Goal: Information Seeking & Learning: Learn about a topic

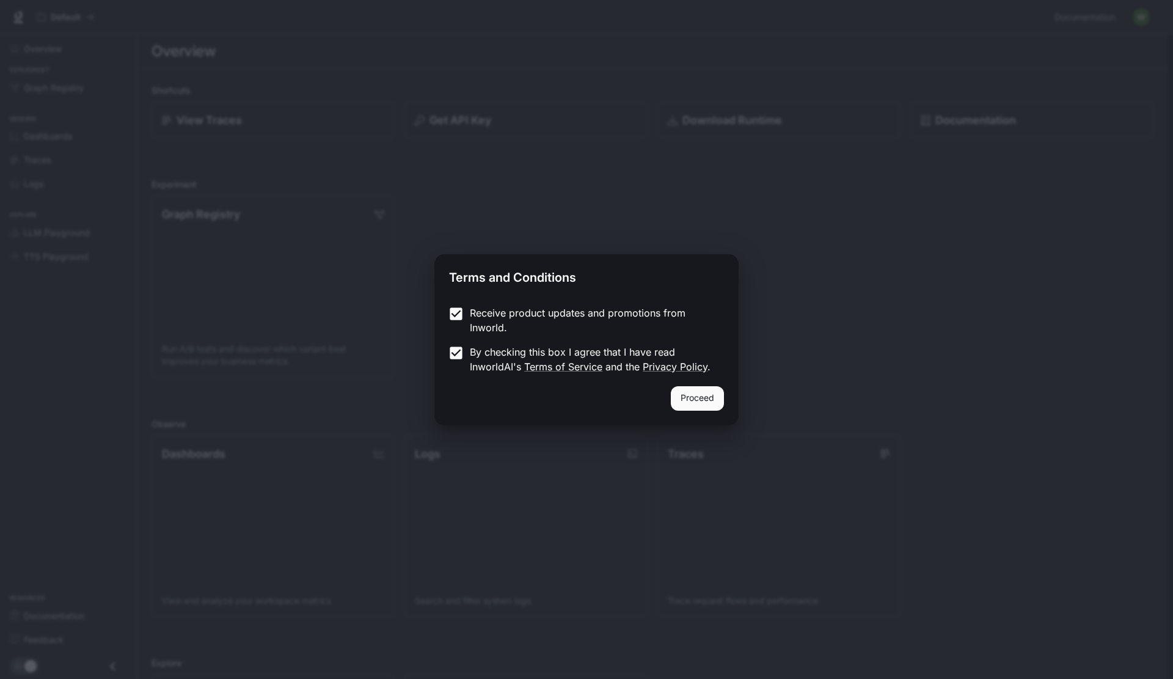
click at [692, 411] on div "Proceed" at bounding box center [586, 405] width 304 height 39
click at [698, 400] on button "Proceed" at bounding box center [697, 398] width 53 height 24
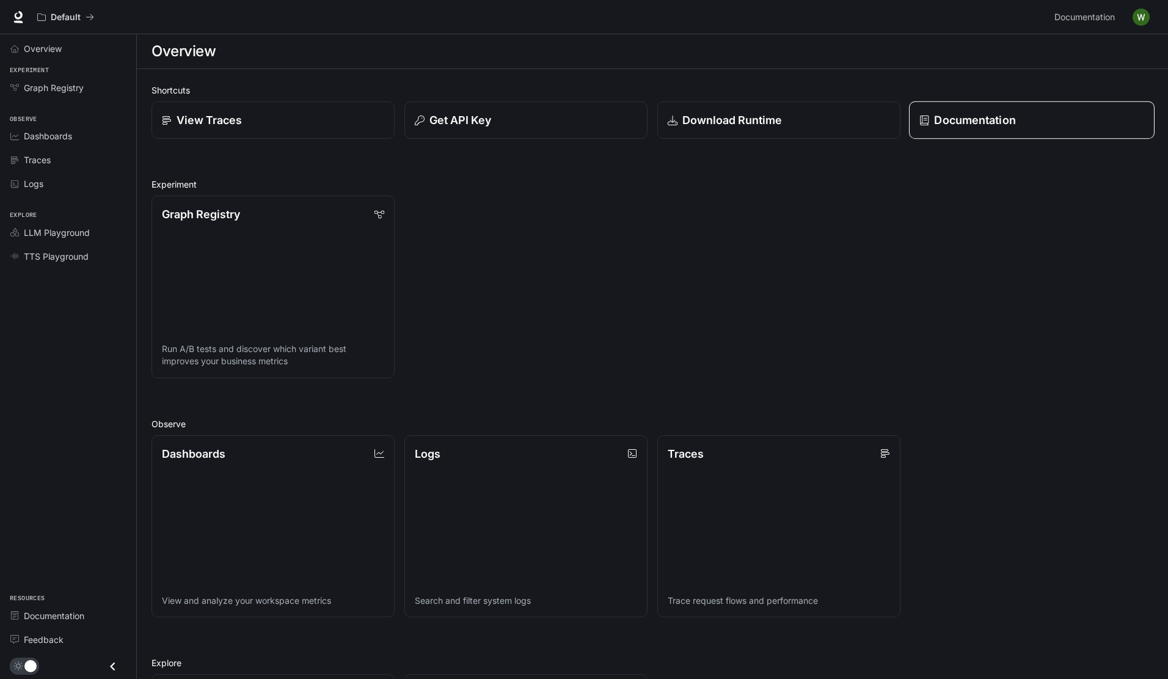
click at [927, 112] on div "Documentation" at bounding box center [1031, 120] width 225 height 16
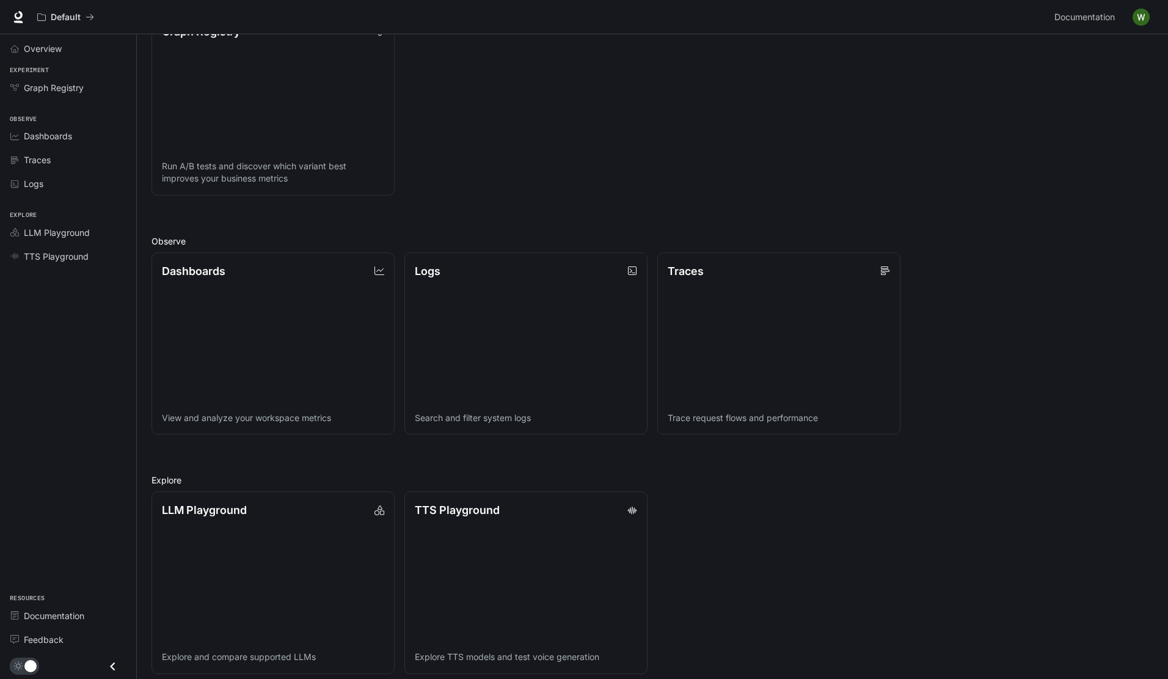
scroll to position [183, 0]
click at [465, 516] on p "TTS Playground" at bounding box center [457, 508] width 86 height 16
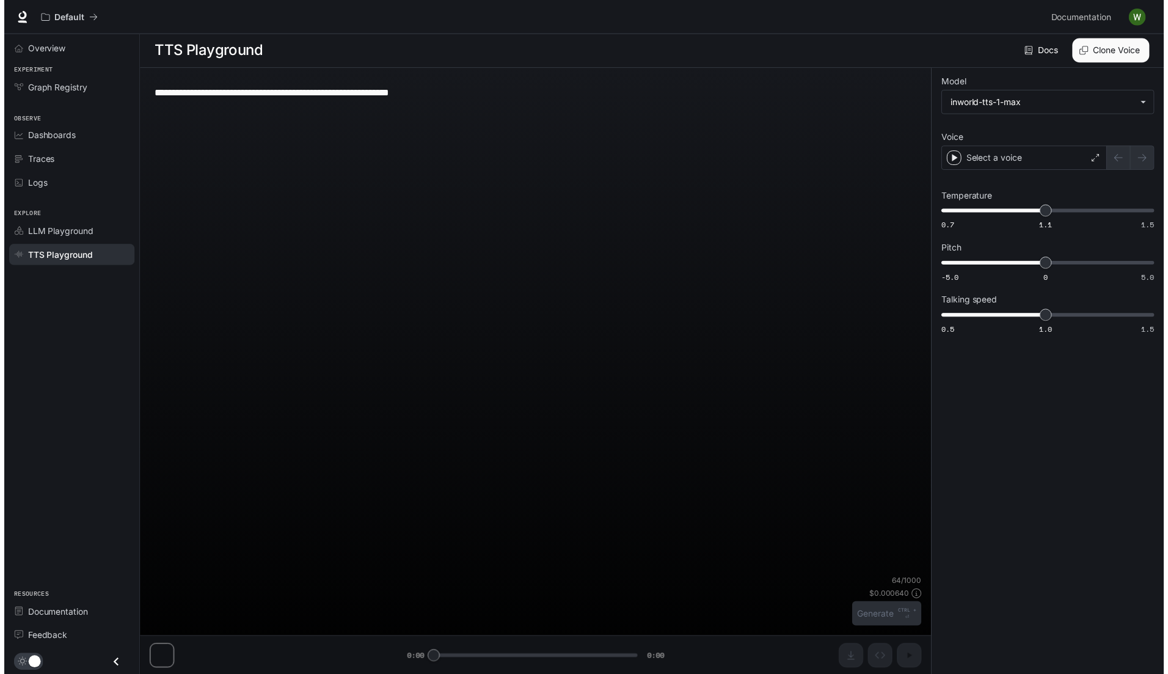
scroll to position [1, 0]
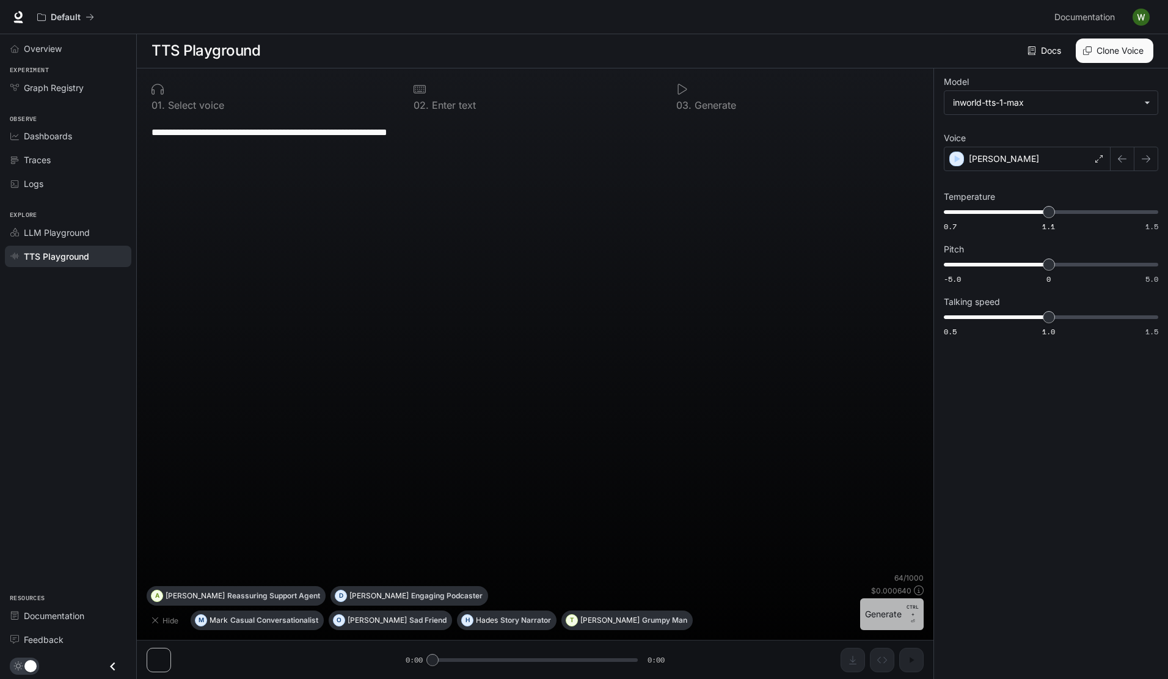
click at [876, 620] on button "Generate CTRL + ⏎" at bounding box center [892, 614] width 64 height 32
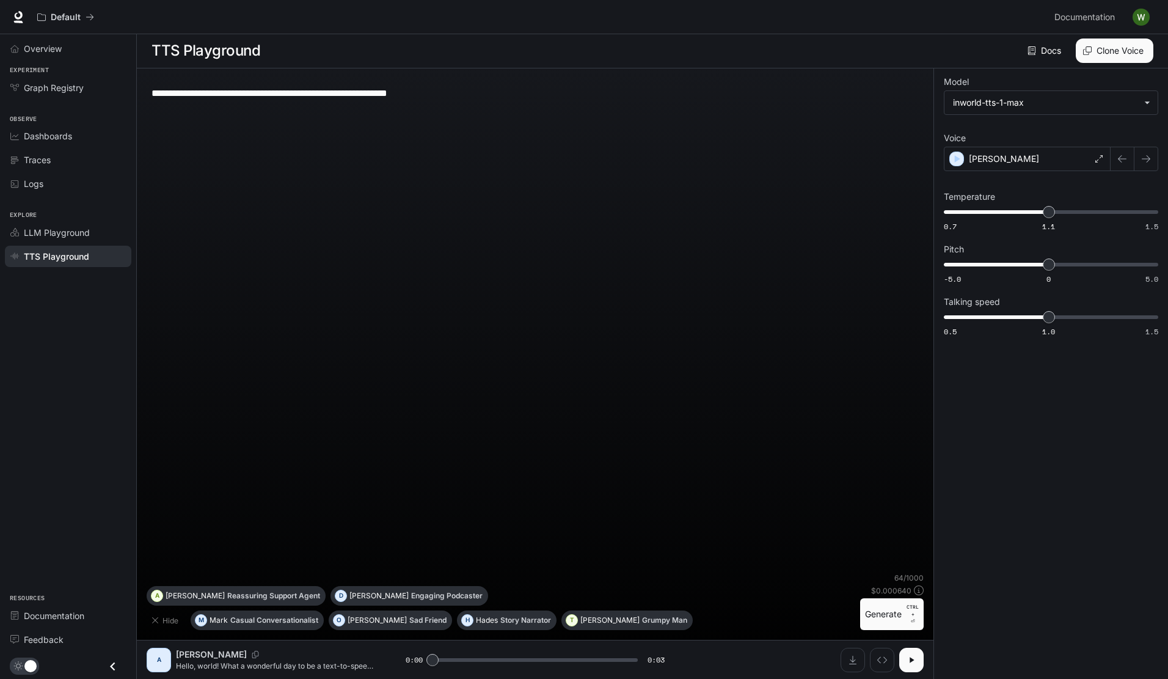
click at [910, 670] on button "button" at bounding box center [911, 660] width 24 height 24
type input "*"
click at [746, 202] on div "**********" at bounding box center [535, 325] width 777 height 494
click at [542, 101] on div "**********" at bounding box center [534, 92] width 767 height 29
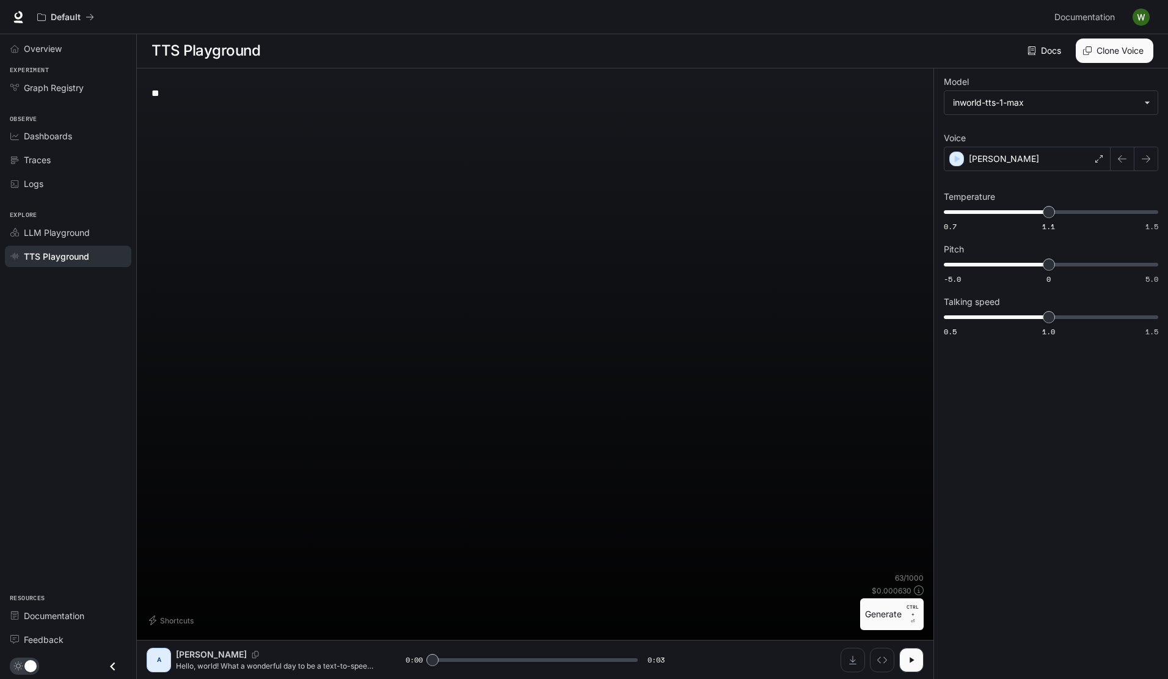
type textarea "*"
type textarea "**********"
click at [891, 616] on button "Generate CTRL + ⏎" at bounding box center [892, 614] width 64 height 32
click at [1040, 162] on div "Alex" at bounding box center [1027, 159] width 167 height 24
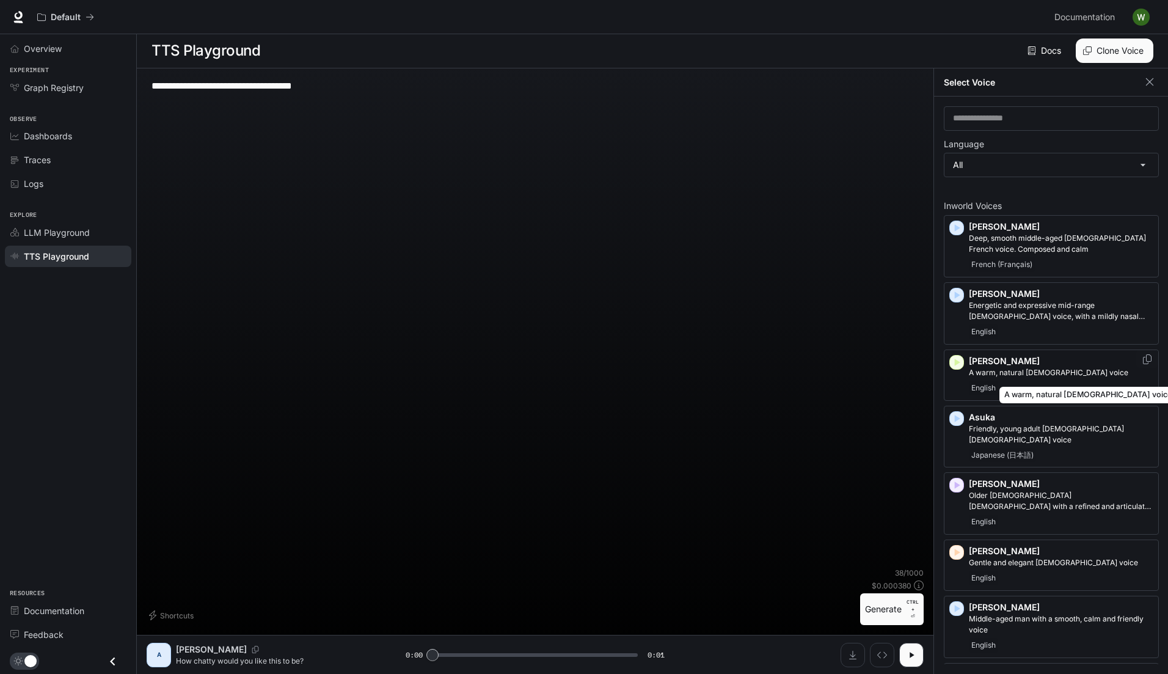
click at [1014, 373] on p "A warm, natural female voice" at bounding box center [1061, 372] width 184 height 11
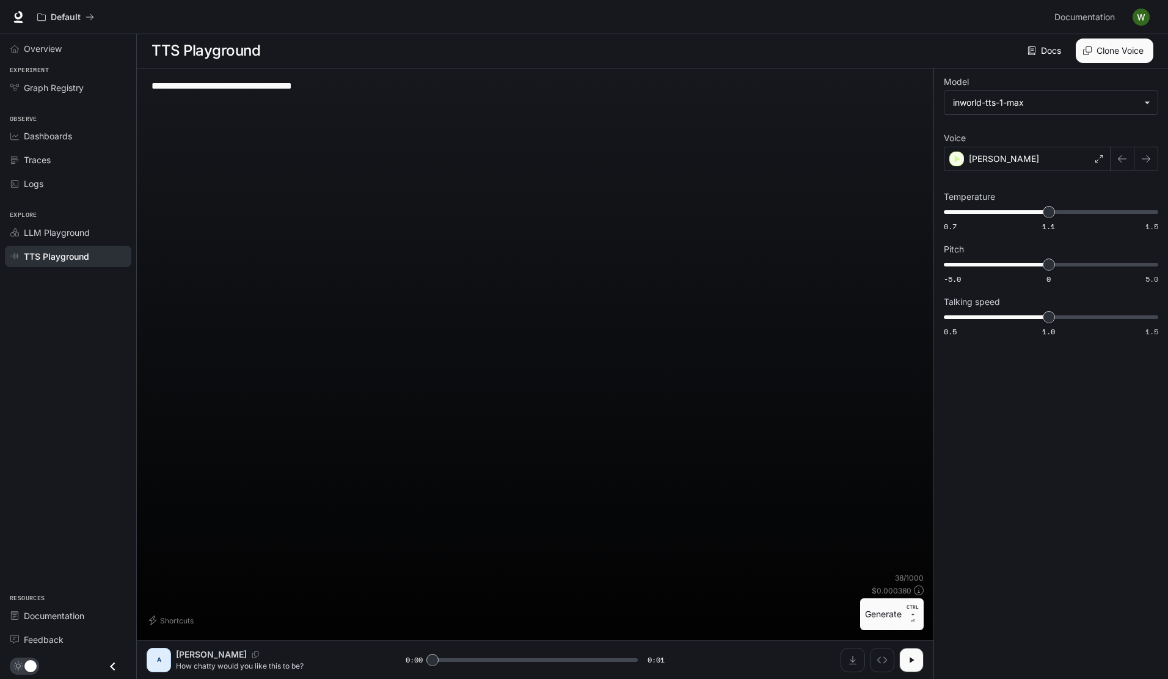
click at [877, 610] on button "Generate CTRL + ⏎" at bounding box center [892, 614] width 64 height 32
click at [916, 658] on icon "button" at bounding box center [912, 660] width 10 height 10
click at [989, 162] on p "Ashley" at bounding box center [1004, 159] width 70 height 12
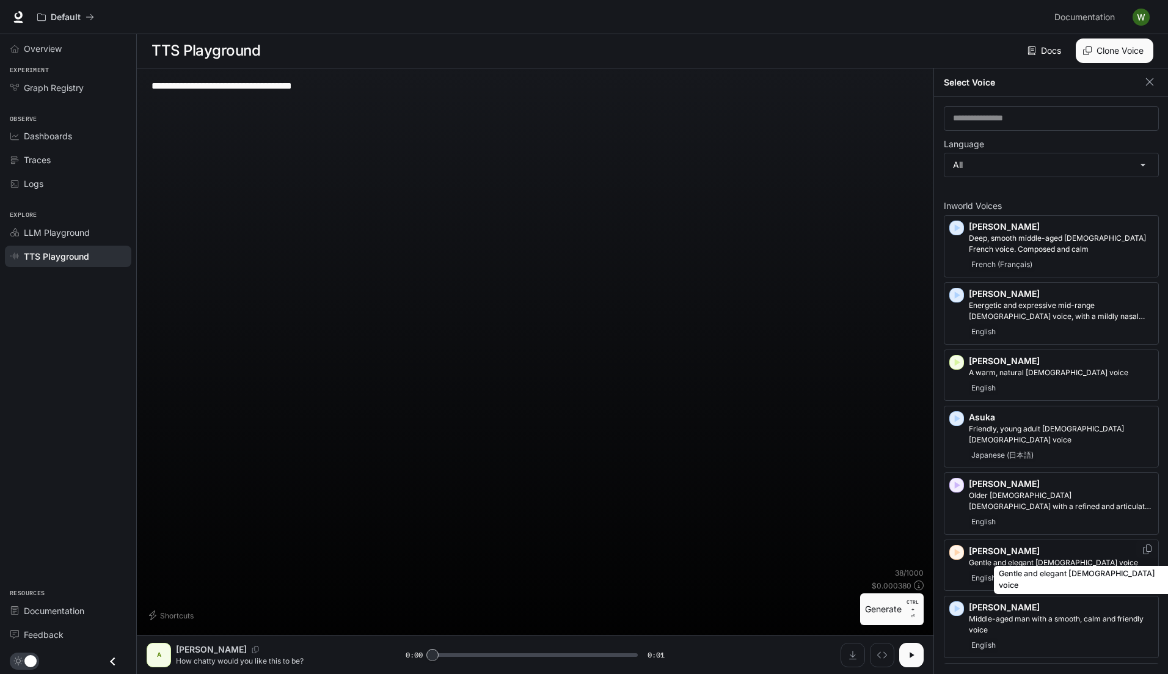
click at [1018, 557] on p "Gentle and elegant female voice" at bounding box center [1061, 562] width 184 height 11
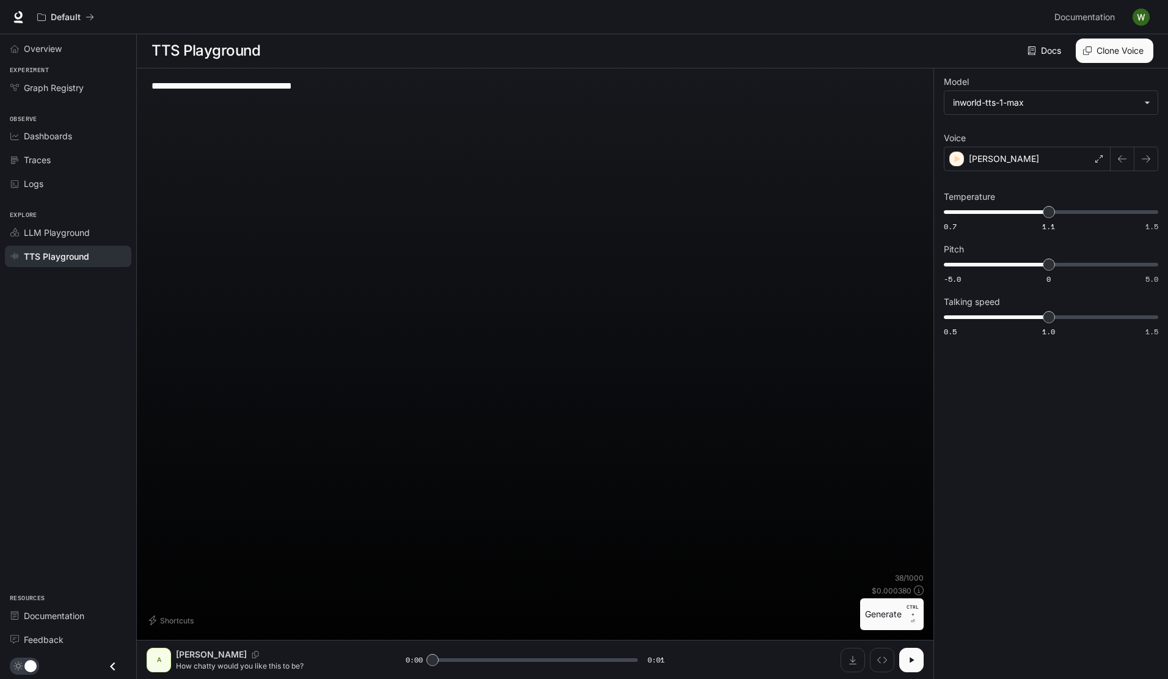
click at [905, 646] on div "A Ashley How chatty would you like this to be? 0:00 0:01" at bounding box center [535, 659] width 797 height 39
click at [885, 622] on div "Inspect" at bounding box center [882, 634] width 39 height 26
click at [886, 617] on button "Generate CTRL + ⏎" at bounding box center [892, 614] width 64 height 32
click at [911, 660] on icon "button" at bounding box center [912, 660] width 10 height 10
click at [914, 660] on icon "button" at bounding box center [912, 660] width 10 height 10
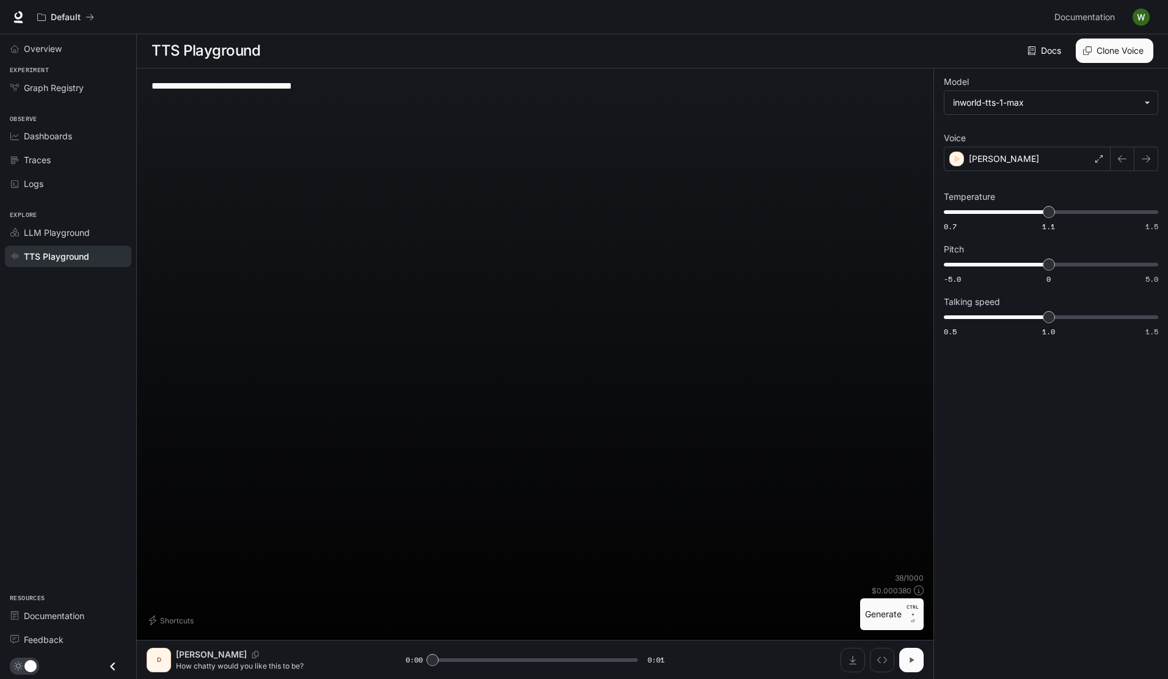
click at [914, 660] on icon "button" at bounding box center [912, 660] width 10 height 10
click at [1000, 158] on p "Deborah" at bounding box center [1004, 159] width 70 height 12
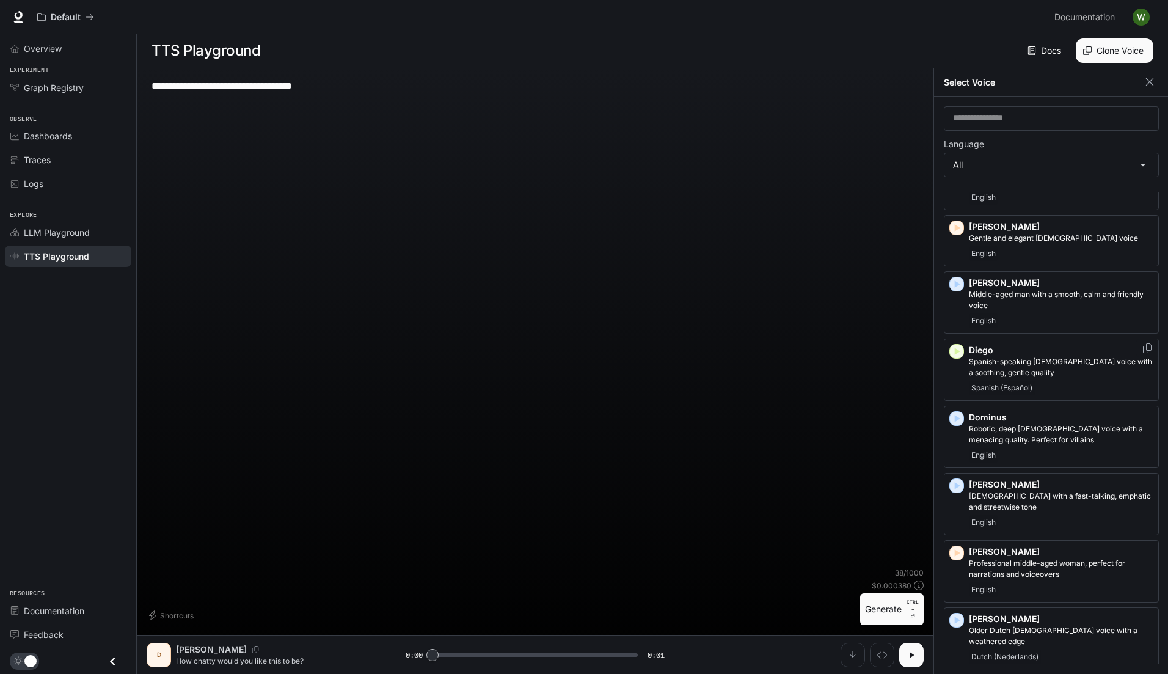
scroll to position [326, 0]
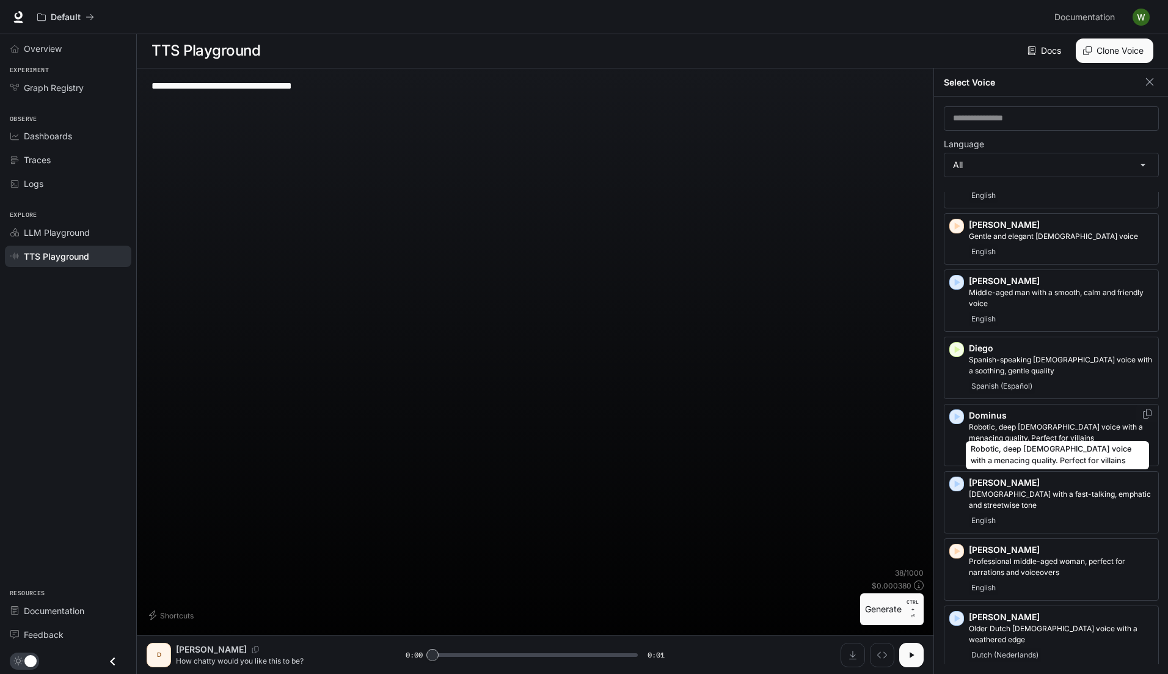
click at [1006, 421] on p "Robotic, deep male voice with a menacing quality. Perfect for villains" at bounding box center [1061, 432] width 184 height 22
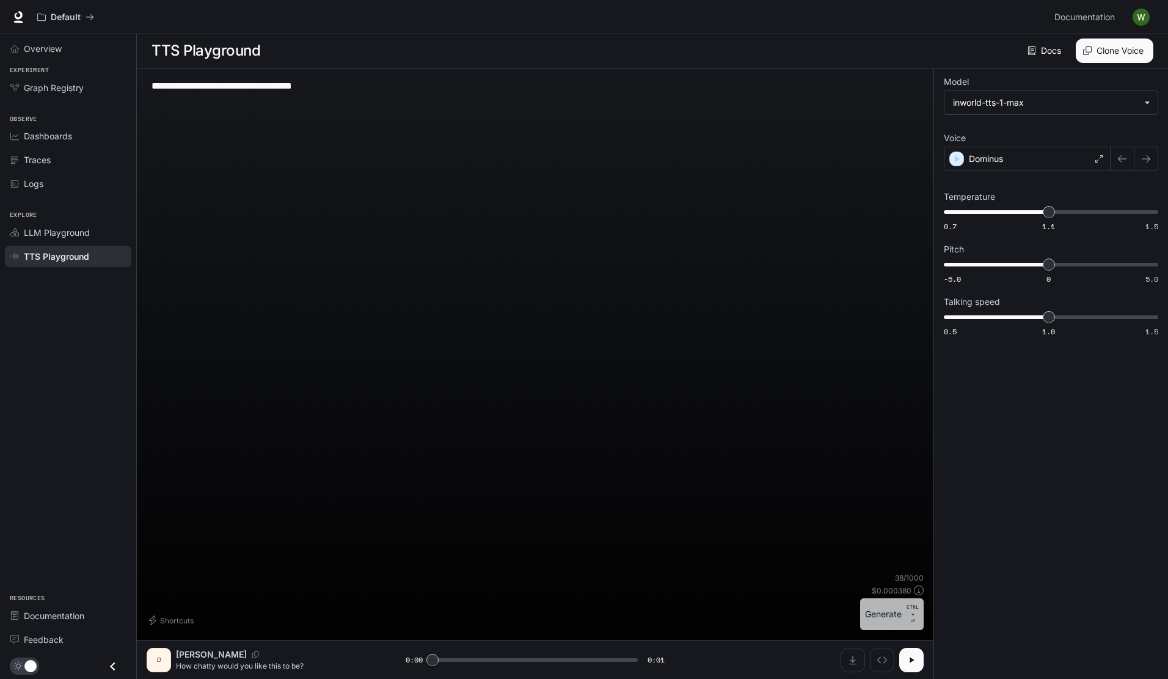
click at [888, 622] on button "Generate CTRL + ⏎" at bounding box center [892, 614] width 64 height 32
click at [991, 159] on p "Dominus" at bounding box center [986, 159] width 34 height 12
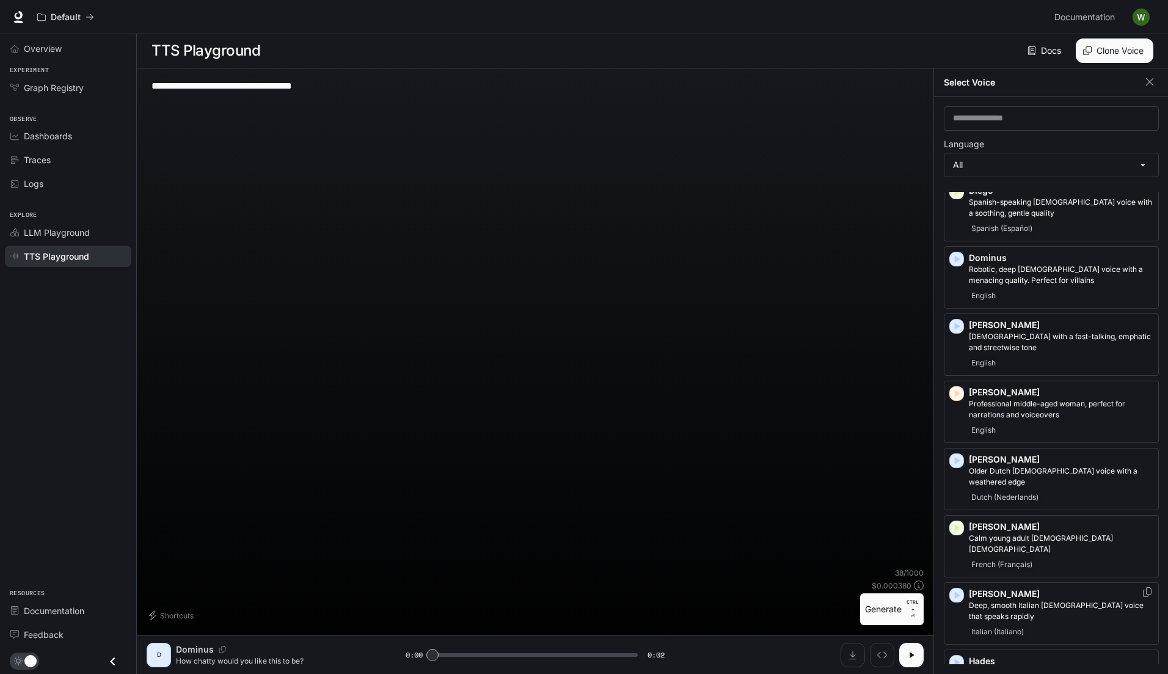
scroll to position [484, 0]
click at [1003, 398] on p "Professional middle-aged woman, perfect for narrations and voiceovers" at bounding box center [1061, 409] width 184 height 22
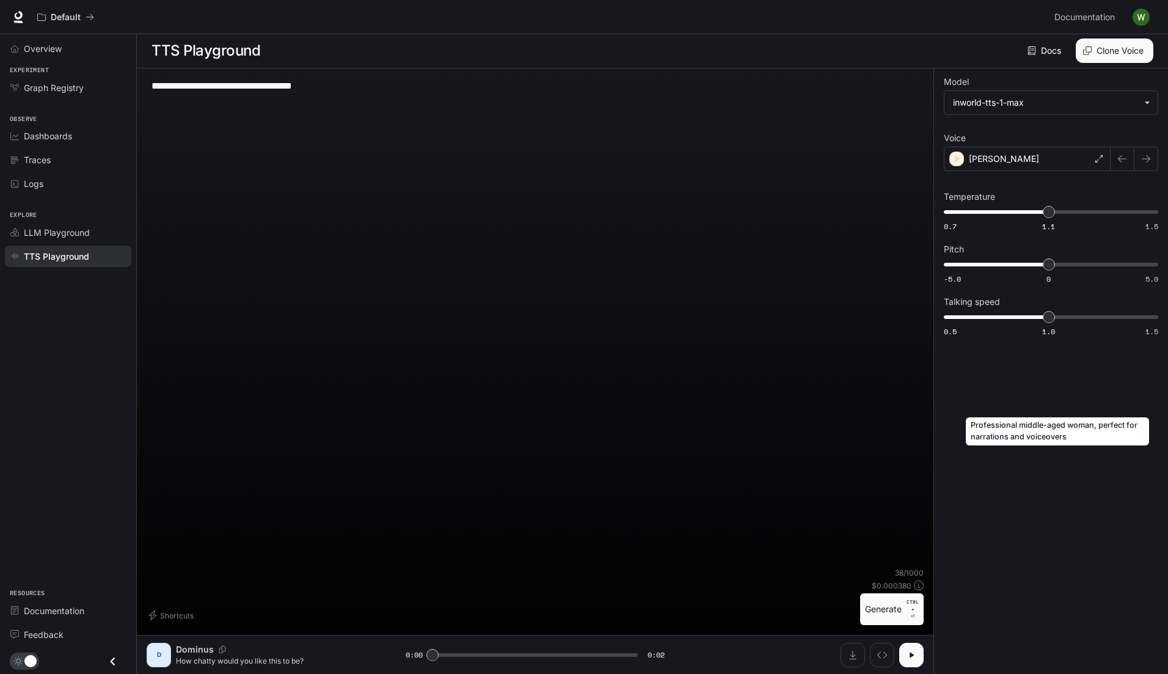
scroll to position [1, 0]
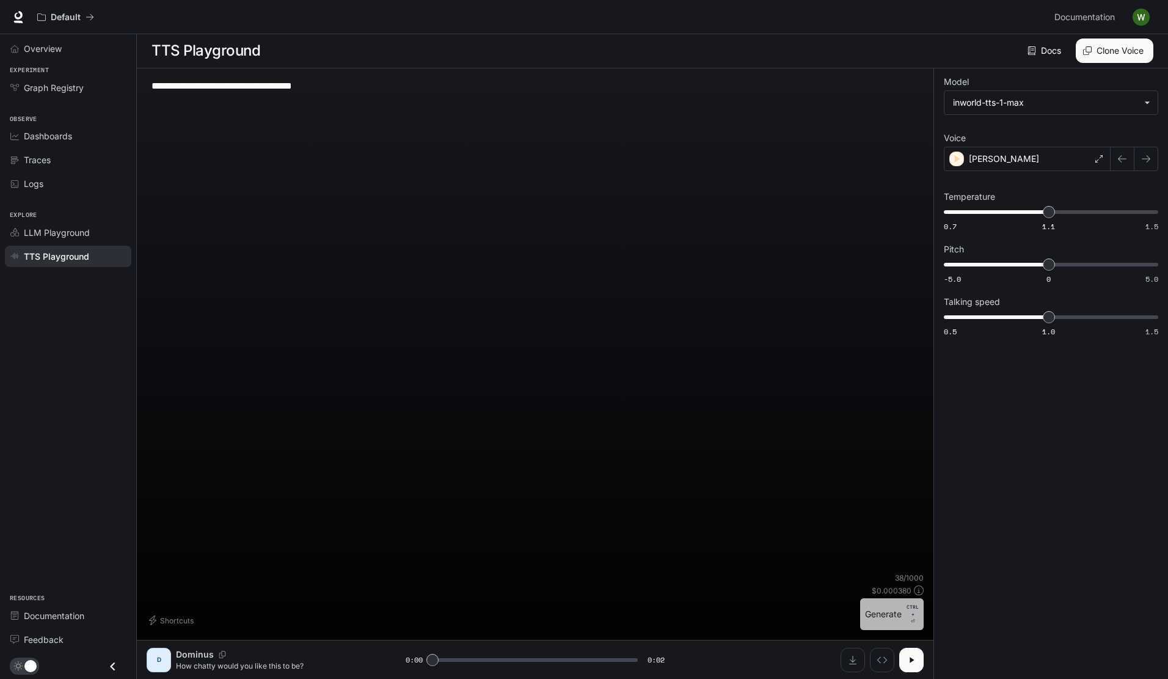
click at [886, 619] on button "Generate CTRL + ⏎" at bounding box center [892, 614] width 64 height 32
click at [988, 164] on p "Elizabeth" at bounding box center [1004, 159] width 70 height 12
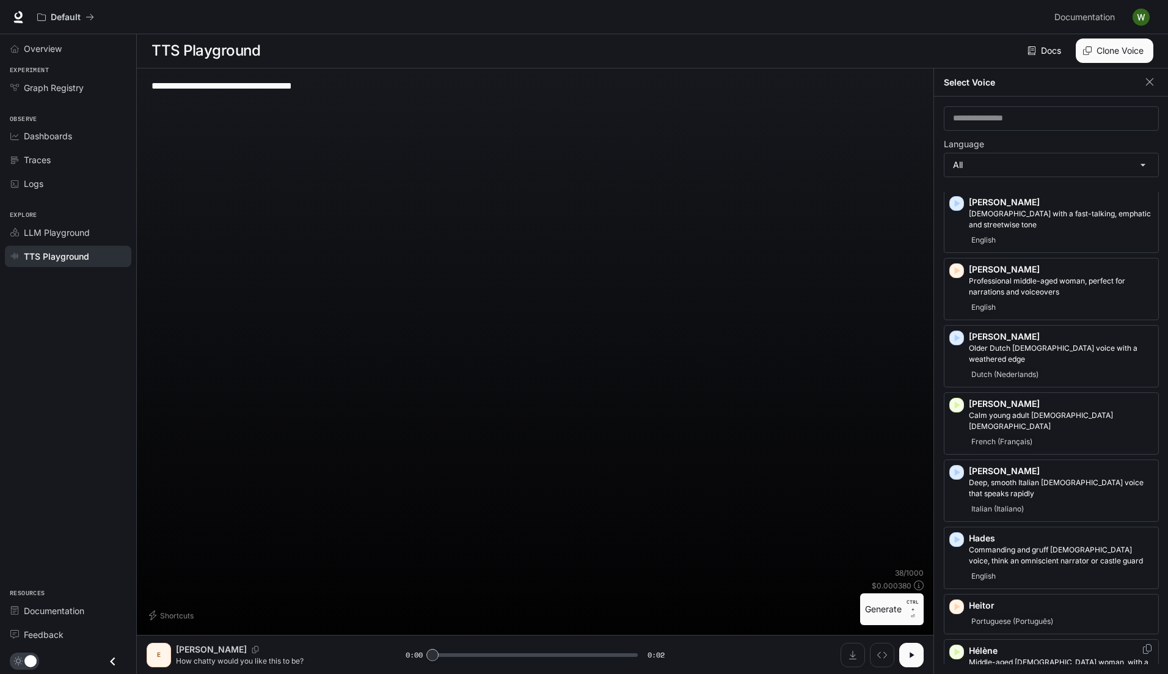
scroll to position [604, 0]
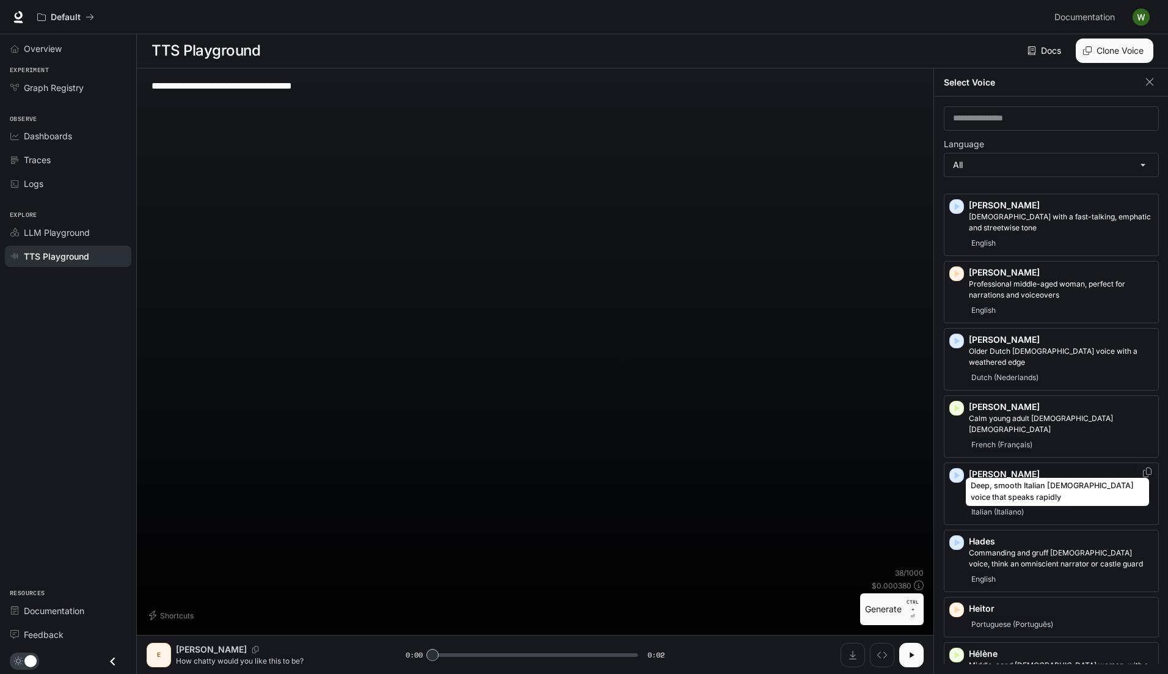
click at [1059, 480] on p "Deep, smooth Italian male voice that speaks rapidly" at bounding box center [1061, 491] width 184 height 22
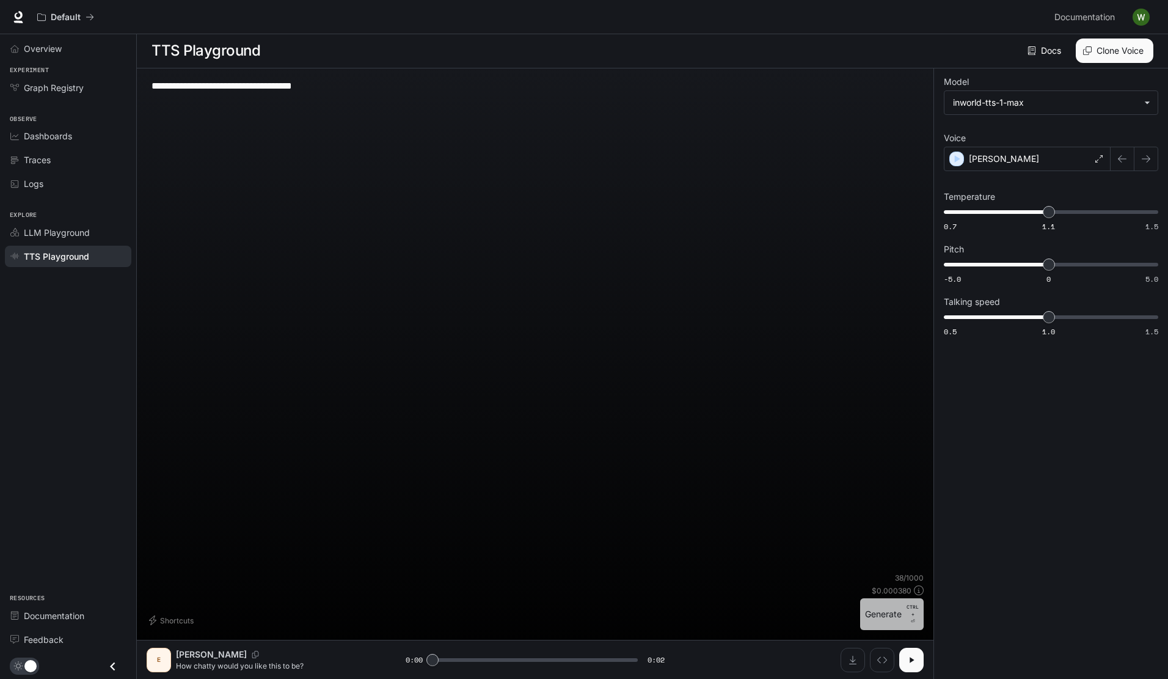
click at [875, 623] on button "Generate CTRL + ⏎" at bounding box center [892, 614] width 64 height 32
click at [980, 159] on p "Gianni" at bounding box center [1004, 159] width 70 height 12
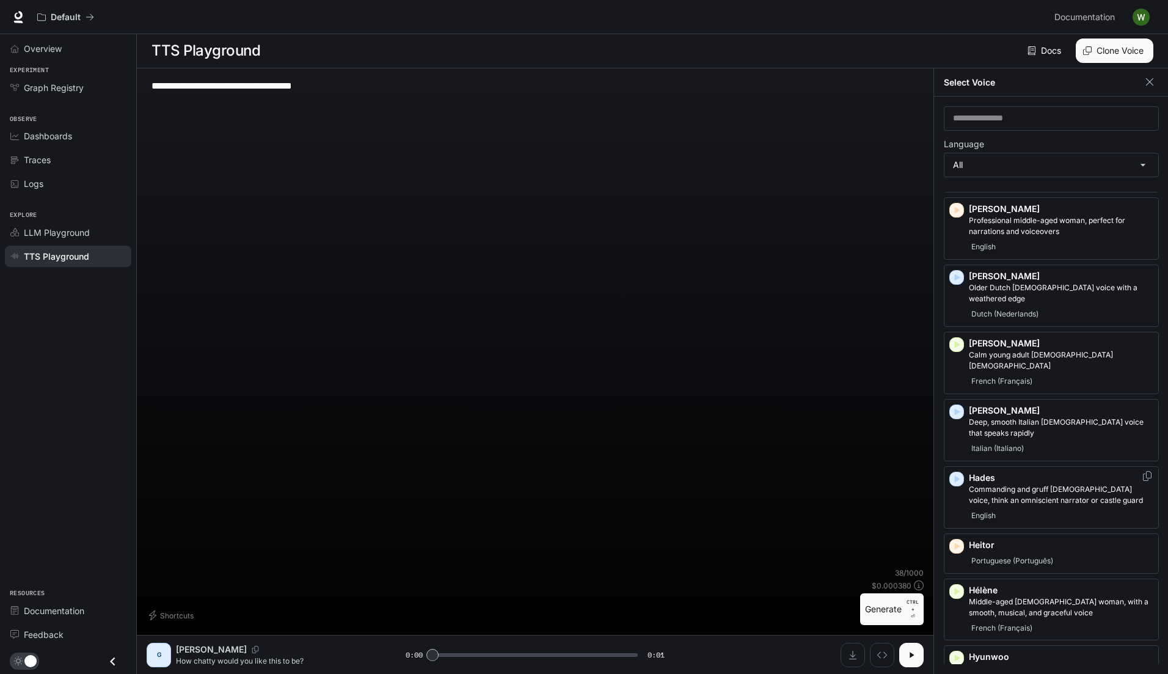
scroll to position [668, 0]
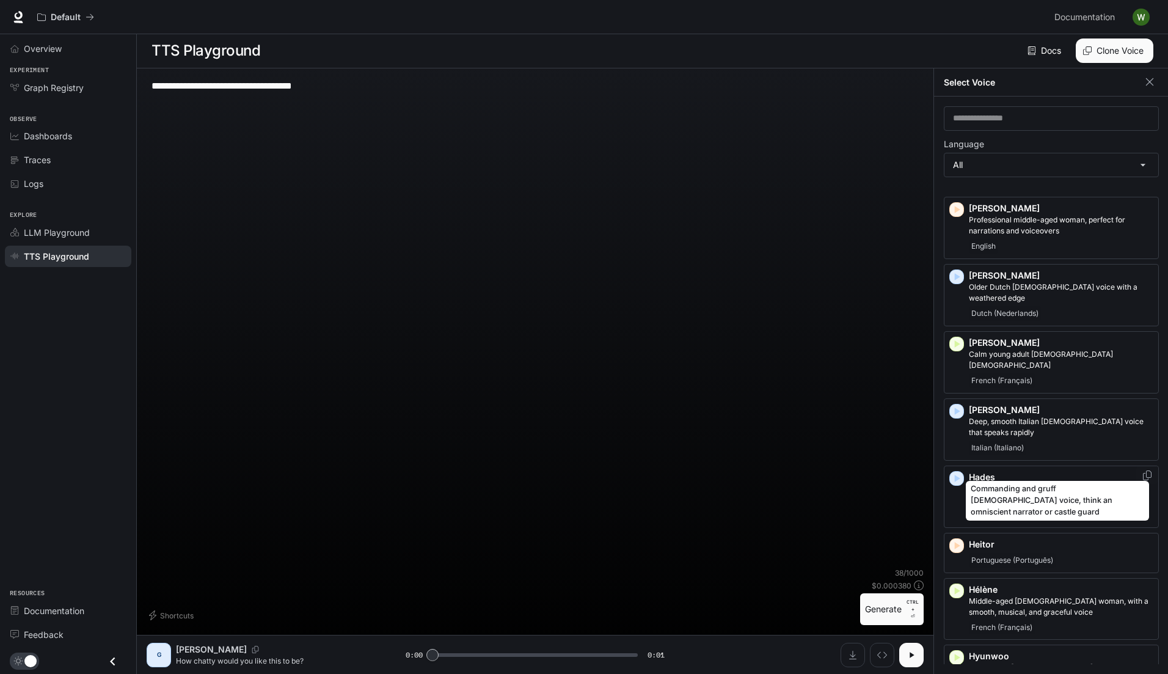
click at [1032, 483] on p "Commanding and gruff male voice, think an omniscient narrator or castle guard" at bounding box center [1061, 494] width 184 height 22
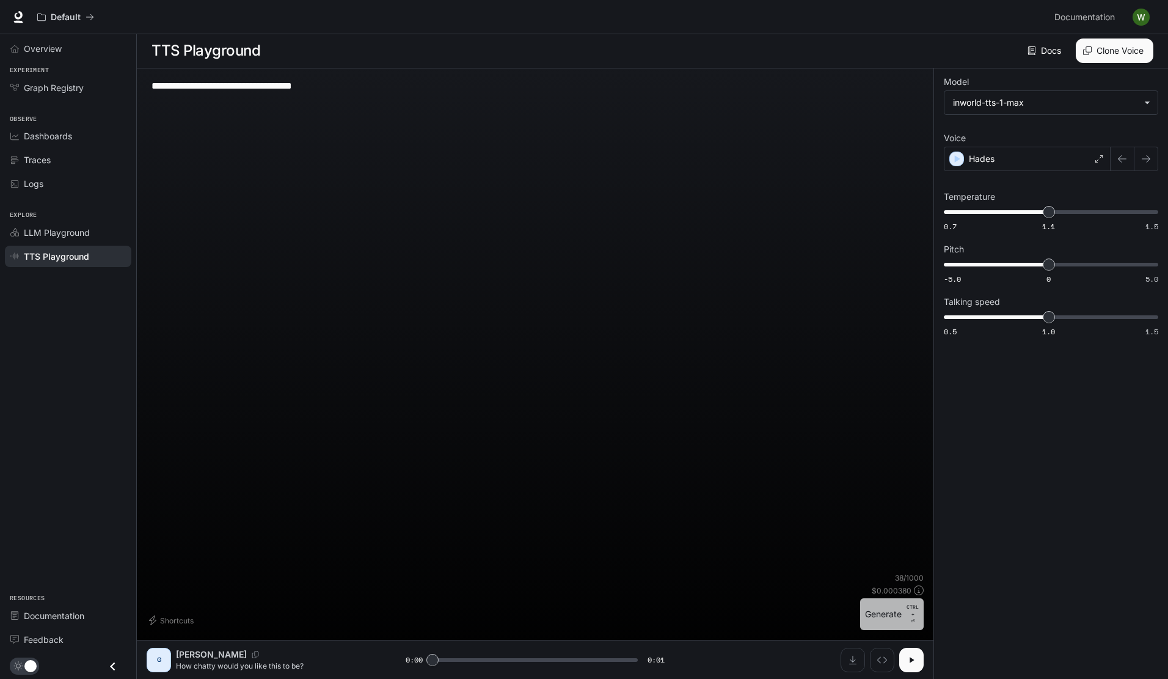
click at [886, 621] on button "Generate CTRL + ⏎" at bounding box center [892, 614] width 64 height 32
click at [989, 154] on p "Hades" at bounding box center [982, 159] width 26 height 12
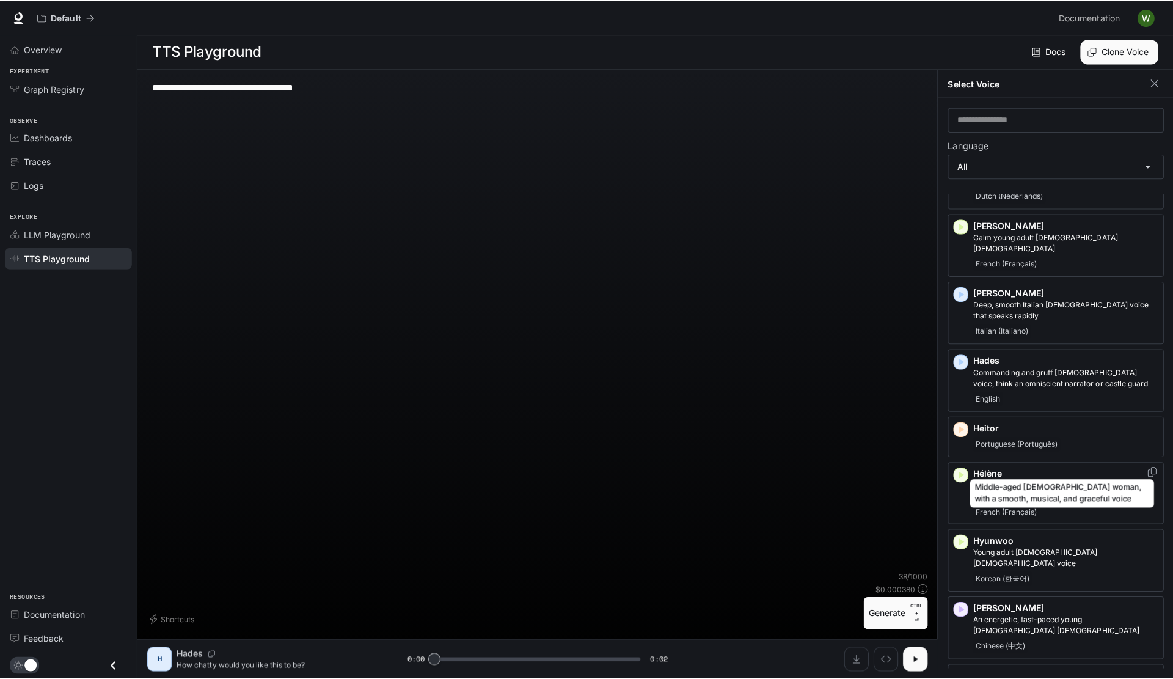
scroll to position [788, 0]
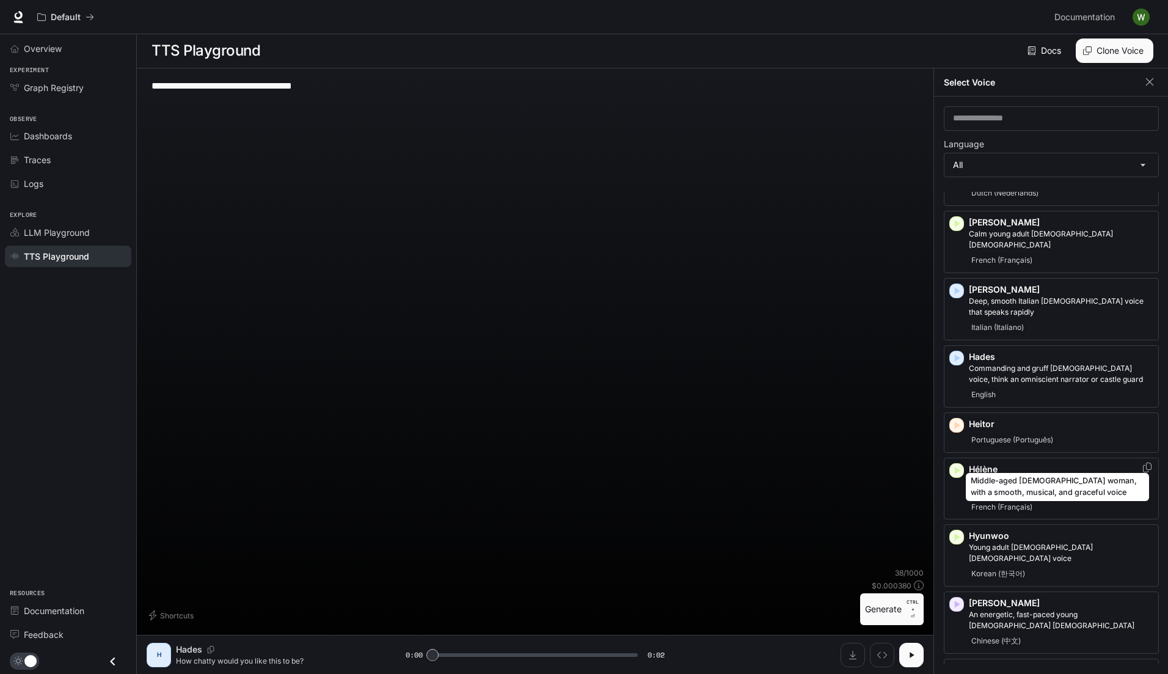
click at [997, 475] on p "Middle-aged French woman, with a smooth, musical, and graceful voice" at bounding box center [1061, 486] width 184 height 22
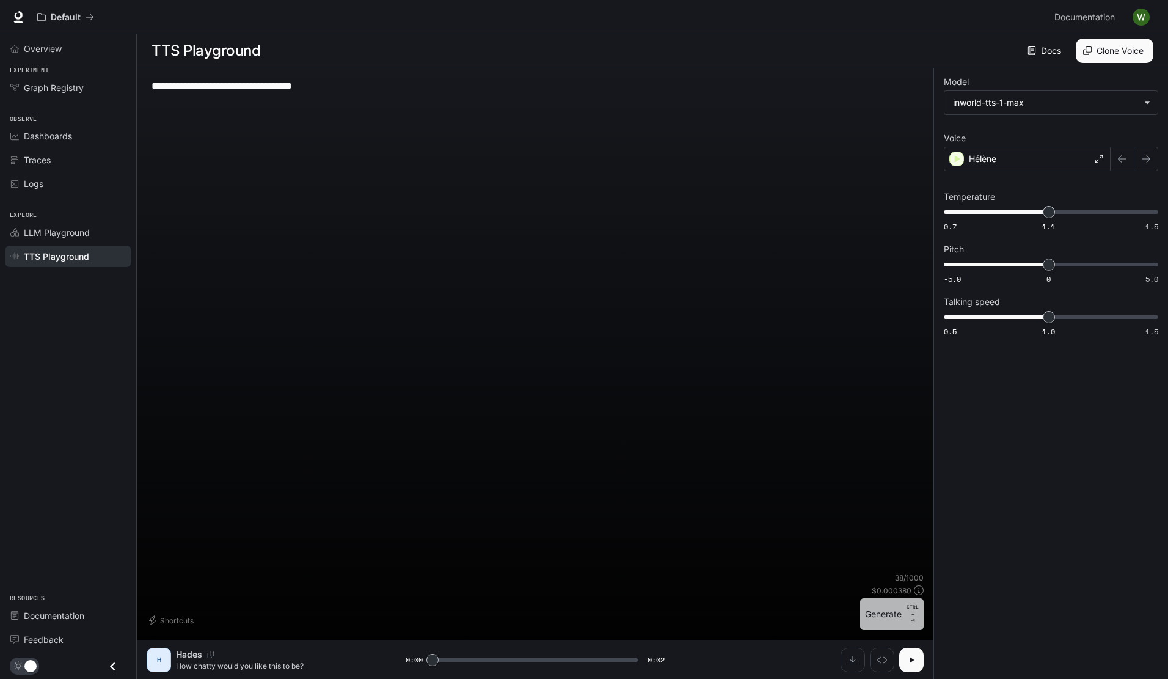
click at [878, 620] on button "Generate CTRL + ⏎" at bounding box center [892, 614] width 64 height 32
type input "*"
click at [994, 183] on div "**********" at bounding box center [1051, 208] width 214 height 260
click at [1093, 54] on button "Clone Voice" at bounding box center [1115, 50] width 78 height 24
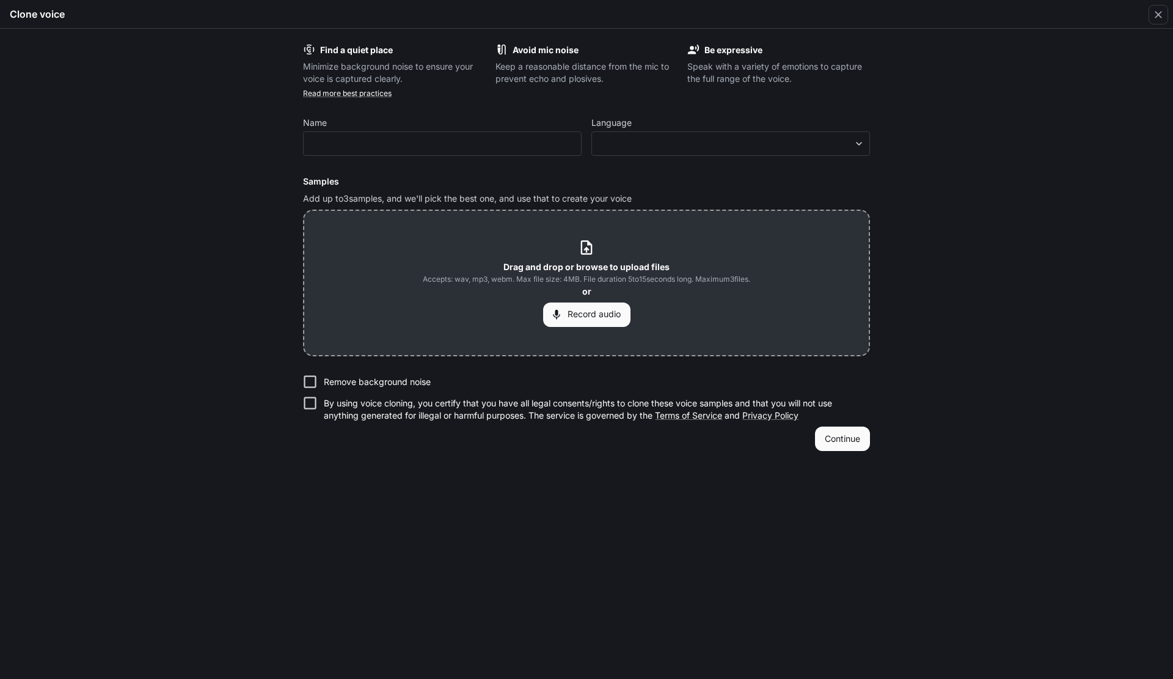
click at [1013, 244] on div "Find a quiet place Minimize background noise to ensure your voice is captured c…" at bounding box center [586, 354] width 1173 height 650
click at [1024, 239] on div "Find a quiet place Minimize background noise to ensure your voice is captured c…" at bounding box center [586, 354] width 1173 height 650
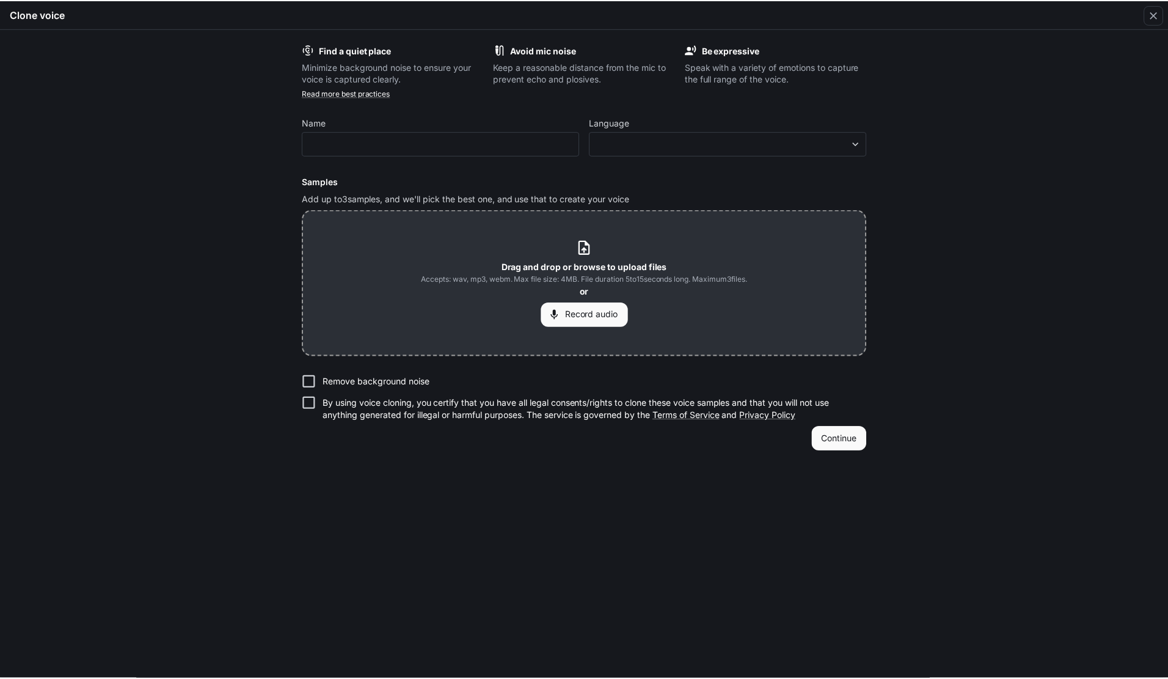
scroll to position [183, 0]
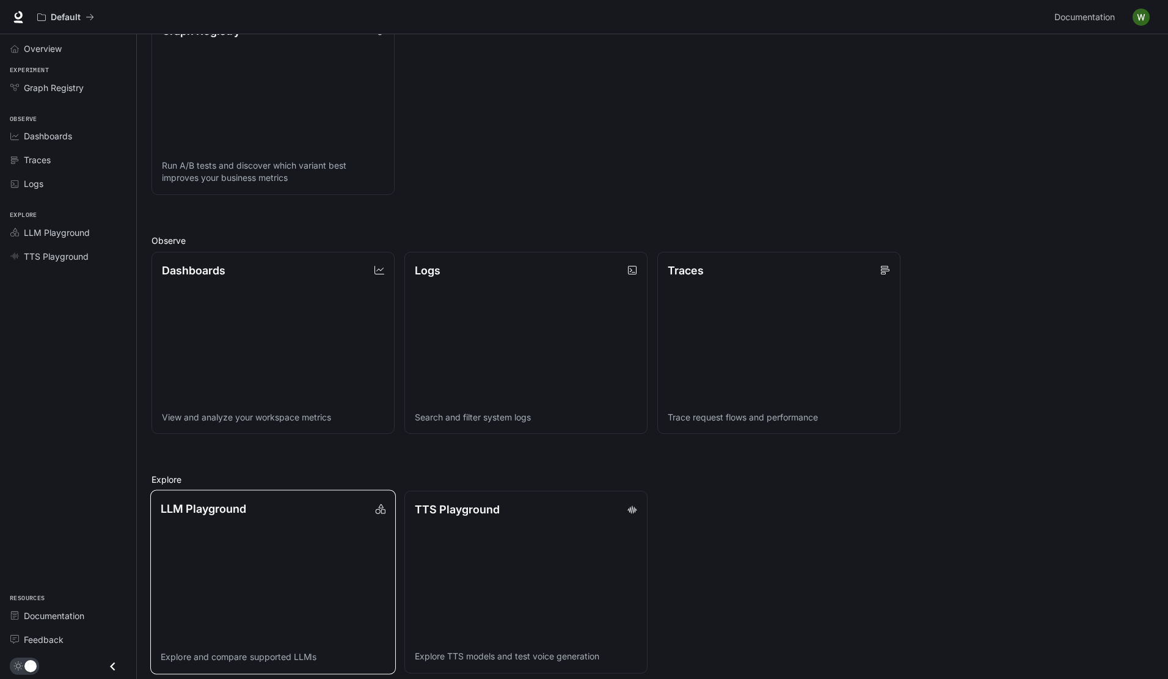
click at [290, 516] on div "LLM Playground" at bounding box center [273, 508] width 225 height 16
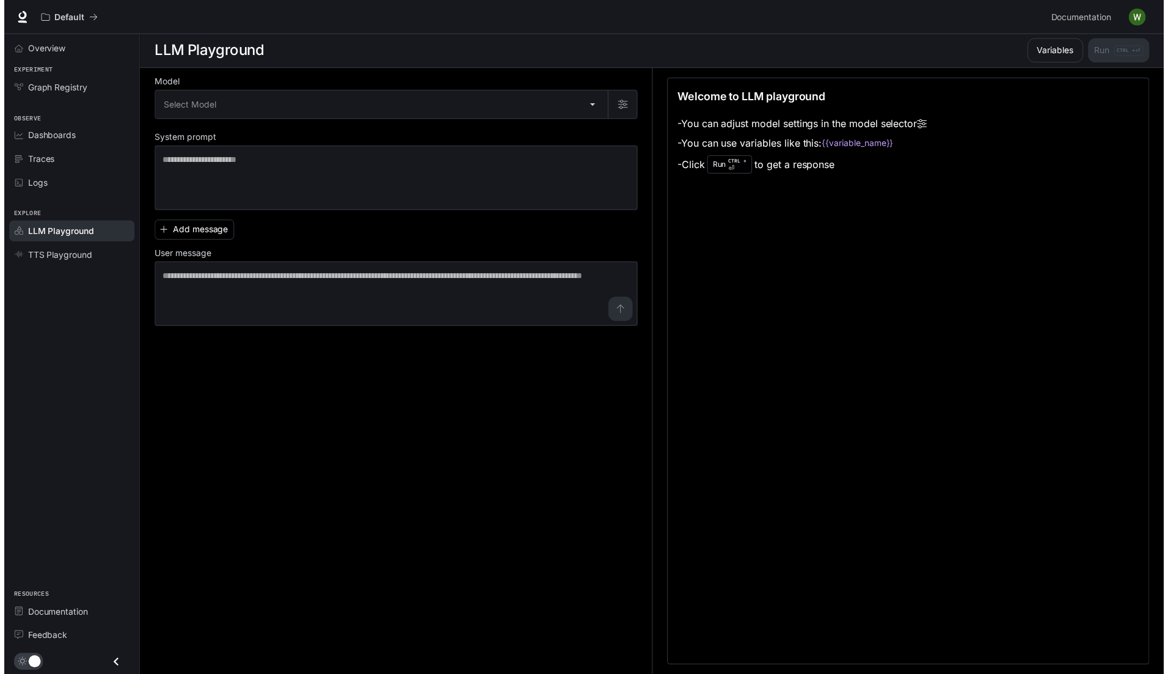
scroll to position [1, 0]
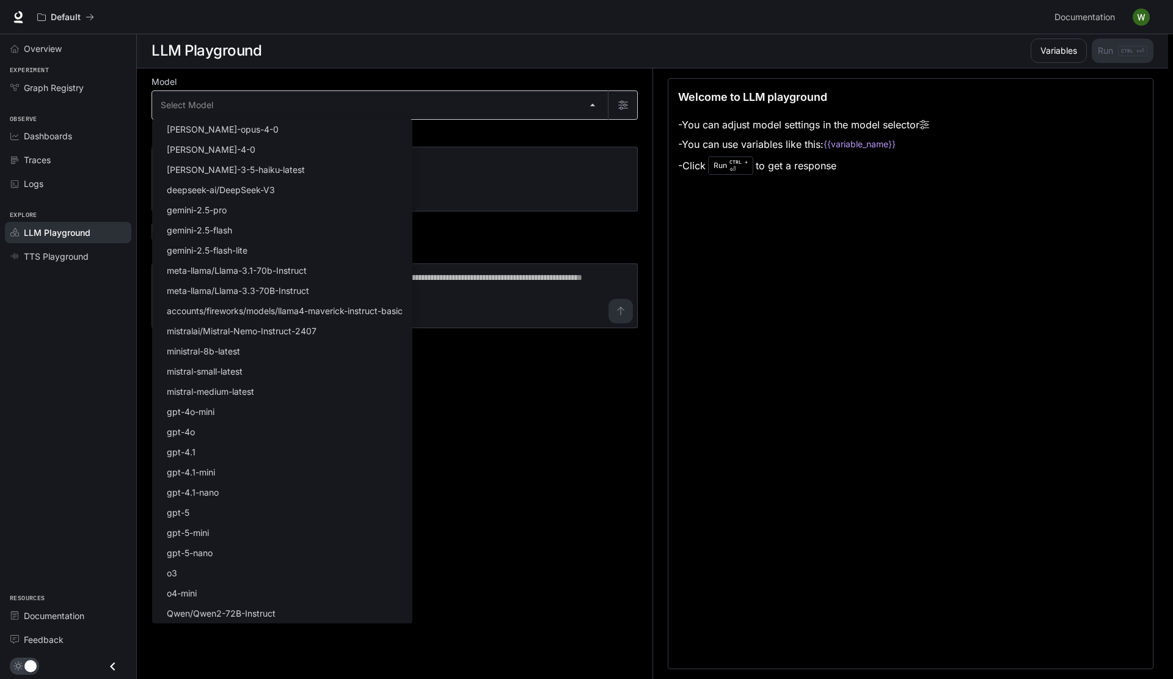
click at [598, 104] on body "Skip to main content Default Documentation Documentation Portal Overview Experi…" at bounding box center [586, 338] width 1173 height 679
click at [218, 191] on p "deepseek-ai/DeepSeek-V3" at bounding box center [221, 189] width 108 height 13
type input "**********"
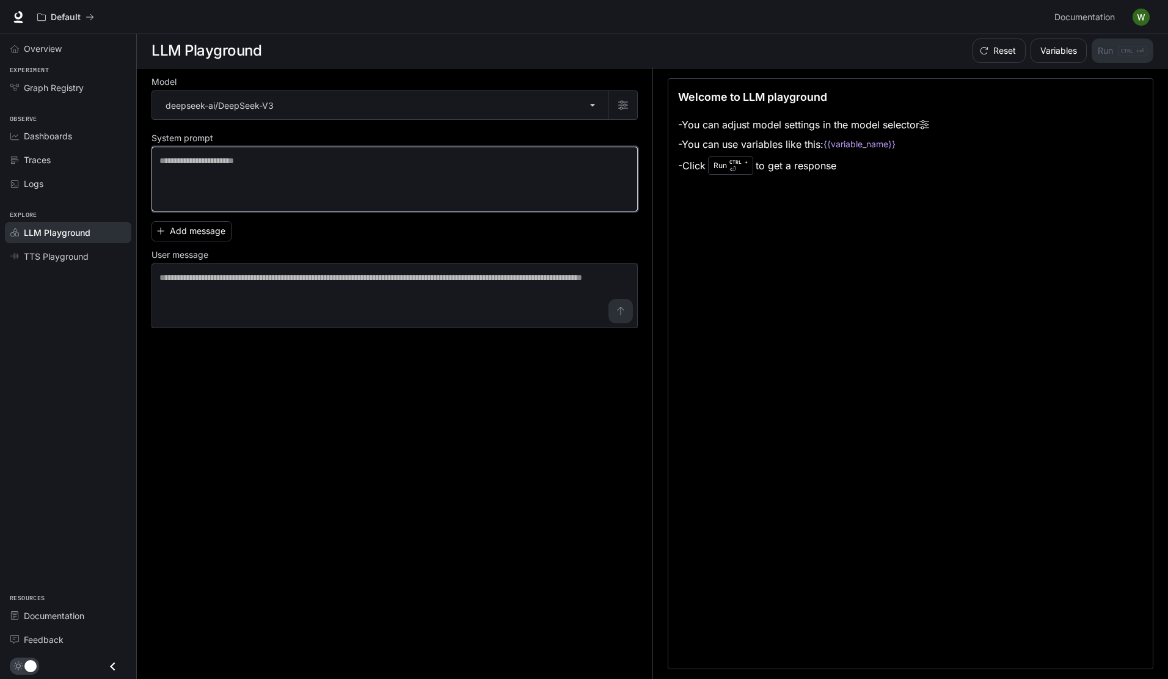
click at [261, 174] on textarea at bounding box center [394, 179] width 470 height 49
click at [65, 258] on span "TTS Playground" at bounding box center [56, 256] width 65 height 13
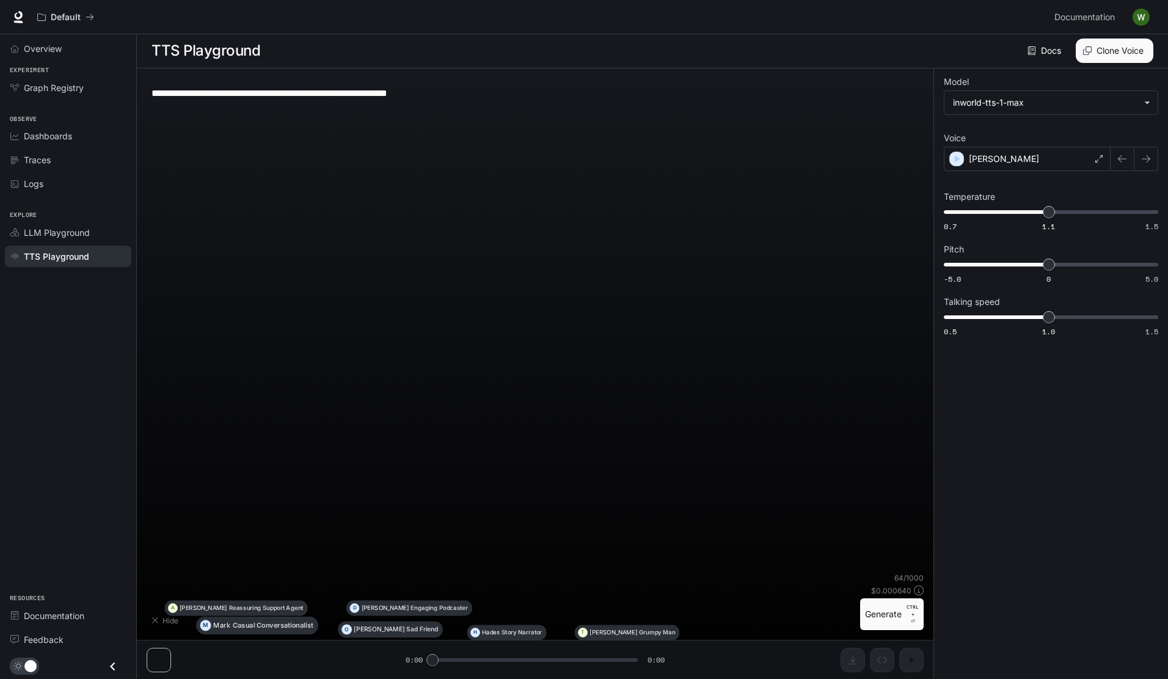
type textarea "**********"
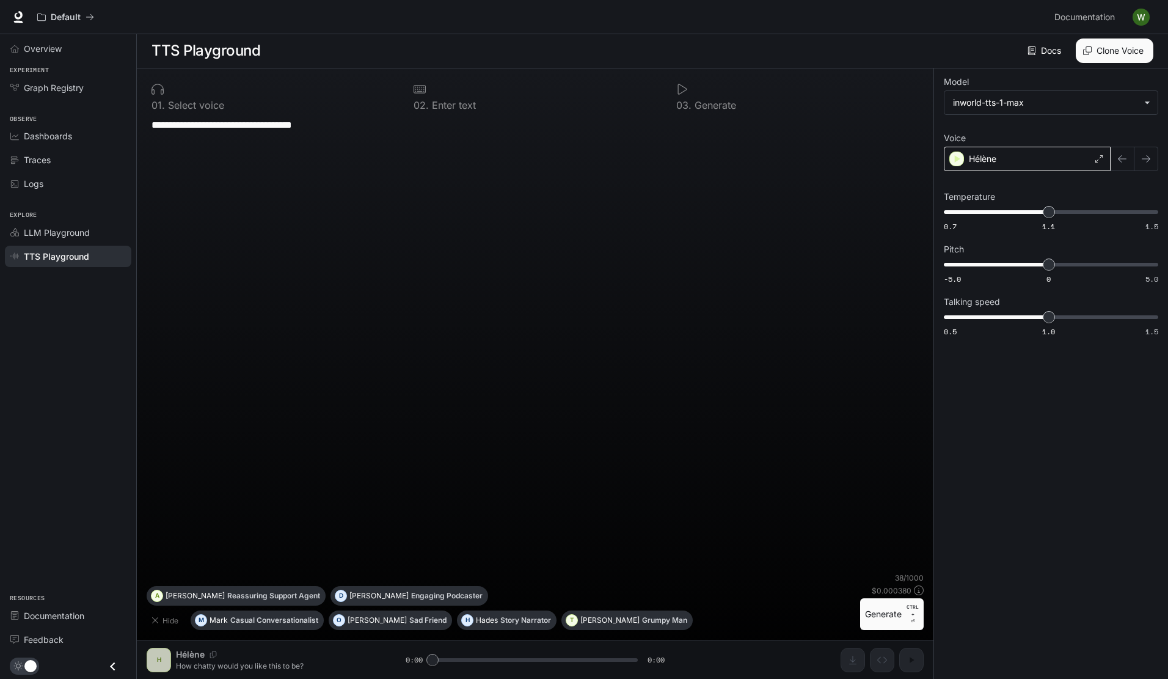
click at [1011, 163] on div "Hélène" at bounding box center [1027, 159] width 167 height 24
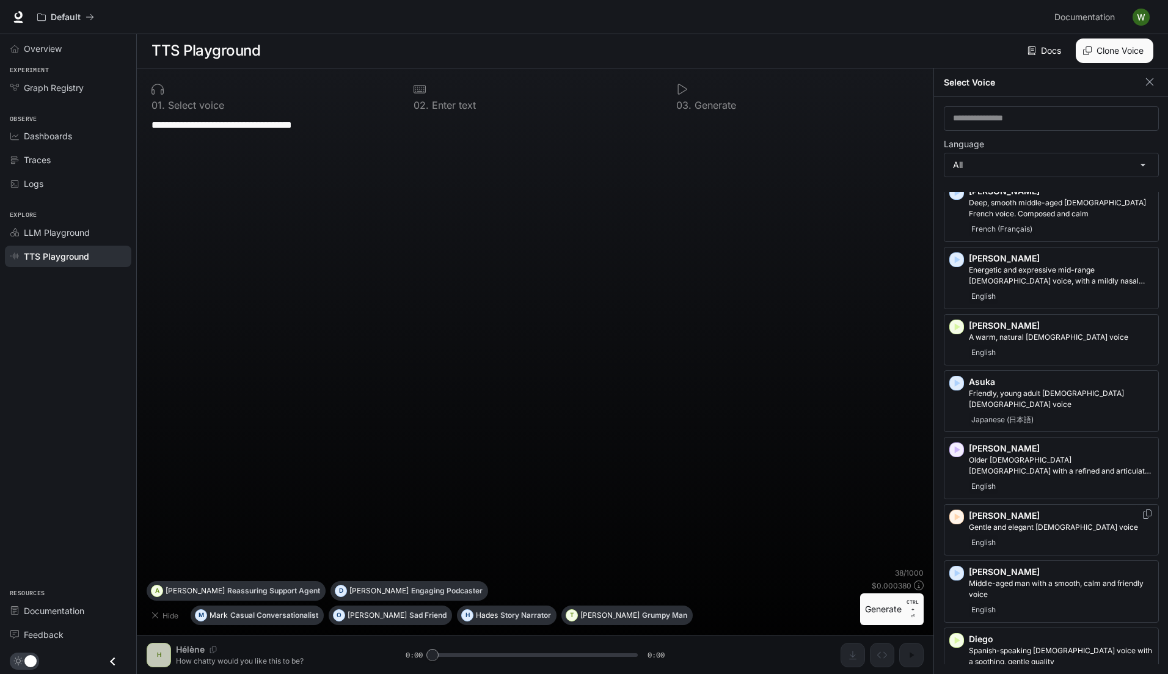
scroll to position [35, 0]
click at [1008, 390] on p "Friendly, young adult Japanese female voice" at bounding box center [1061, 400] width 184 height 22
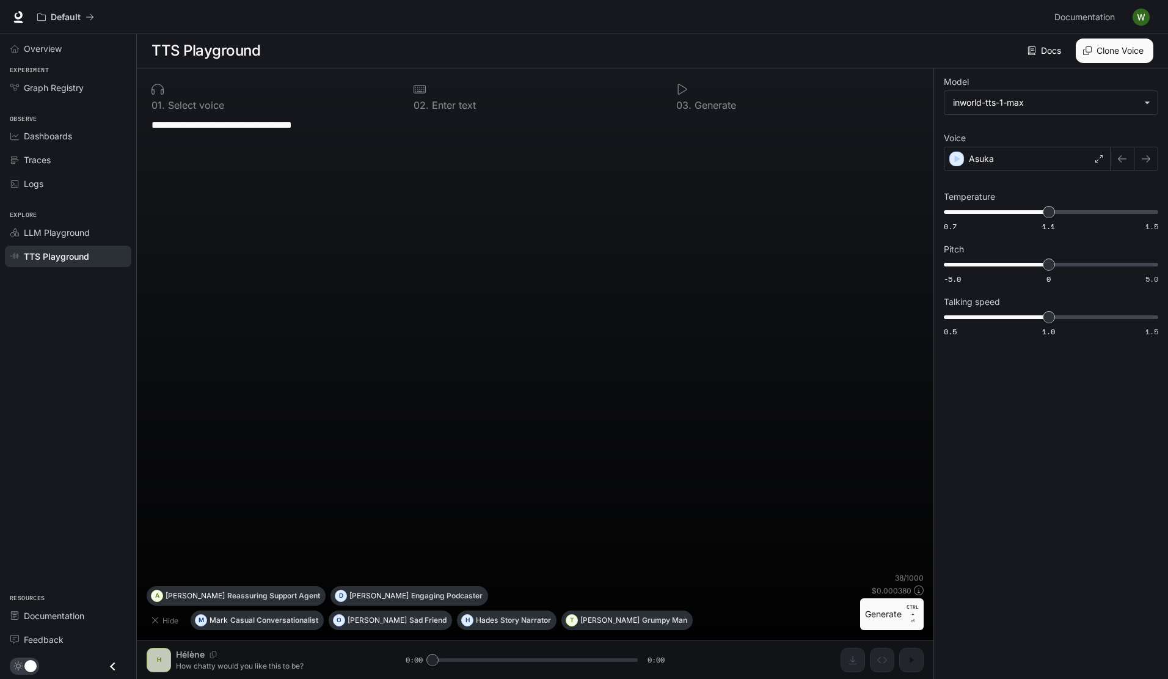
click at [888, 621] on button "Generate CTRL + ⏎" at bounding box center [892, 614] width 64 height 32
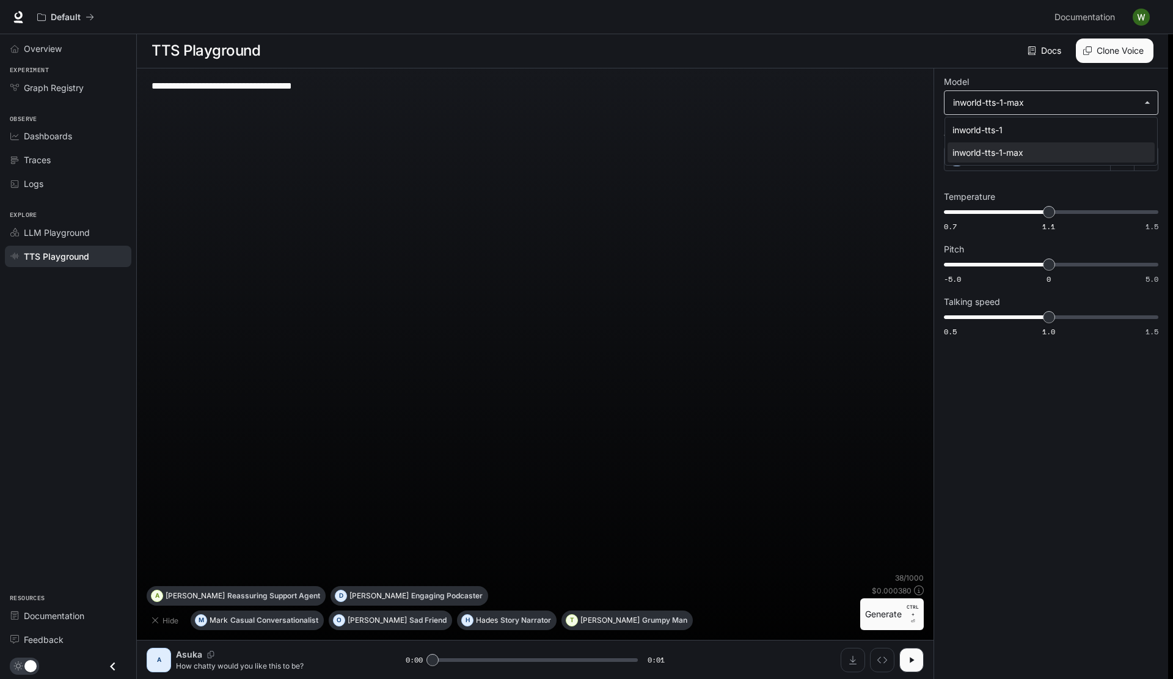
click at [1010, 106] on body "**********" at bounding box center [586, 338] width 1173 height 679
click at [1012, 394] on div at bounding box center [586, 339] width 1173 height 679
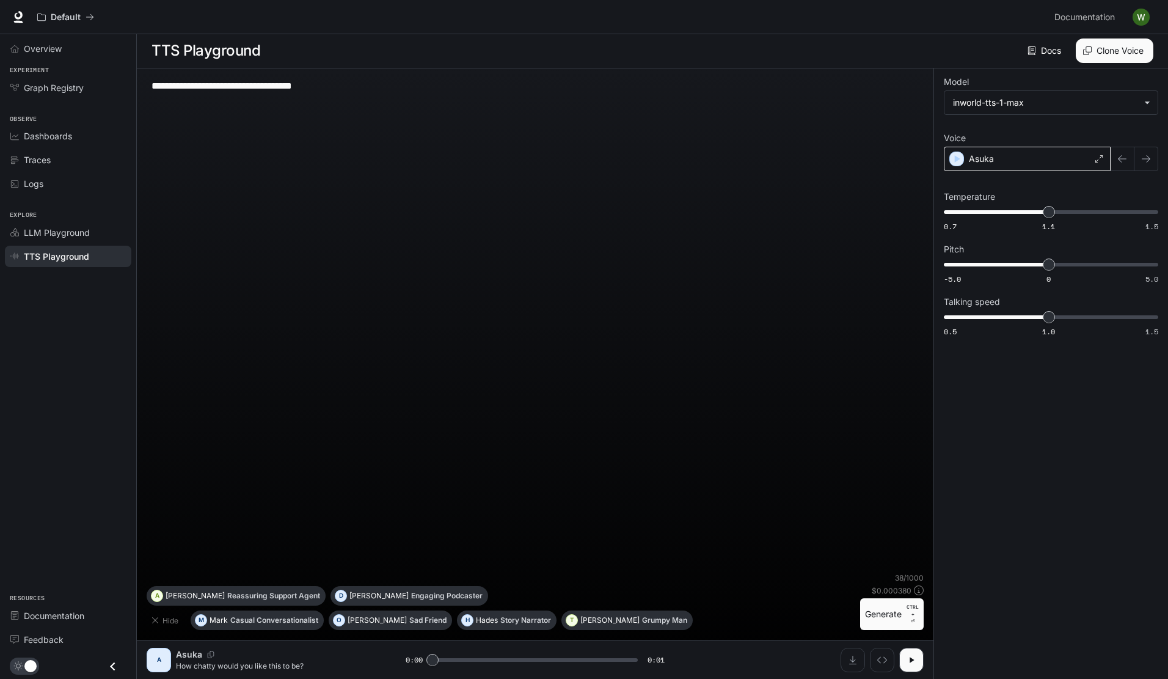
click at [986, 161] on p "Asuka" at bounding box center [981, 159] width 25 height 12
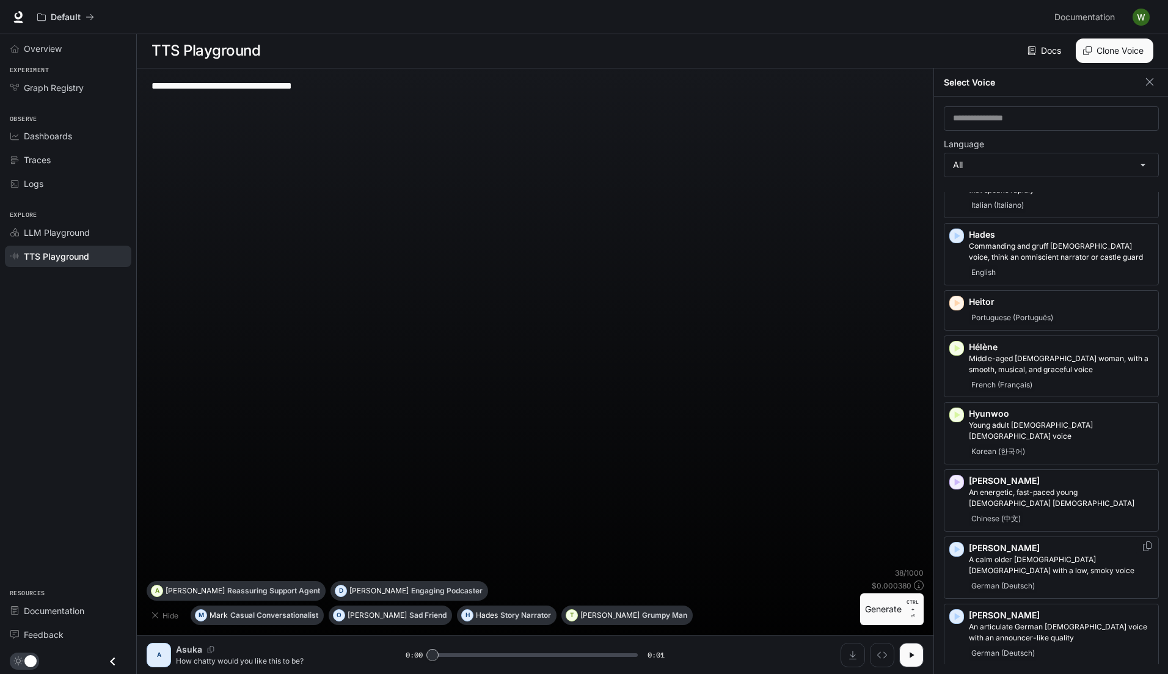
scroll to position [911, 0]
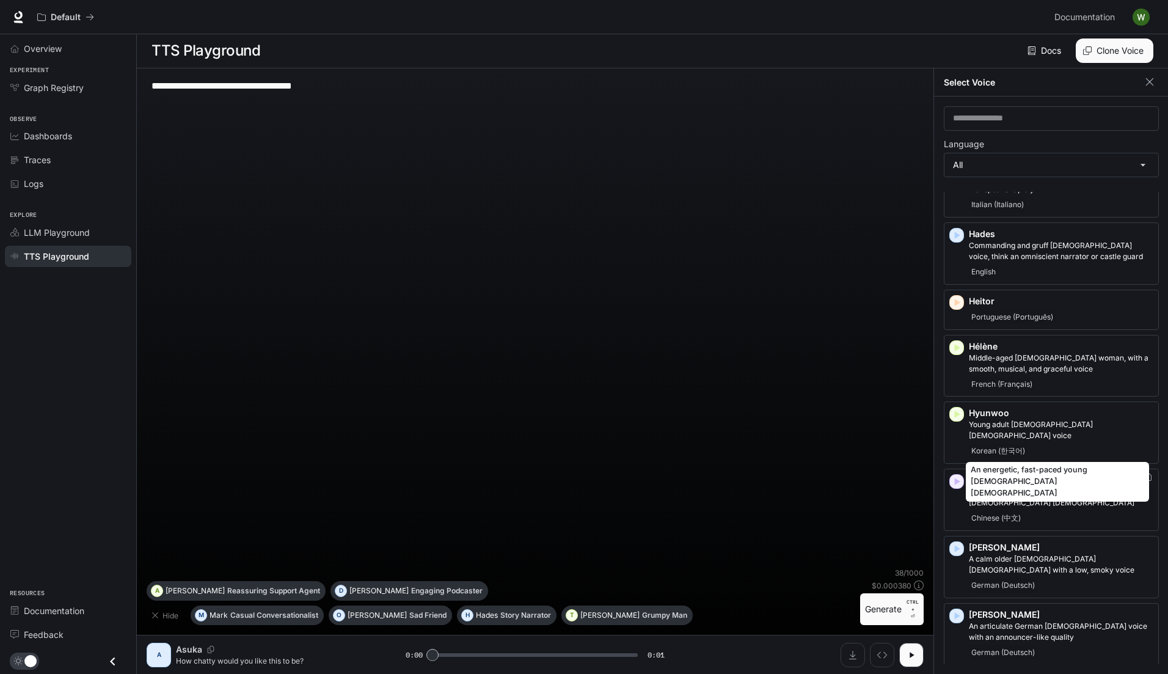
click at [1060, 486] on p "An energetic, fast-paced young Chinese female" at bounding box center [1061, 497] width 184 height 22
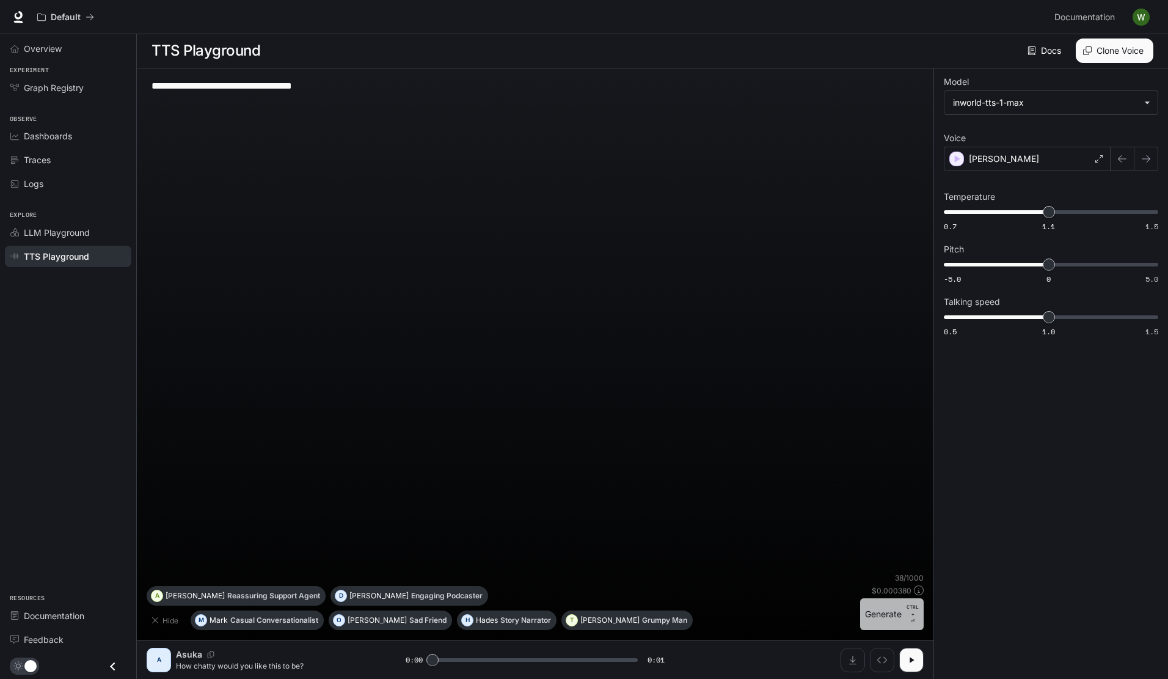
click at [886, 615] on button "Generate CTRL + ⏎" at bounding box center [892, 614] width 64 height 32
click at [1015, 170] on div "Jing" at bounding box center [1027, 159] width 167 height 24
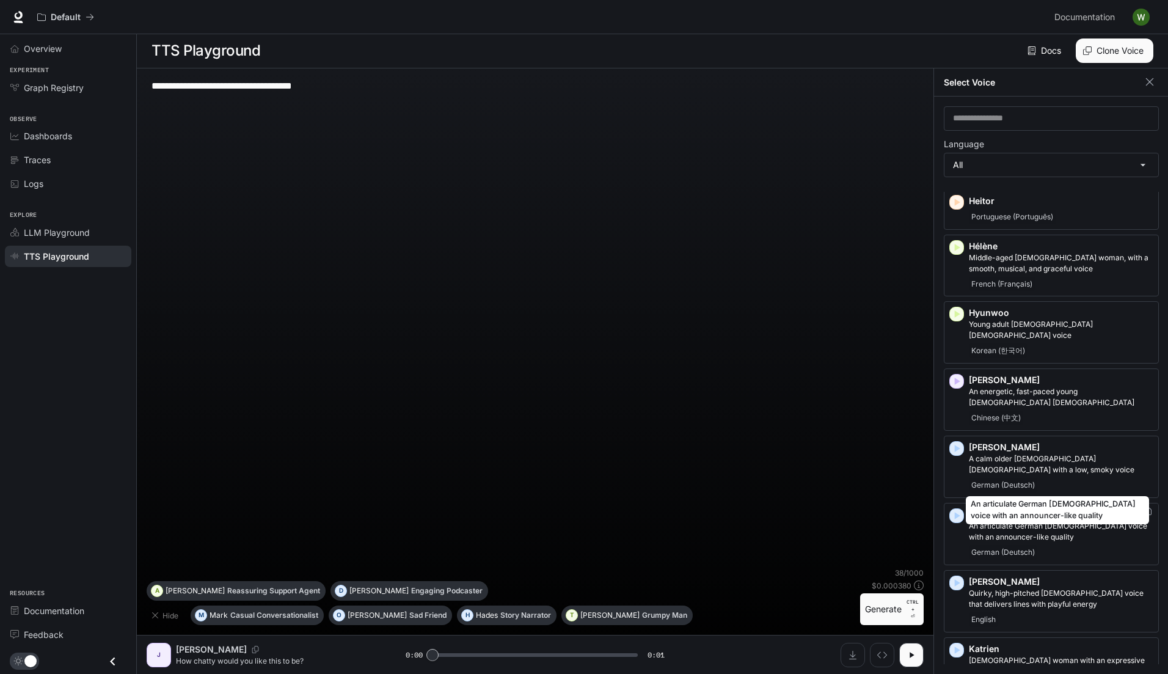
scroll to position [1012, 0]
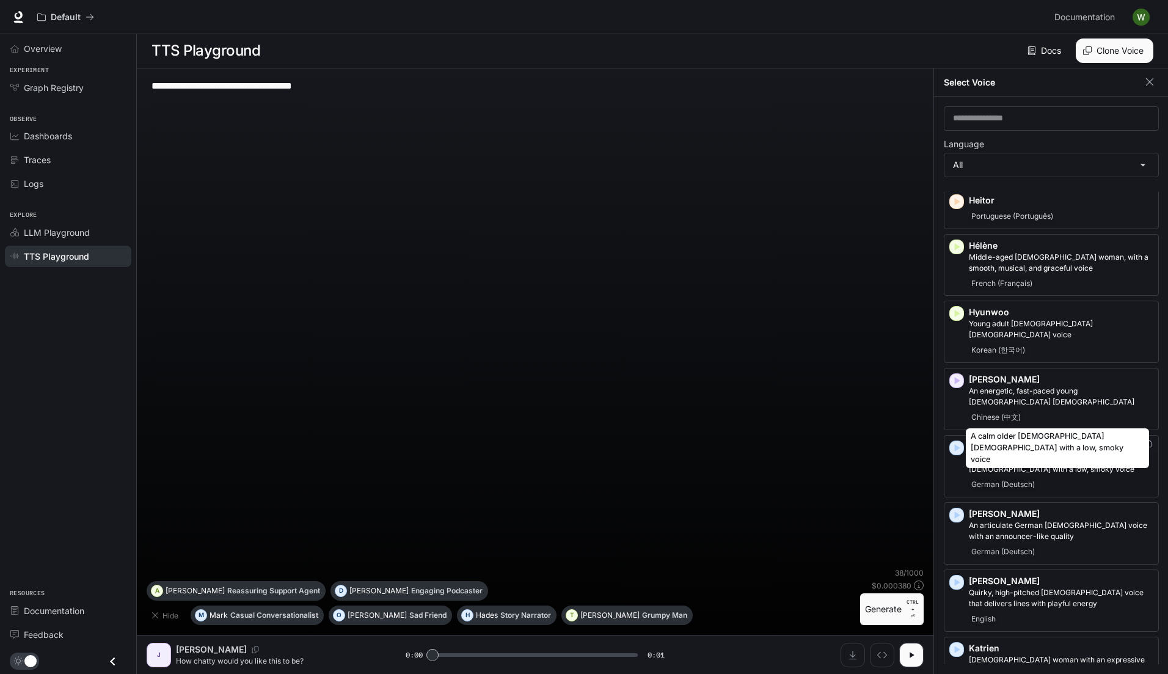
click at [1015, 453] on p "A calm older German female with a low, smoky voice" at bounding box center [1061, 464] width 184 height 22
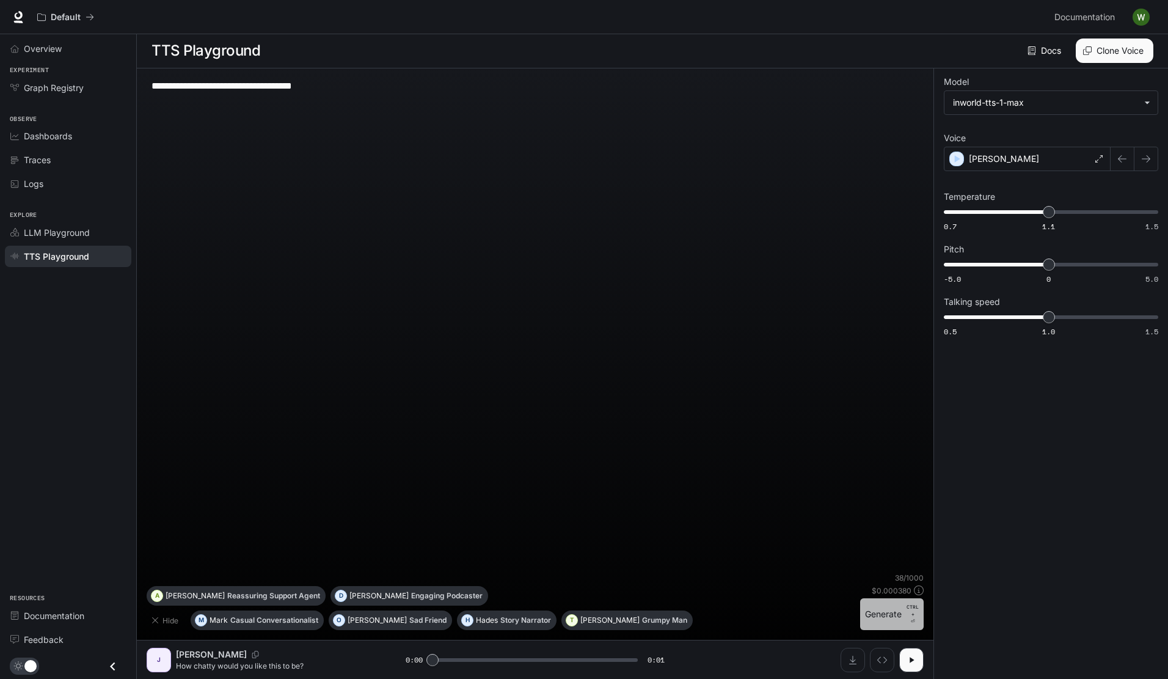
click at [878, 623] on button "Generate CTRL + ⏎" at bounding box center [892, 614] width 64 height 32
click at [1021, 168] on div "Johanna" at bounding box center [1027, 159] width 167 height 24
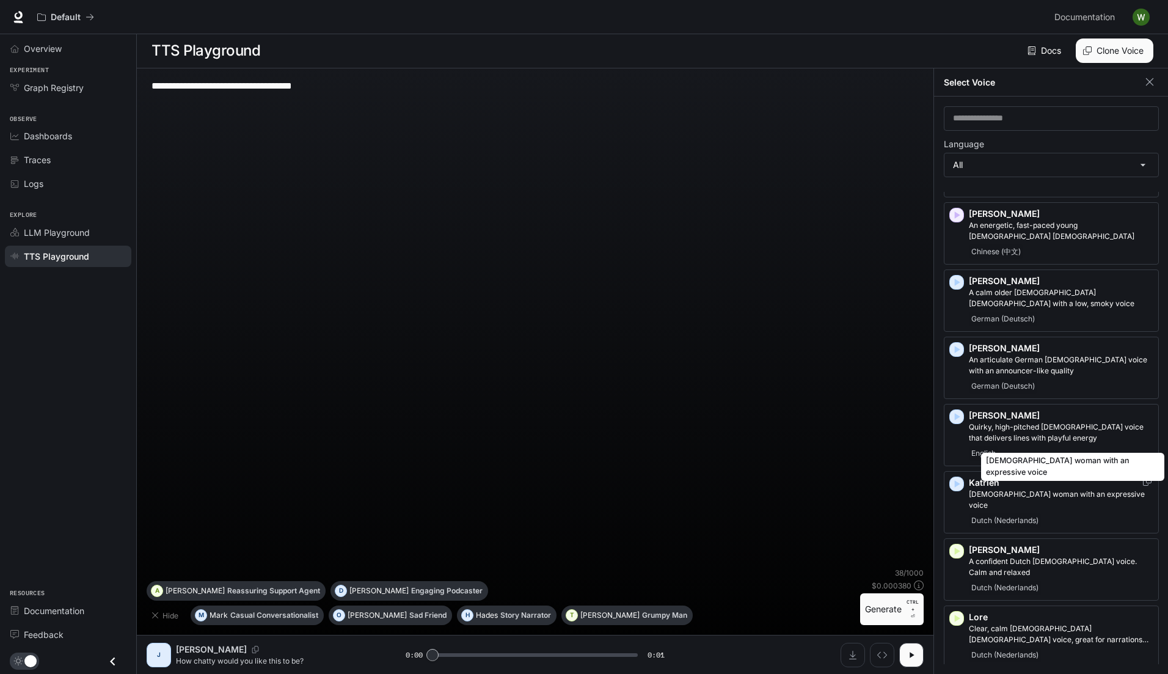
scroll to position [1178, 0]
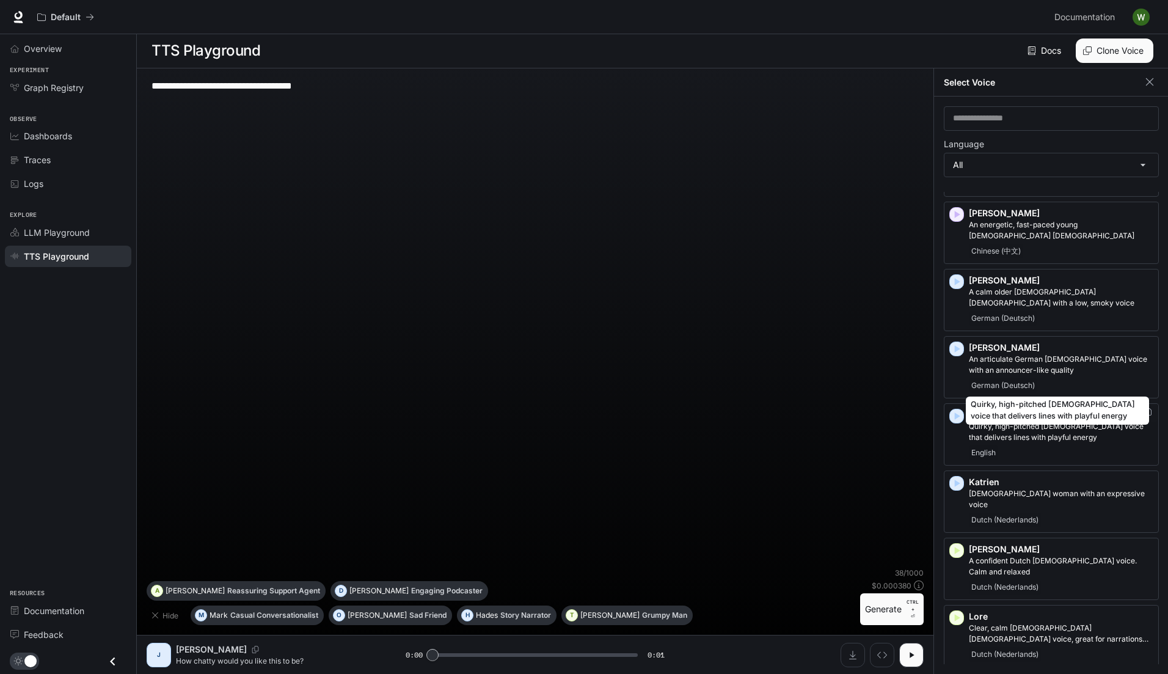
click at [1004, 421] on p "Quirky, high-pitched female voice that delivers lines with playful energy" at bounding box center [1061, 432] width 184 height 22
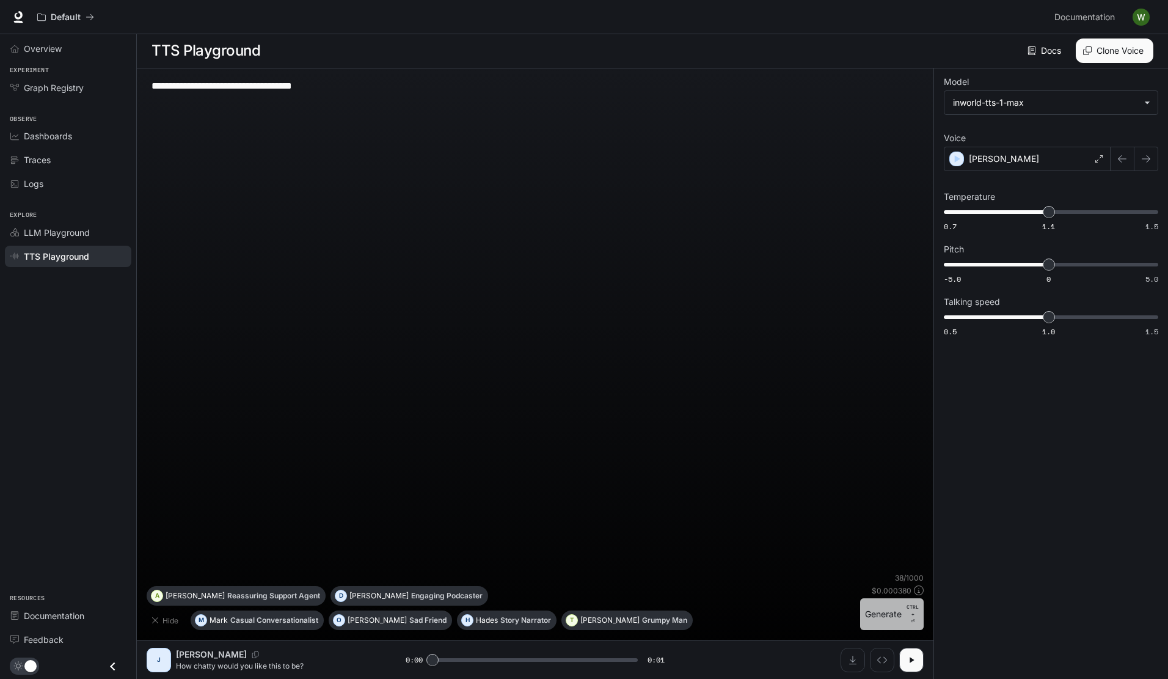
click at [891, 622] on button "Generate CTRL + ⏎" at bounding box center [892, 614] width 64 height 32
click at [999, 165] on div "Julia" at bounding box center [1027, 159] width 167 height 24
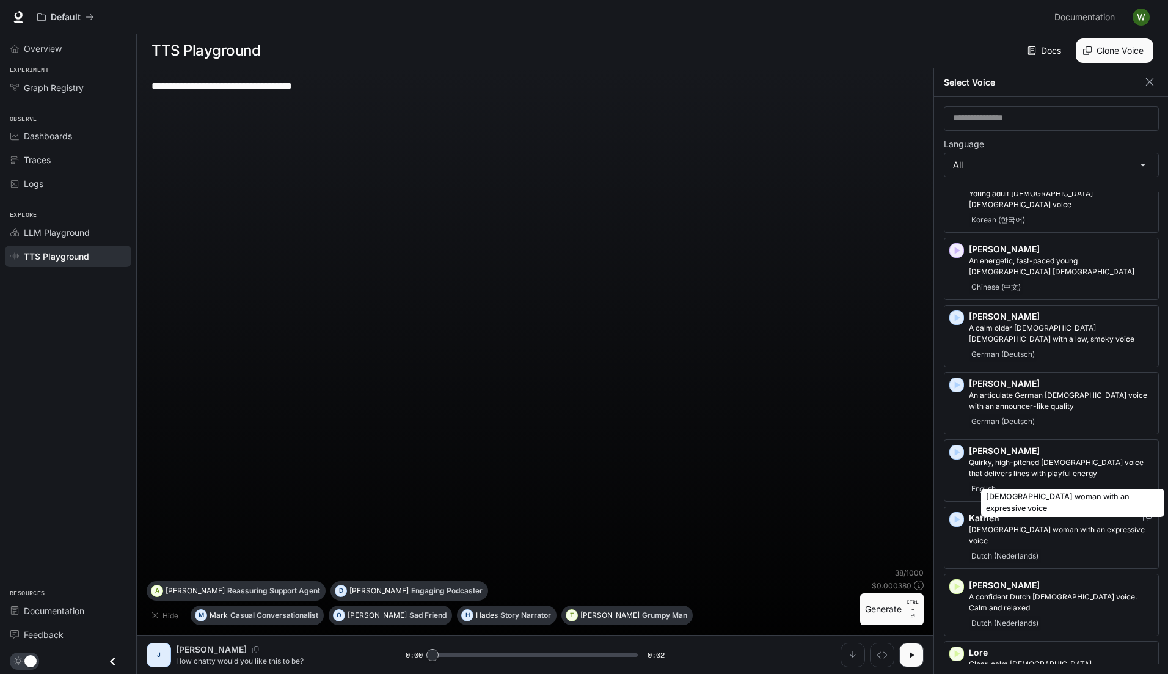
scroll to position [1142, 0]
click at [1015, 511] on p "Katrien" at bounding box center [1061, 517] width 184 height 12
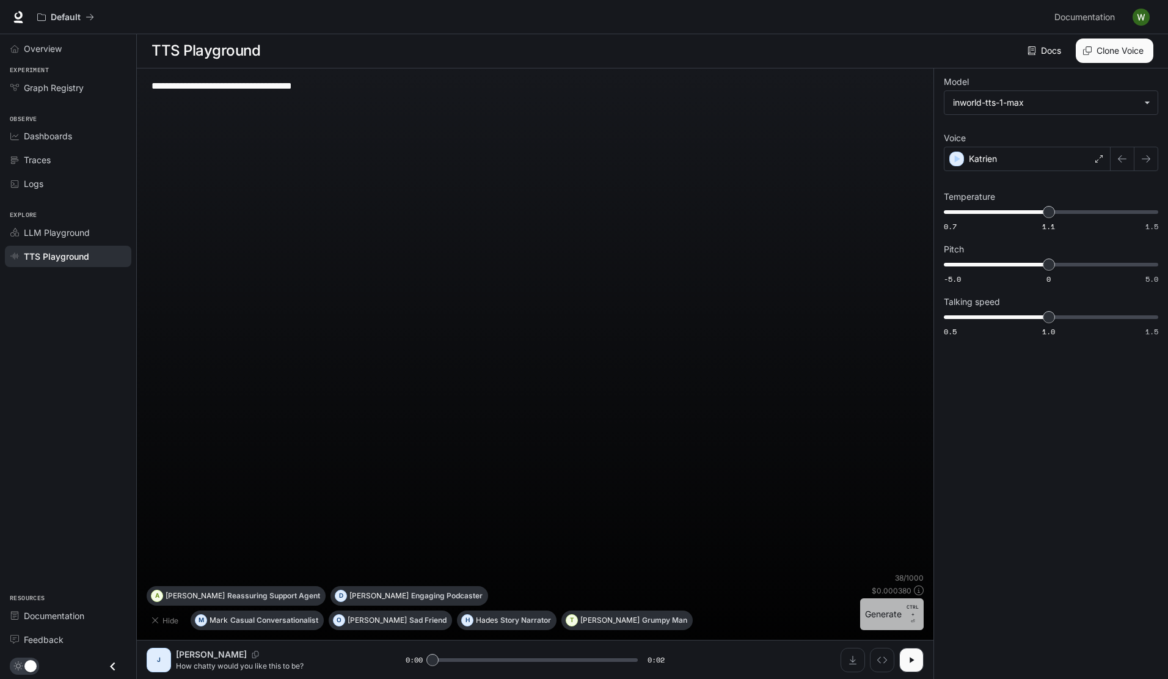
click at [893, 615] on button "Generate CTRL + ⏎" at bounding box center [892, 614] width 64 height 32
click at [983, 163] on p "Katrien" at bounding box center [983, 159] width 28 height 12
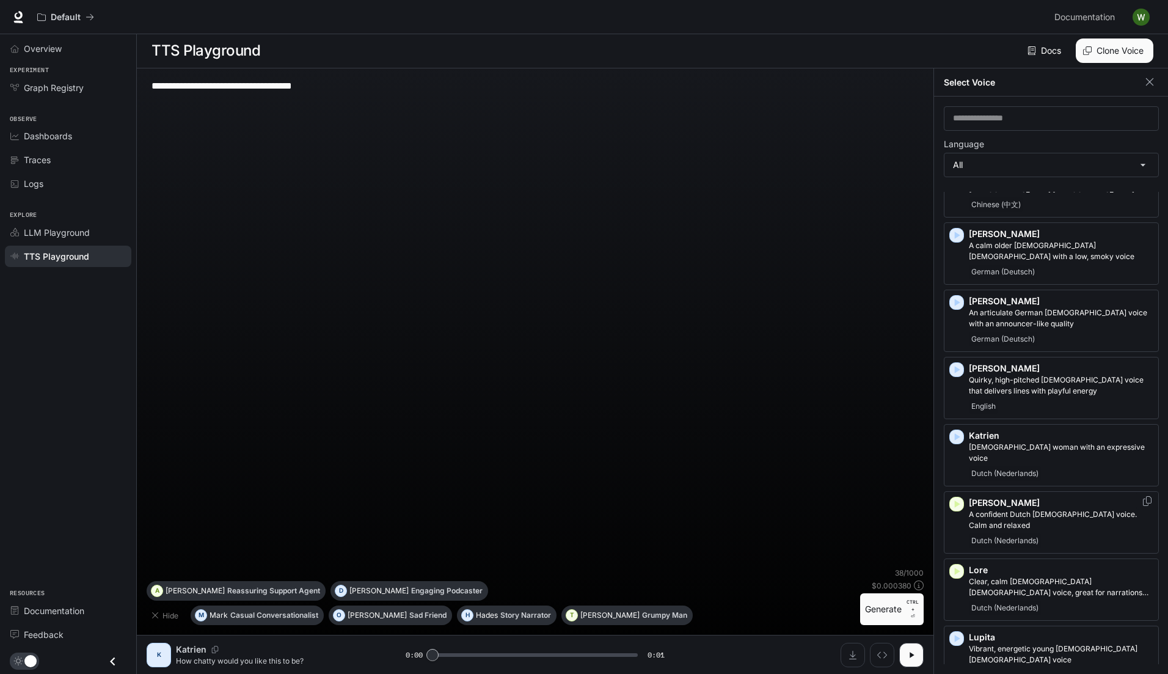
scroll to position [1225, 0]
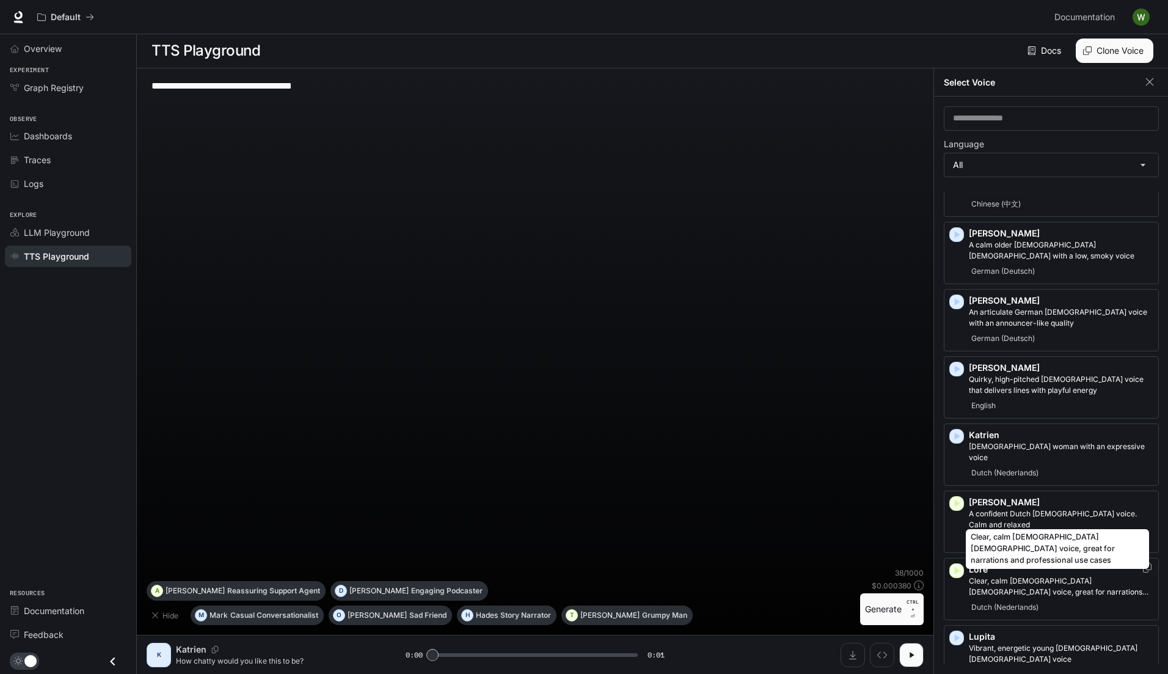
click at [1032, 575] on p "Clear, calm Dutch female voice, great for narrations and professional use cases" at bounding box center [1061, 586] width 184 height 22
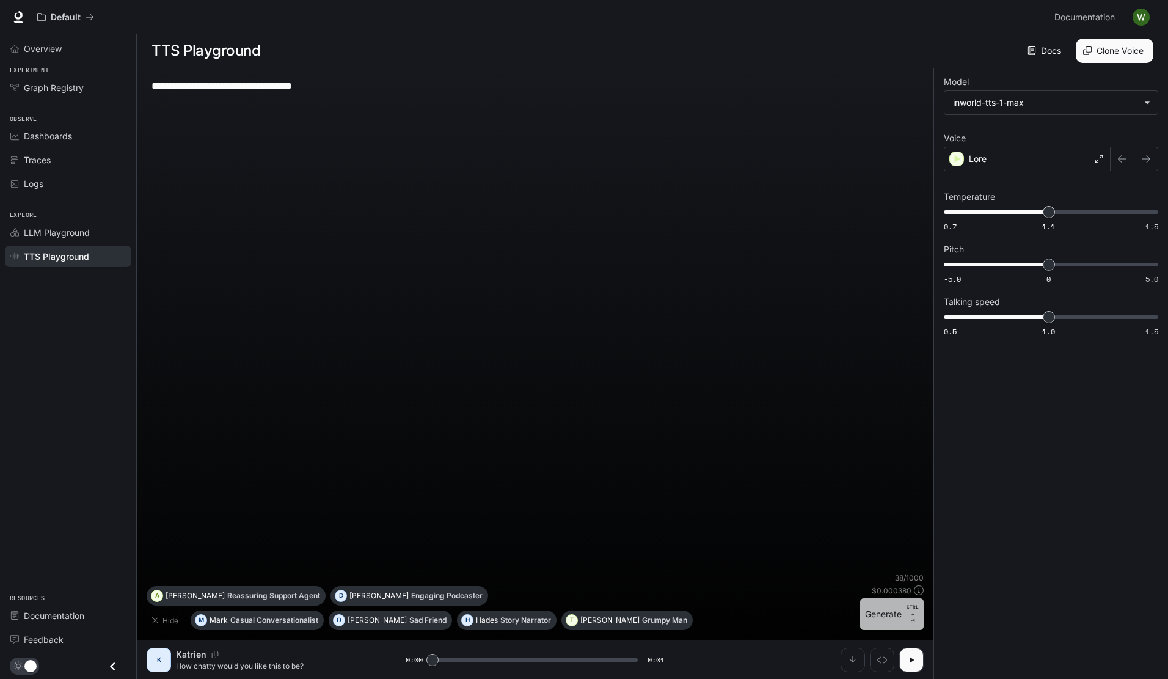
click at [893, 611] on button "Generate CTRL + ⏎" at bounding box center [892, 614] width 64 height 32
click at [1026, 166] on div "Lore" at bounding box center [1027, 159] width 167 height 24
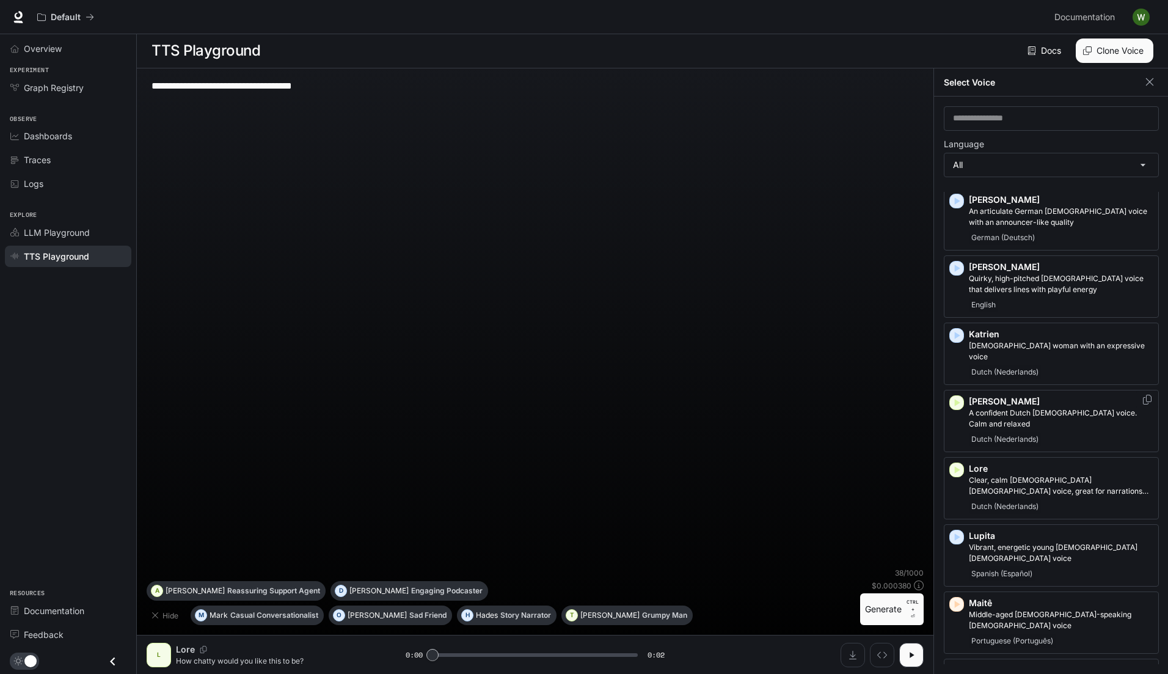
scroll to position [1330, 0]
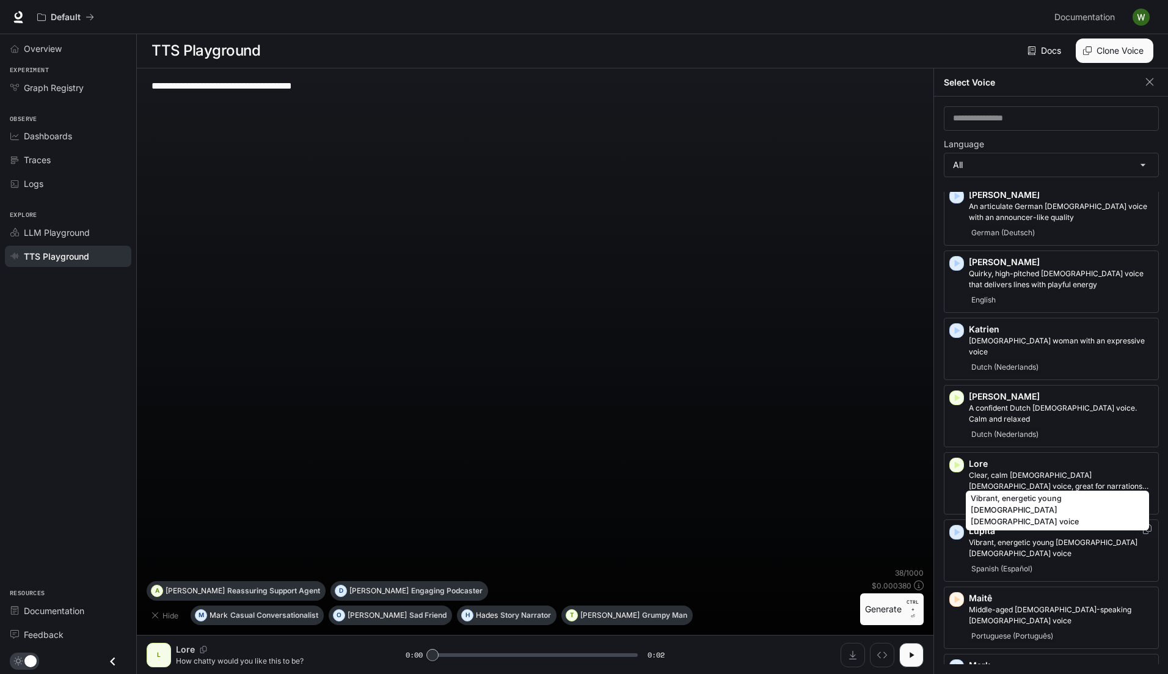
click at [1036, 537] on p "Vibrant, energetic young Spanish-speaking female voice" at bounding box center [1061, 548] width 184 height 22
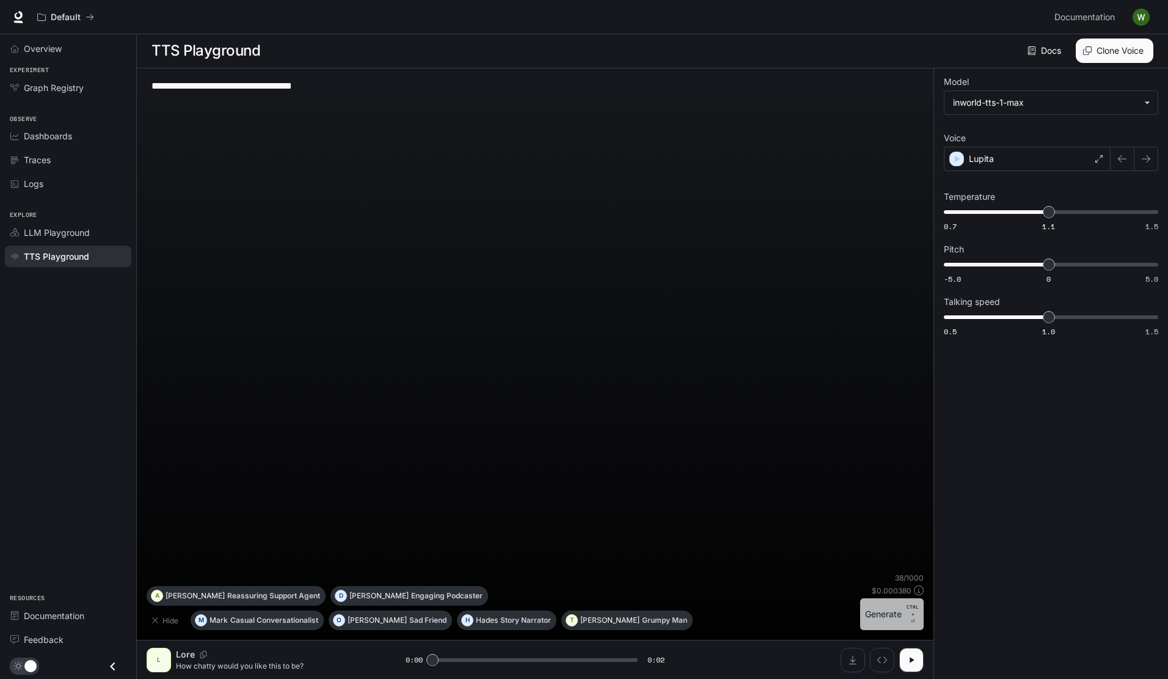
click at [885, 614] on button "Generate CTRL + ⏎" at bounding box center [892, 614] width 64 height 32
click at [1057, 167] on div "Lupita" at bounding box center [1027, 159] width 167 height 24
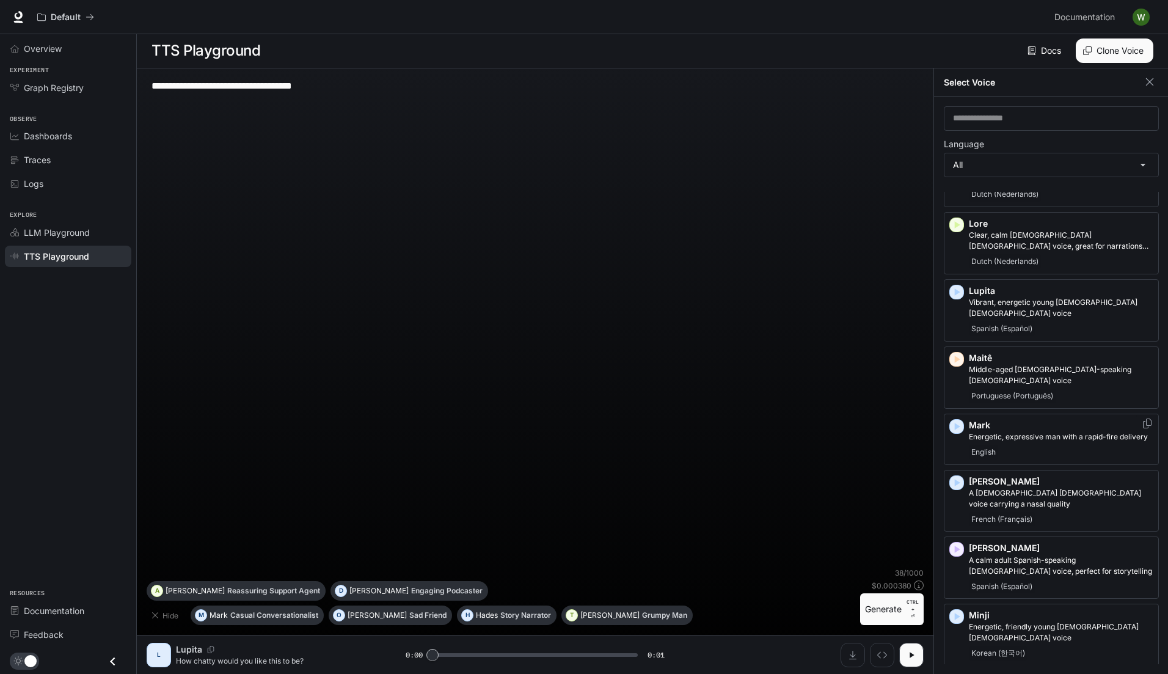
scroll to position [1570, 0]
click at [1030, 365] on p "Middle-aged Portuguese-speaking female voice" at bounding box center [1061, 376] width 184 height 22
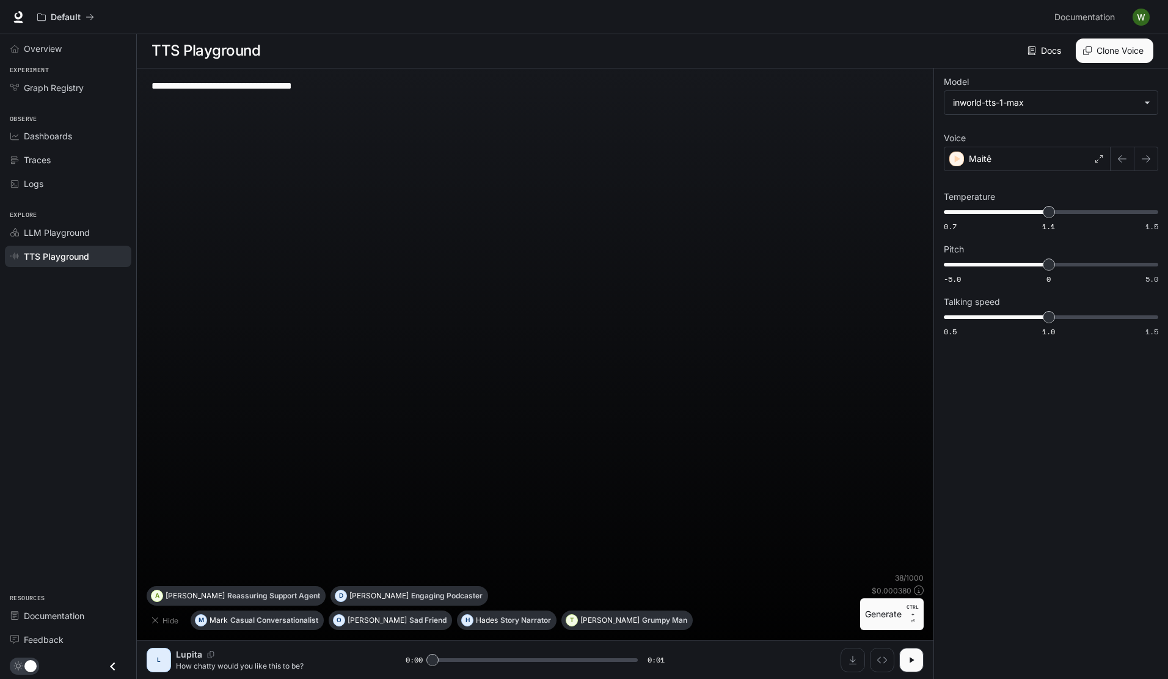
click at [886, 617] on button "Generate CTRL + ⏎" at bounding box center [892, 614] width 64 height 32
click at [994, 156] on div "Maitê" at bounding box center [1027, 159] width 167 height 24
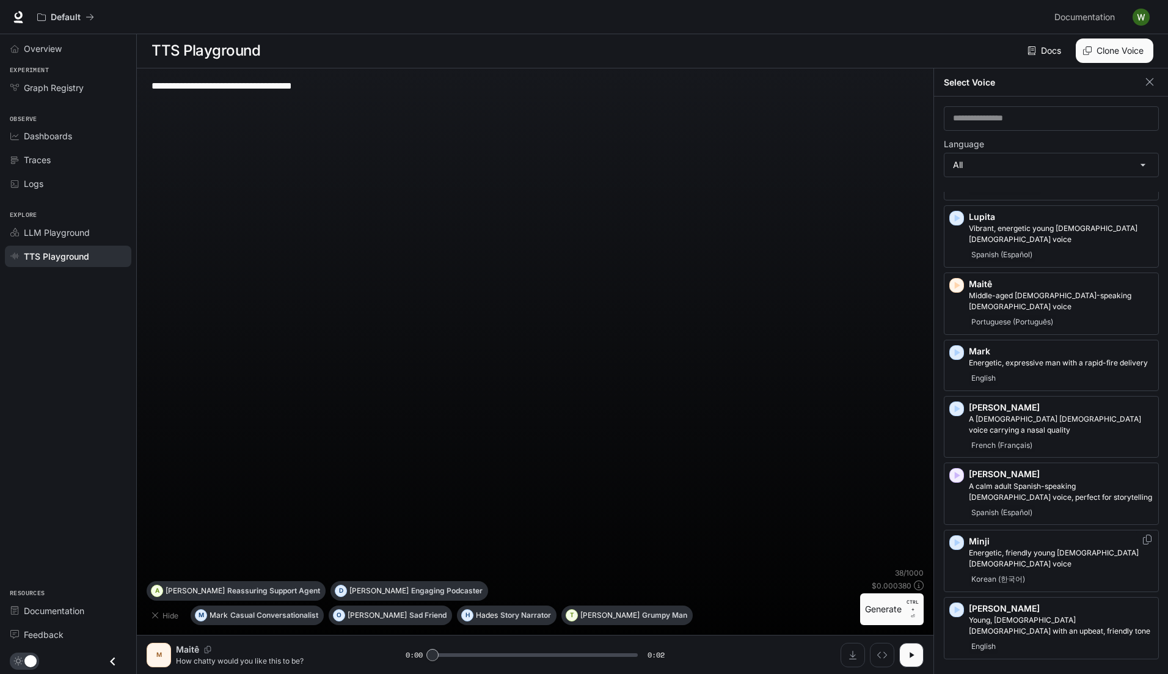
scroll to position [1645, 0]
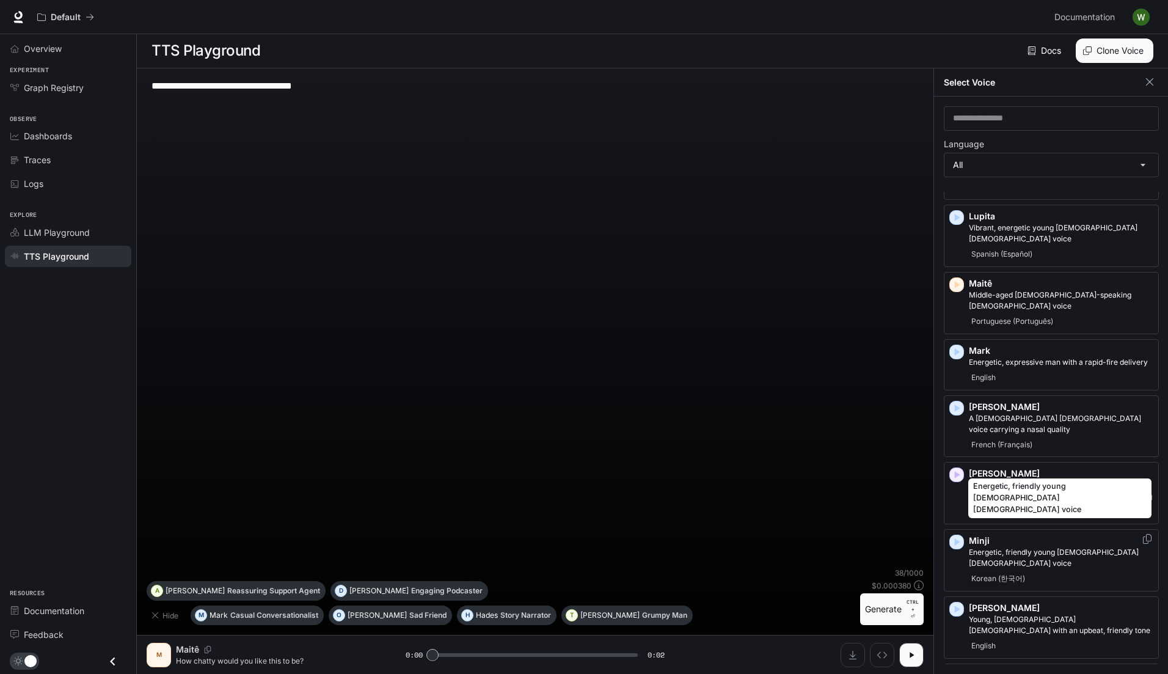
click at [1010, 547] on p "Energetic, friendly young Korean female voice" at bounding box center [1061, 558] width 184 height 22
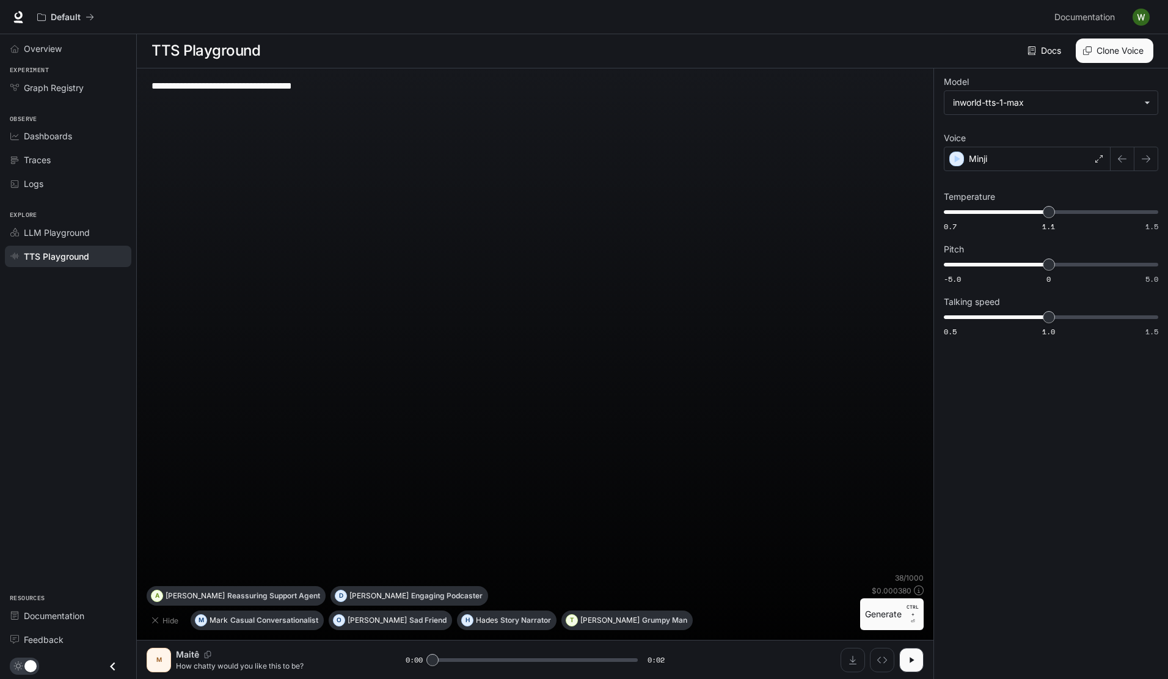
click at [890, 613] on button "Generate CTRL + ⏎" at bounding box center [892, 614] width 64 height 32
click at [1021, 153] on div "Minji" at bounding box center [1027, 159] width 167 height 24
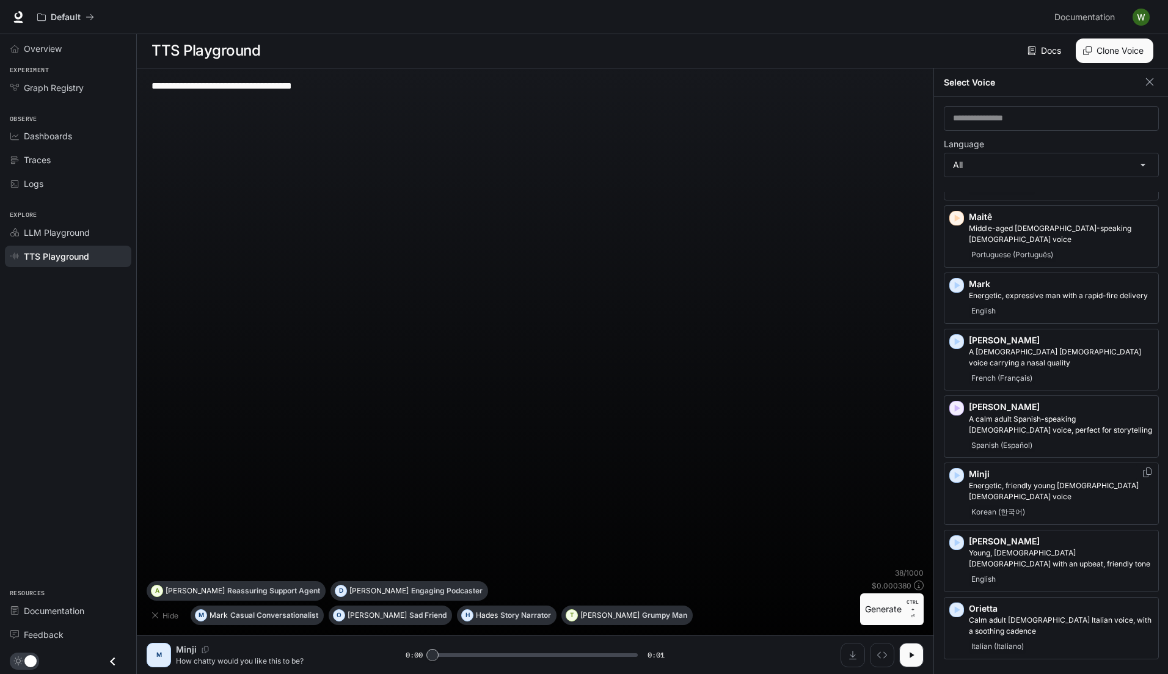
scroll to position [1712, 0]
click at [1012, 547] on p "Young, British female with an upbeat, friendly tone" at bounding box center [1061, 558] width 184 height 22
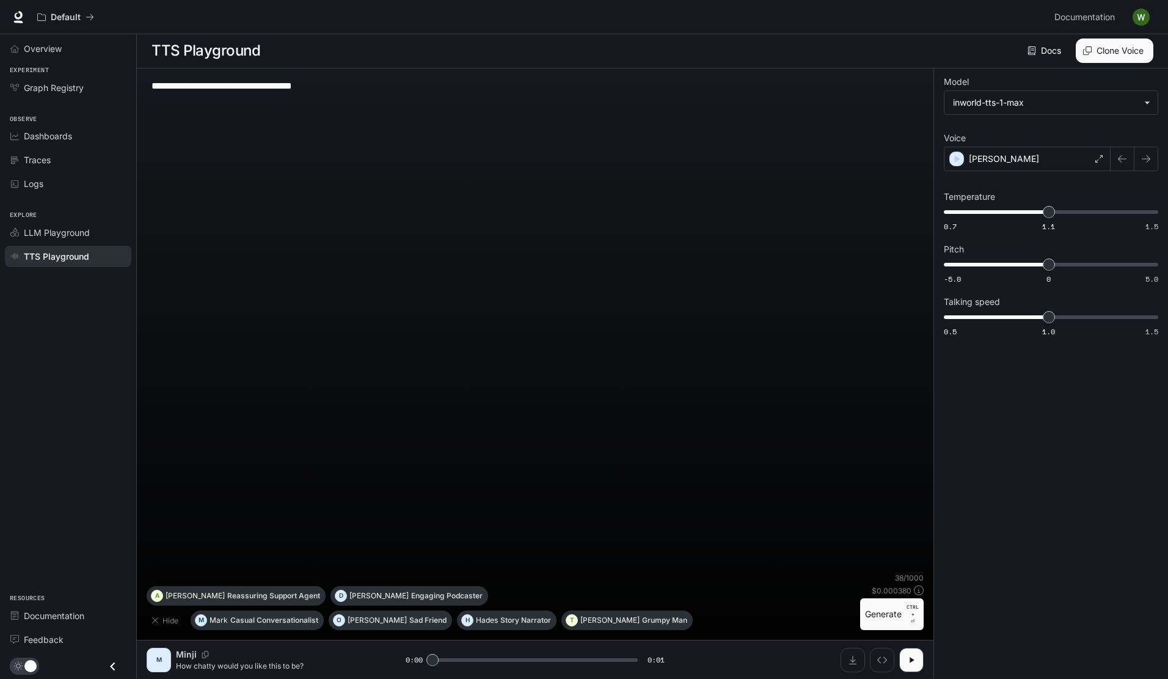
click at [888, 618] on button "Generate CTRL + ⏎" at bounding box center [892, 614] width 64 height 32
click at [995, 150] on div "Olivia" at bounding box center [1027, 159] width 167 height 24
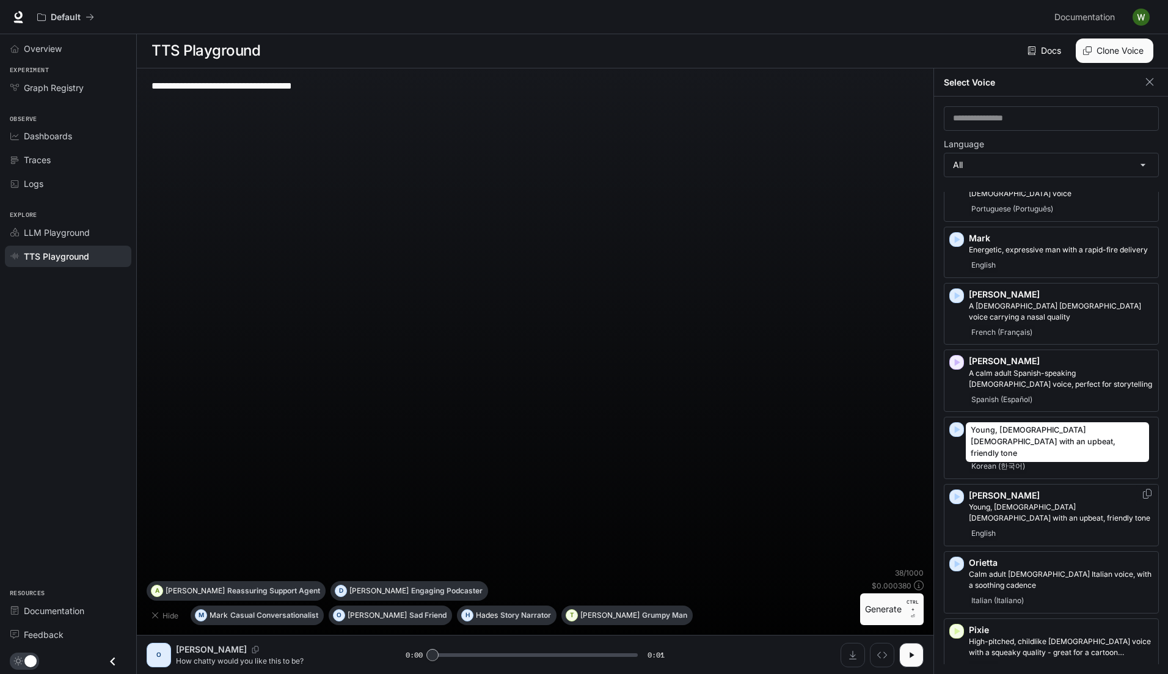
scroll to position [1758, 0]
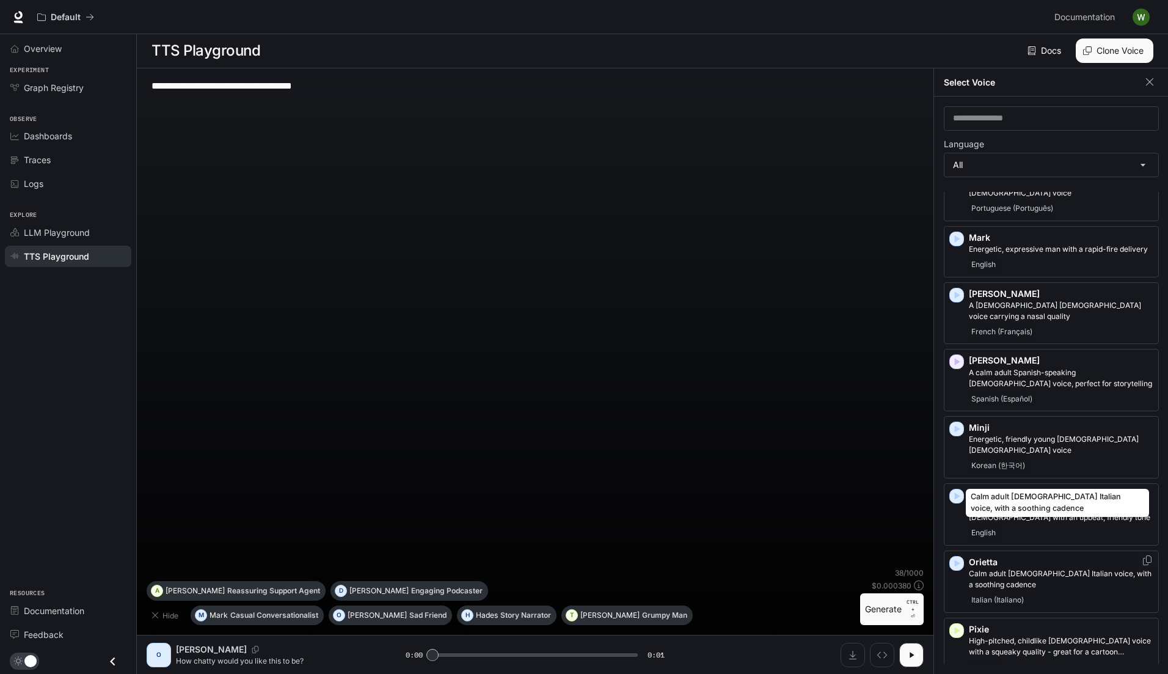
click at [1018, 568] on p "Calm adult female Italian voice, with a soothing cadence" at bounding box center [1061, 579] width 184 height 22
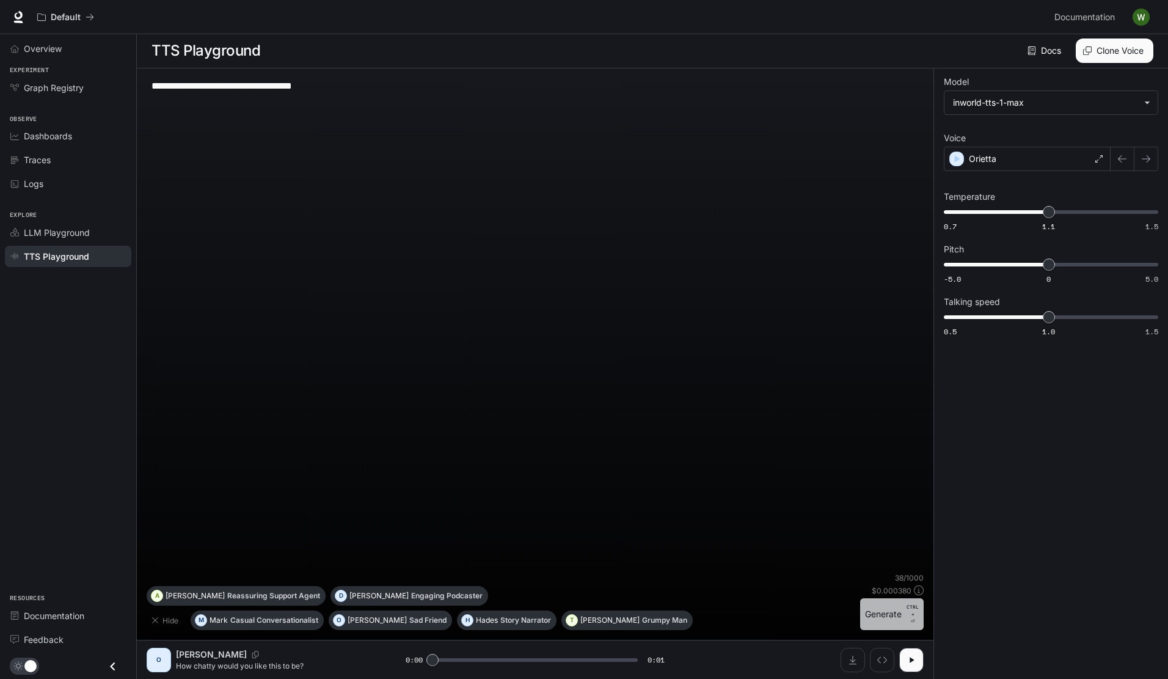
click at [889, 613] on button "Generate CTRL + ⏎" at bounding box center [892, 614] width 64 height 32
click at [999, 161] on div "Orietta" at bounding box center [1027, 159] width 167 height 24
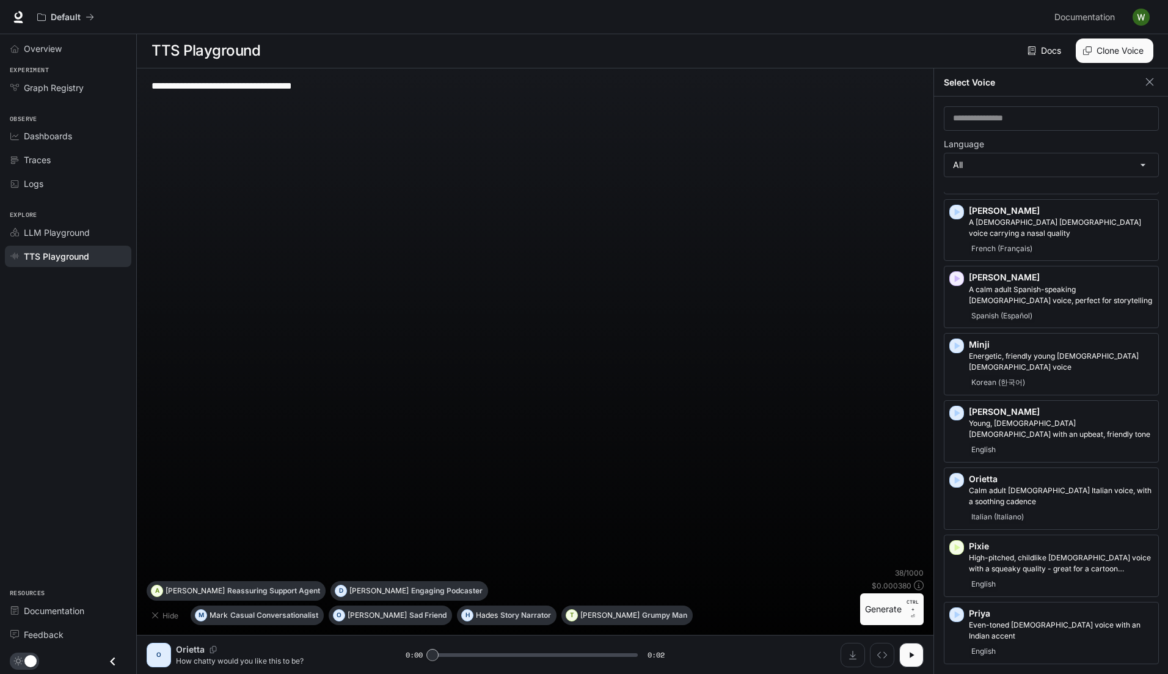
scroll to position [1842, 0]
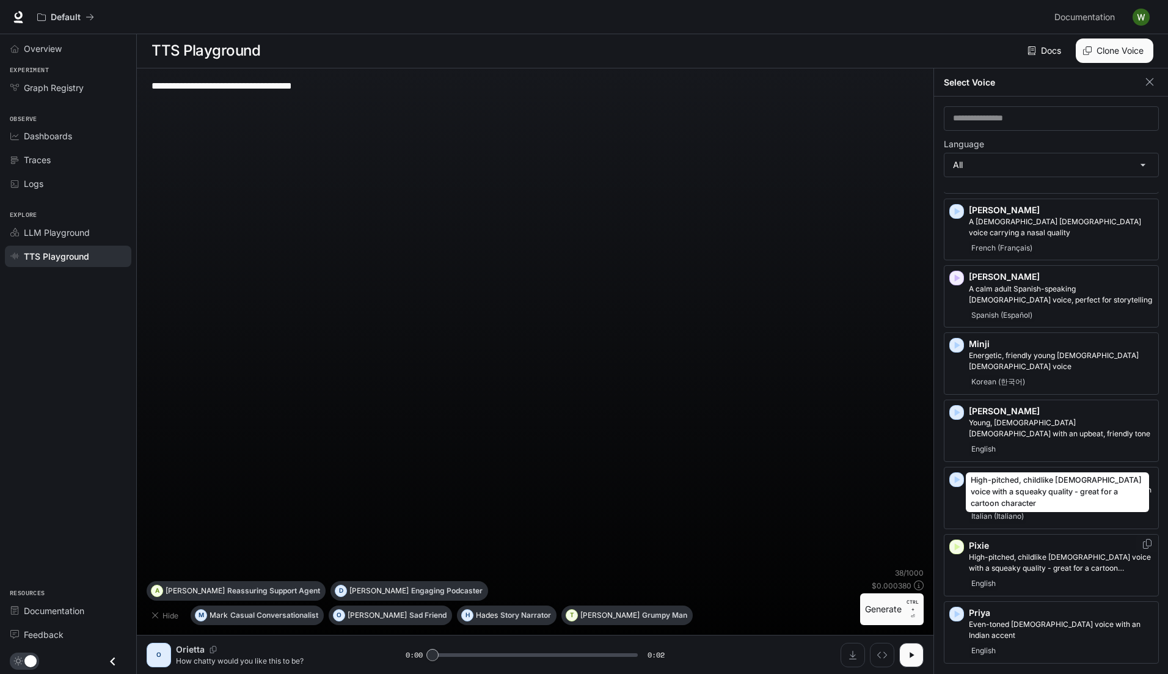
click at [1022, 552] on p "High-pitched, childlike female voice with a squeaky quality - great for a carto…" at bounding box center [1061, 563] width 184 height 22
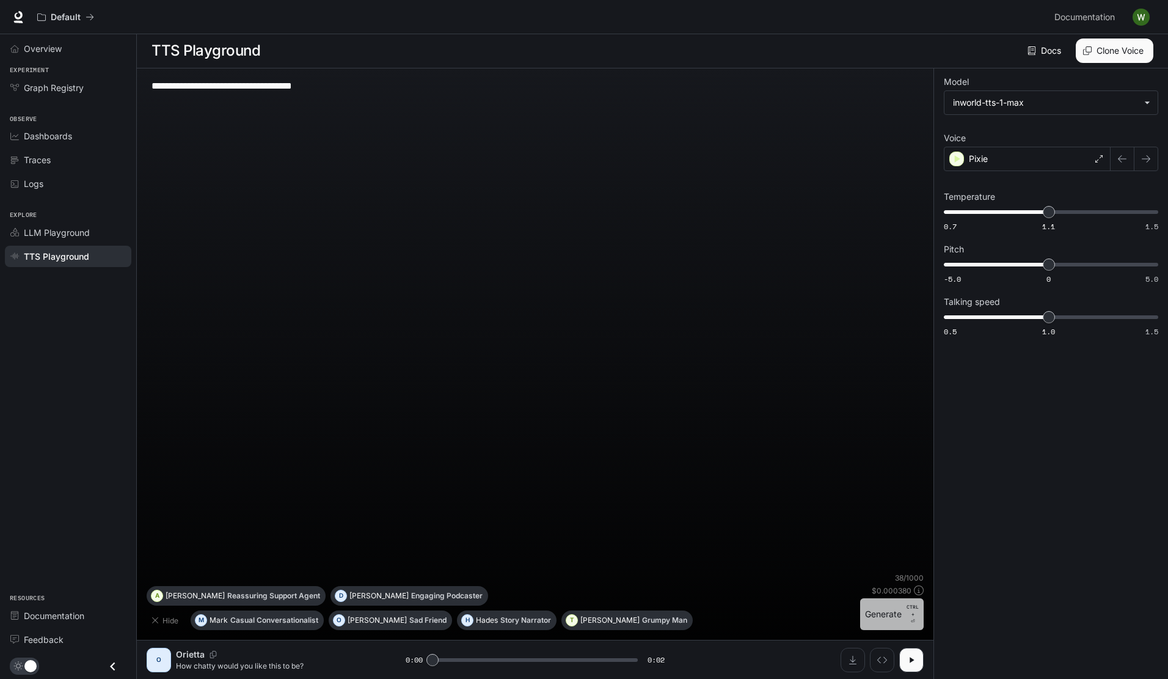
click at [889, 611] on button "Generate CTRL + ⏎" at bounding box center [892, 614] width 64 height 32
click at [991, 170] on div "Pixie" at bounding box center [1027, 159] width 167 height 24
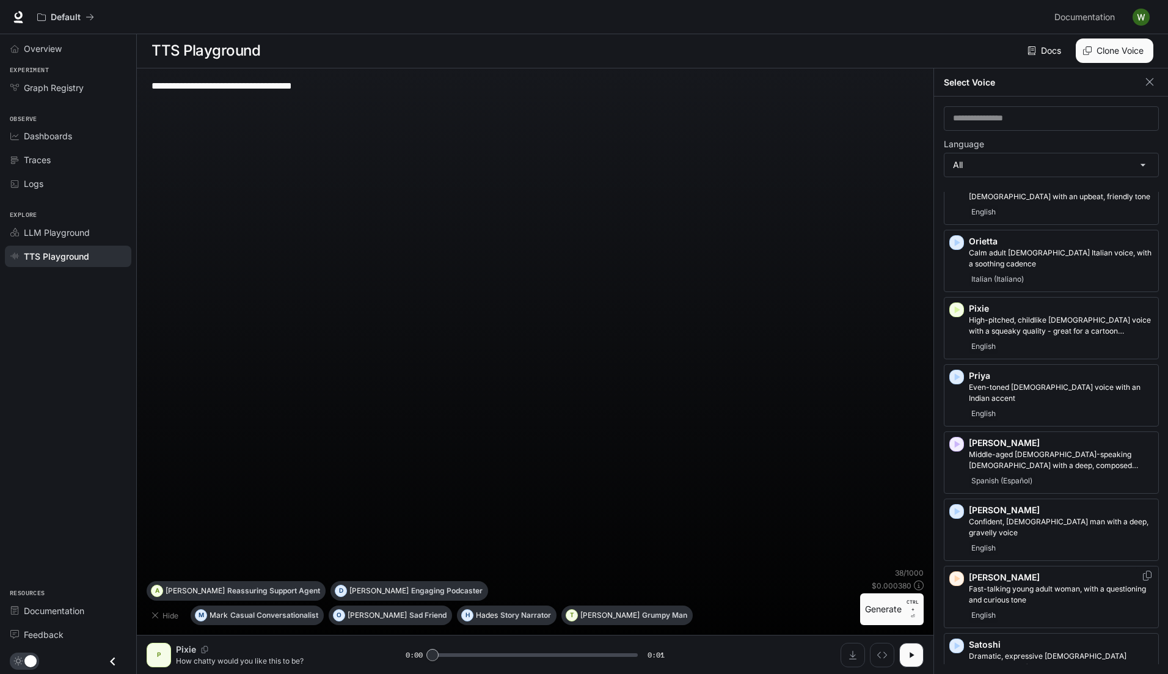
scroll to position [2078, 0]
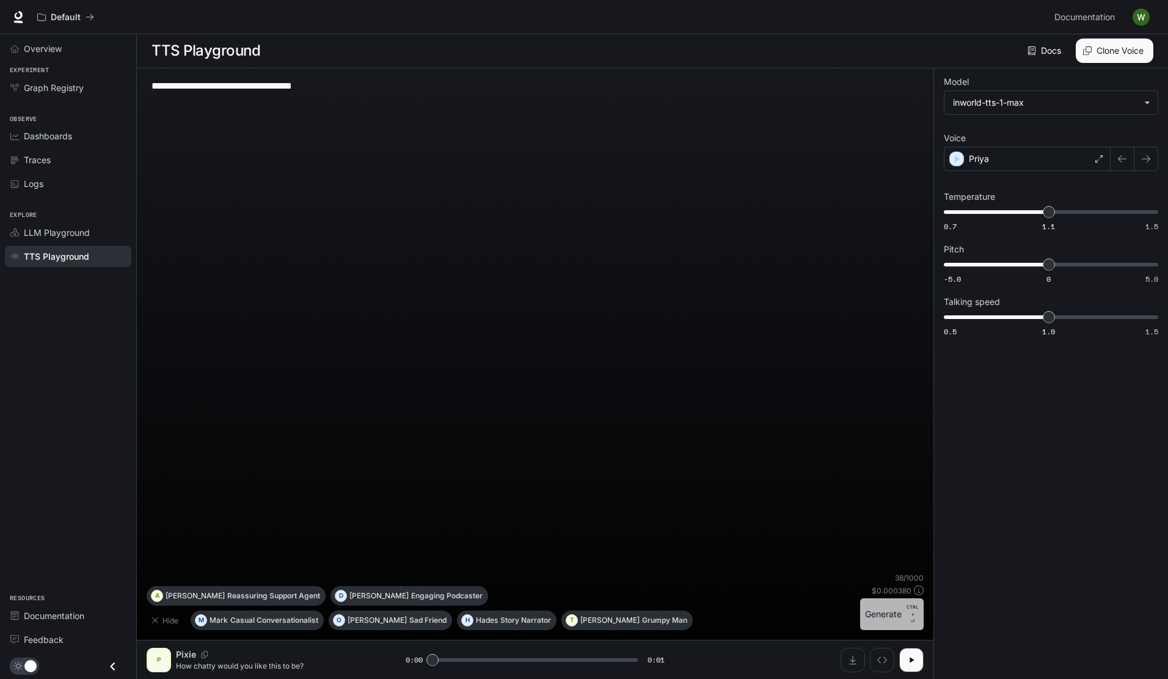
click at [890, 616] on button "Generate CTRL + ⏎" at bounding box center [892, 614] width 64 height 32
type input "*"
drag, startPoint x: 578, startPoint y: 135, endPoint x: 582, endPoint y: 87, distance: 47.8
click at [582, 87] on div "**********" at bounding box center [535, 325] width 777 height 494
click at [349, 88] on textarea "**********" at bounding box center [534, 93] width 767 height 28
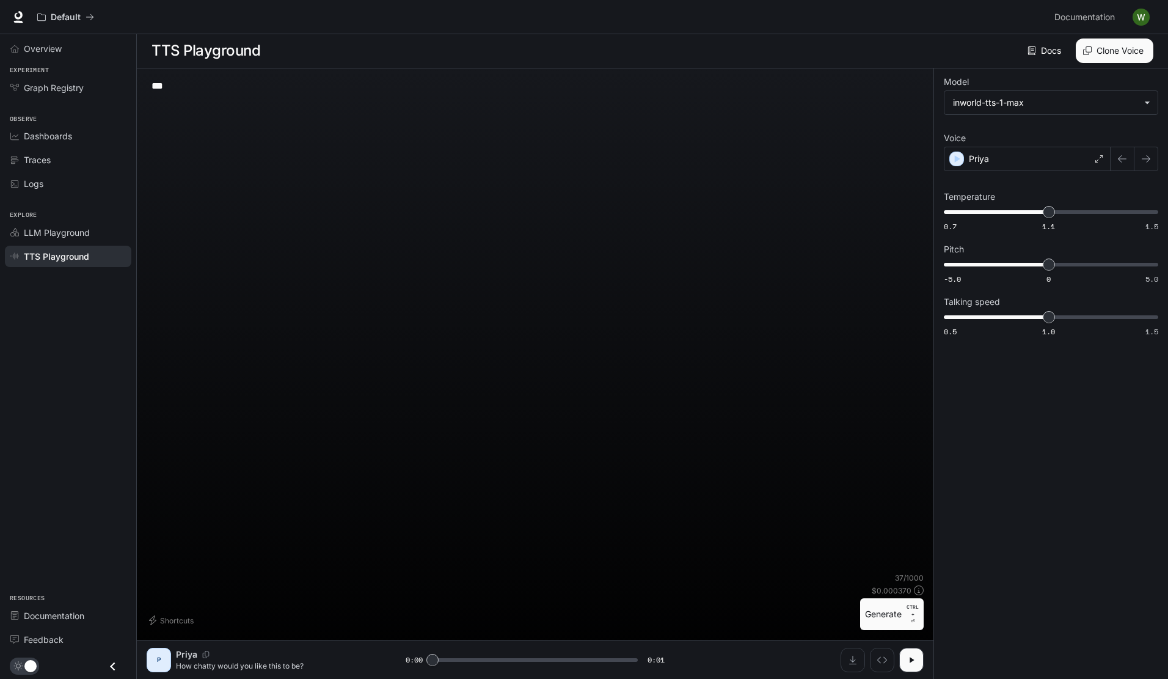
type textarea "*"
click at [349, 88] on textarea at bounding box center [534, 93] width 767 height 28
type textarea "**********"
click at [877, 615] on button "Generate CTRL + ⏎" at bounding box center [892, 614] width 64 height 32
click at [998, 155] on div "Priya" at bounding box center [1027, 159] width 167 height 24
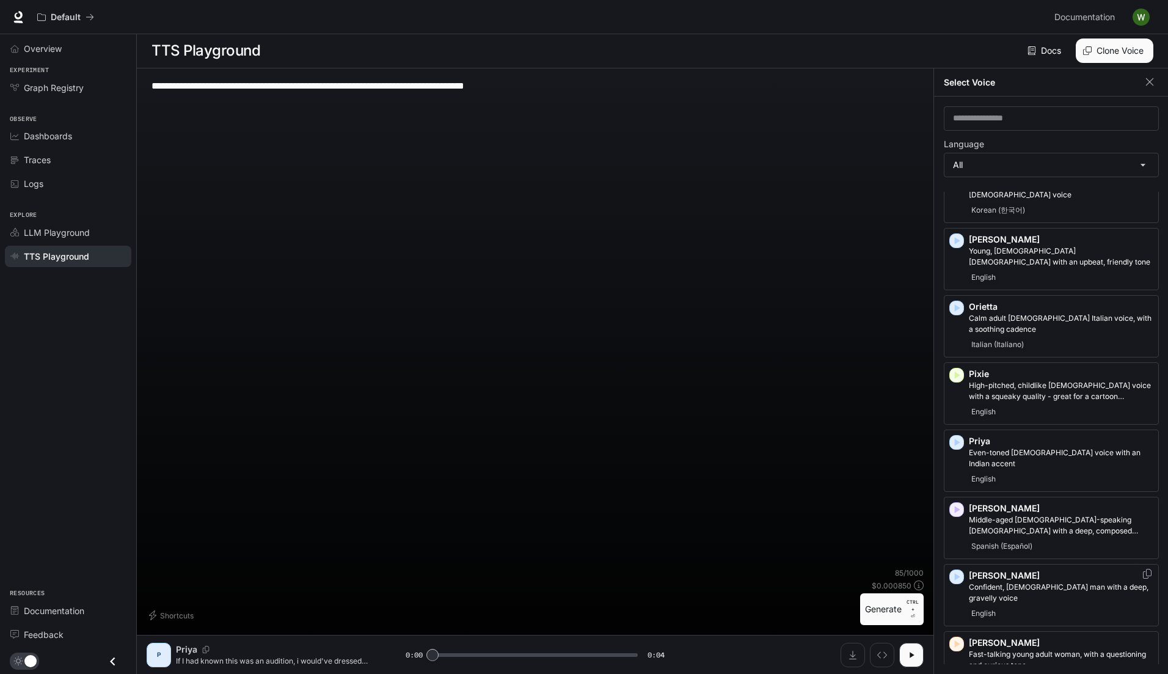
scroll to position [2014, 0]
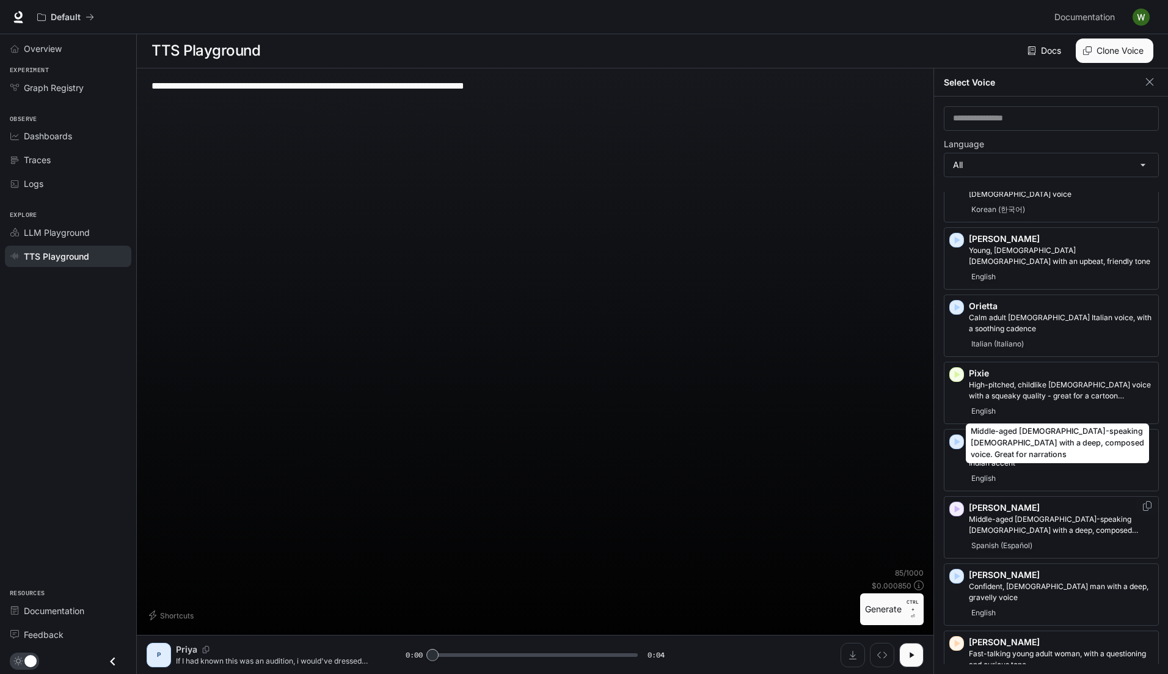
click at [1038, 514] on p "Middle-aged Spanish-speaking male with a deep, composed voice. Great for narrat…" at bounding box center [1061, 525] width 184 height 22
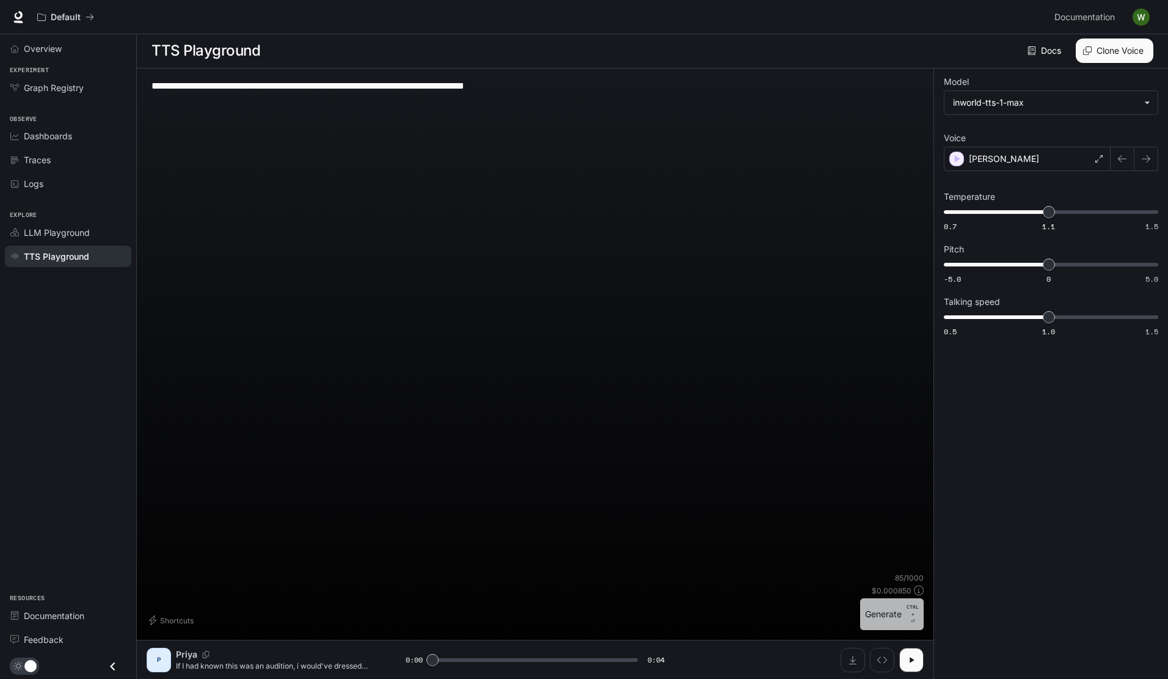
click at [894, 615] on button "Generate CTRL + ⏎" at bounding box center [892, 614] width 64 height 32
click at [988, 158] on p "Rafael" at bounding box center [1004, 159] width 70 height 12
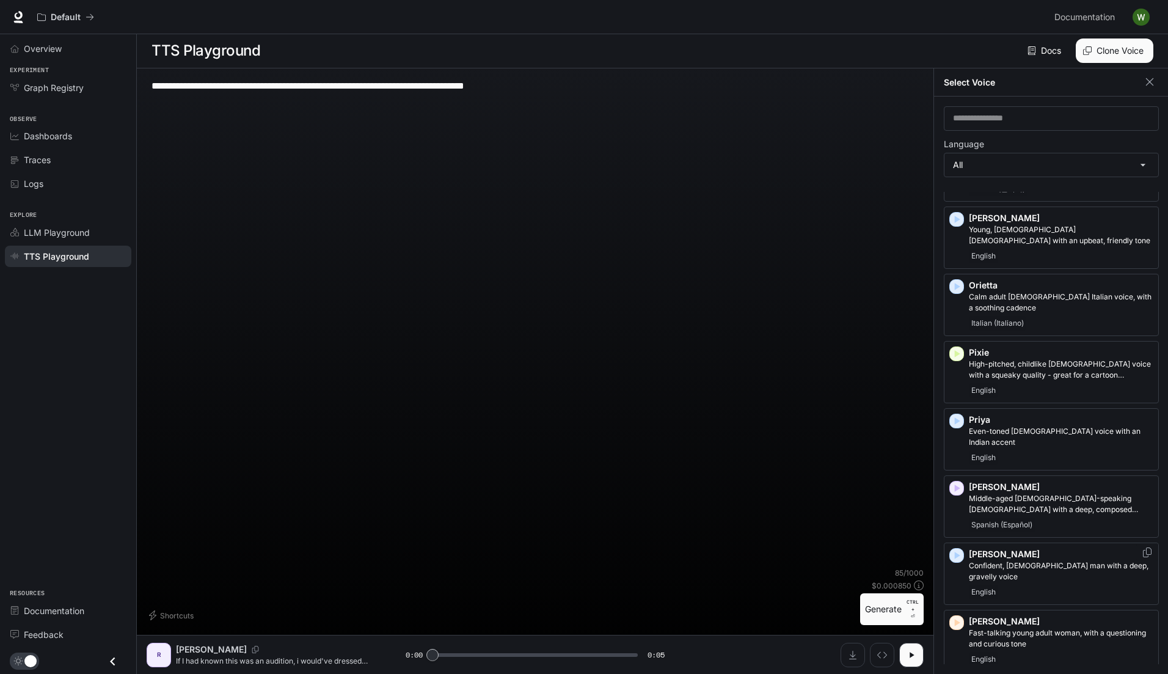
scroll to position [2035, 0]
click at [1065, 560] on p "Confident, British man with a deep, gravelly voice" at bounding box center [1061, 571] width 184 height 22
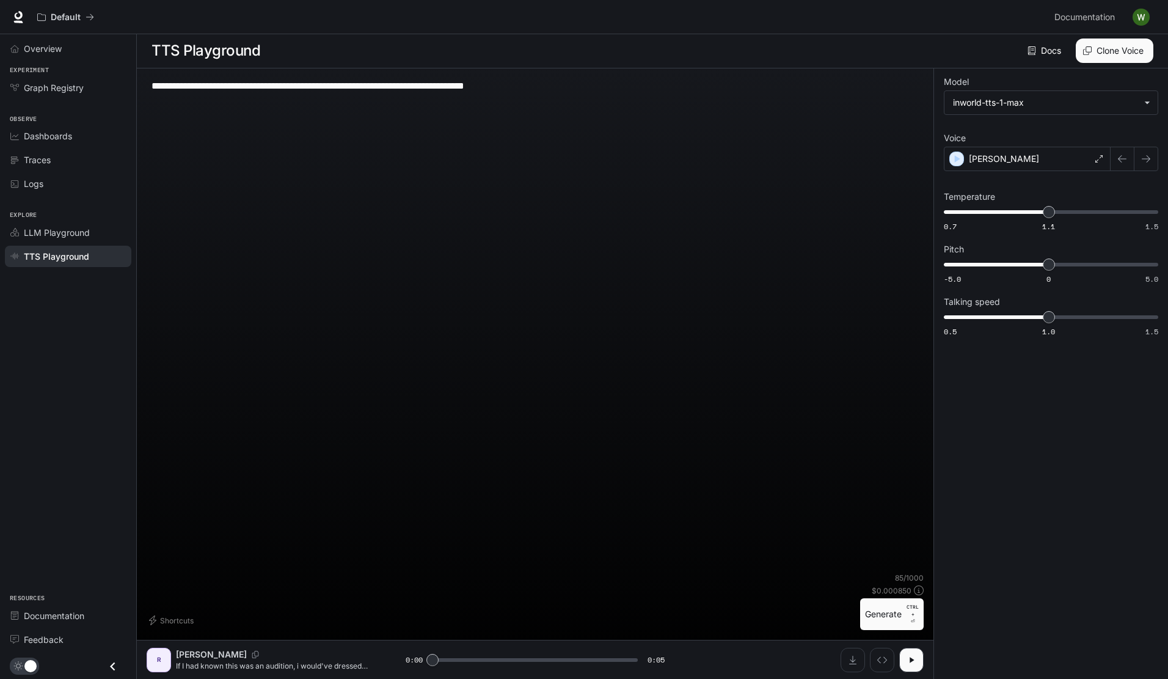
click at [883, 615] on button "Generate CTRL + ⏎" at bounding box center [892, 614] width 64 height 32
click at [1026, 153] on div "Ronald" at bounding box center [1027, 159] width 167 height 24
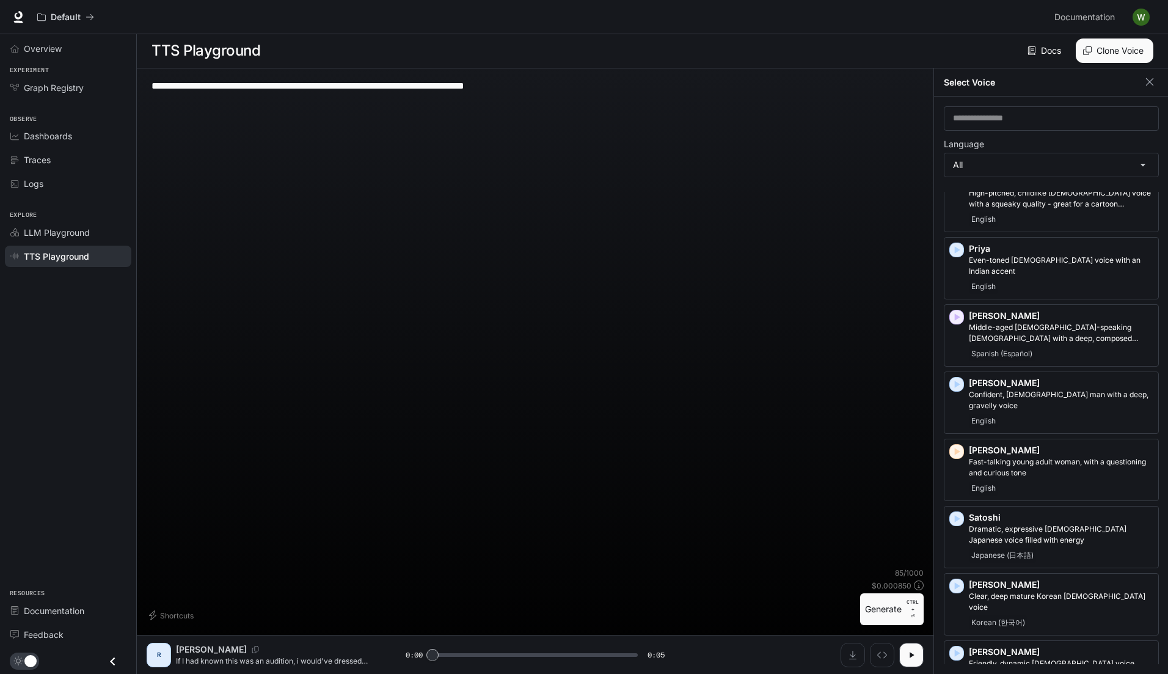
scroll to position [2205, 0]
click at [1048, 457] on p "Fast-talking young adult woman, with a questioning and curious tone" at bounding box center [1061, 468] width 184 height 22
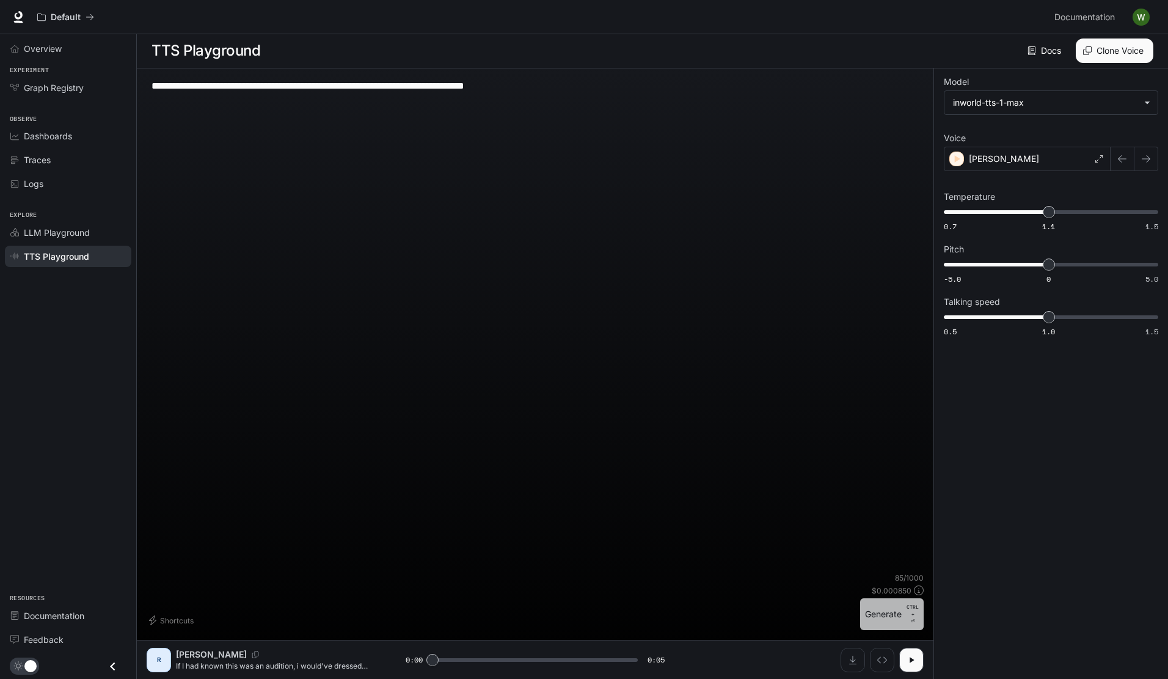
click at [881, 609] on button "Generate CTRL + ⏎" at bounding box center [892, 614] width 64 height 32
type input "*"
type input "****"
click at [1067, 214] on span "0.7 1.1 1.5 1.17" at bounding box center [1049, 212] width 210 height 18
click at [886, 614] on button "Generate CTRL + ⏎" at bounding box center [892, 614] width 64 height 32
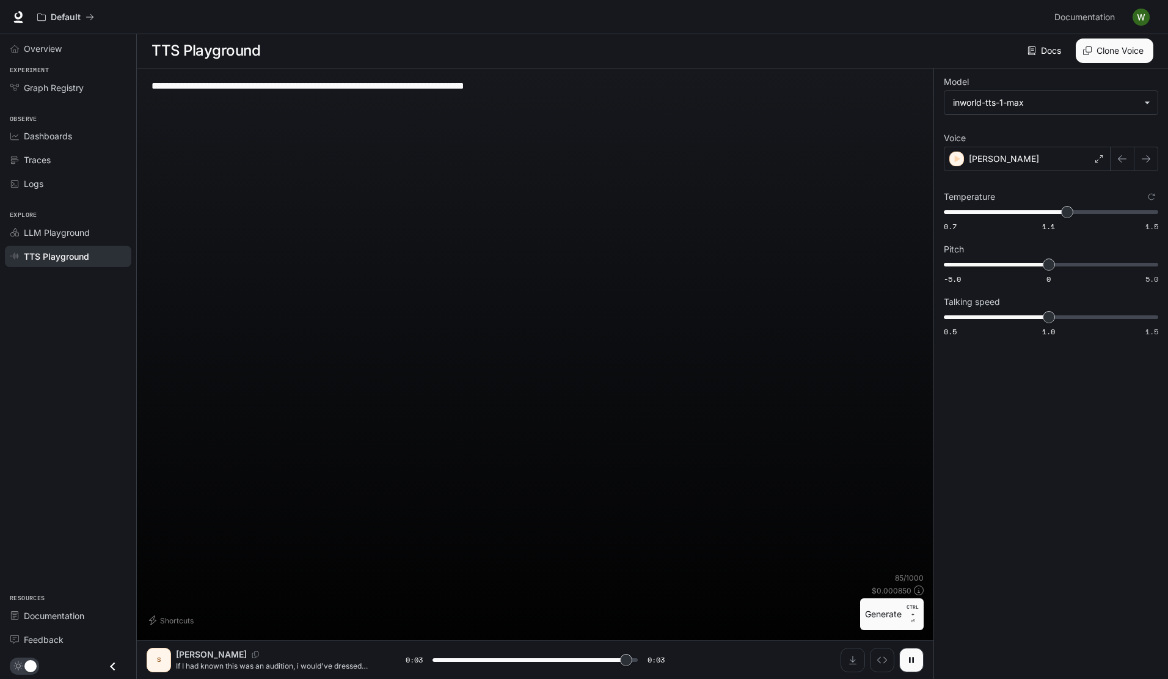
type input "*"
type input "****"
click at [1030, 206] on span "0.7 1.1 1.5 1.03" at bounding box center [1049, 212] width 210 height 18
click at [891, 619] on button "Generate CTRL + ⏎" at bounding box center [892, 614] width 64 height 32
type input "*"
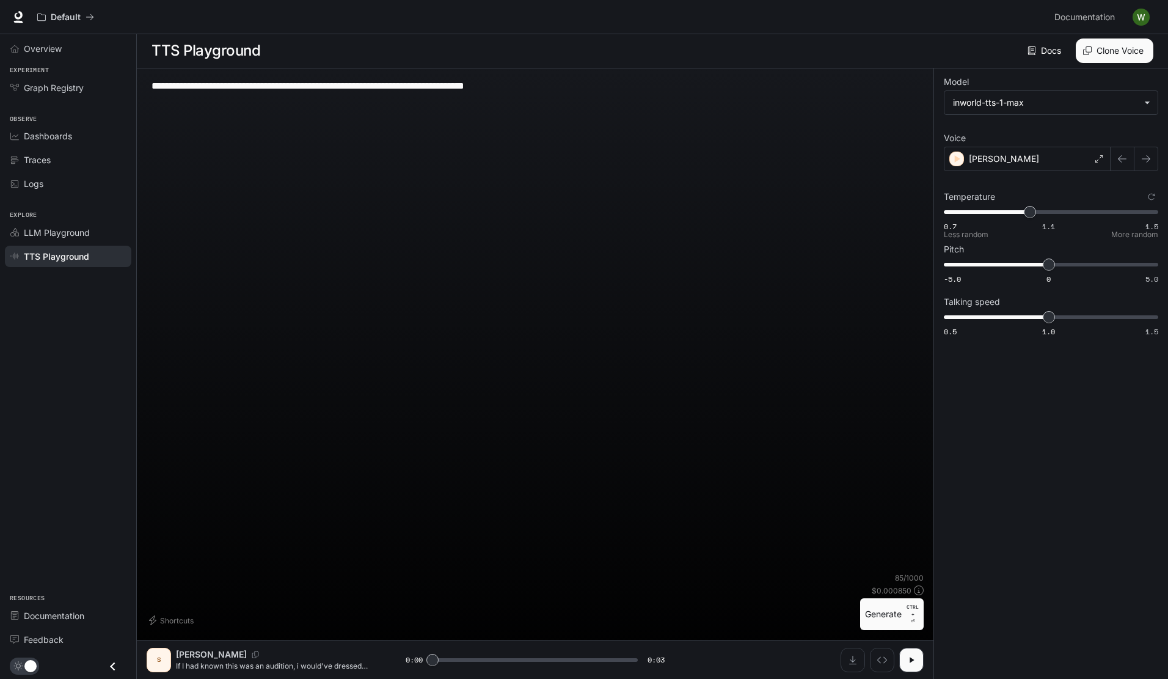
type input "****"
click at [972, 213] on span "0.7 1.1 1.5 0.81" at bounding box center [1049, 212] width 210 height 18
click at [892, 619] on button "Generate CTRL + ⏎" at bounding box center [892, 614] width 64 height 32
type input "*"
type input "****"
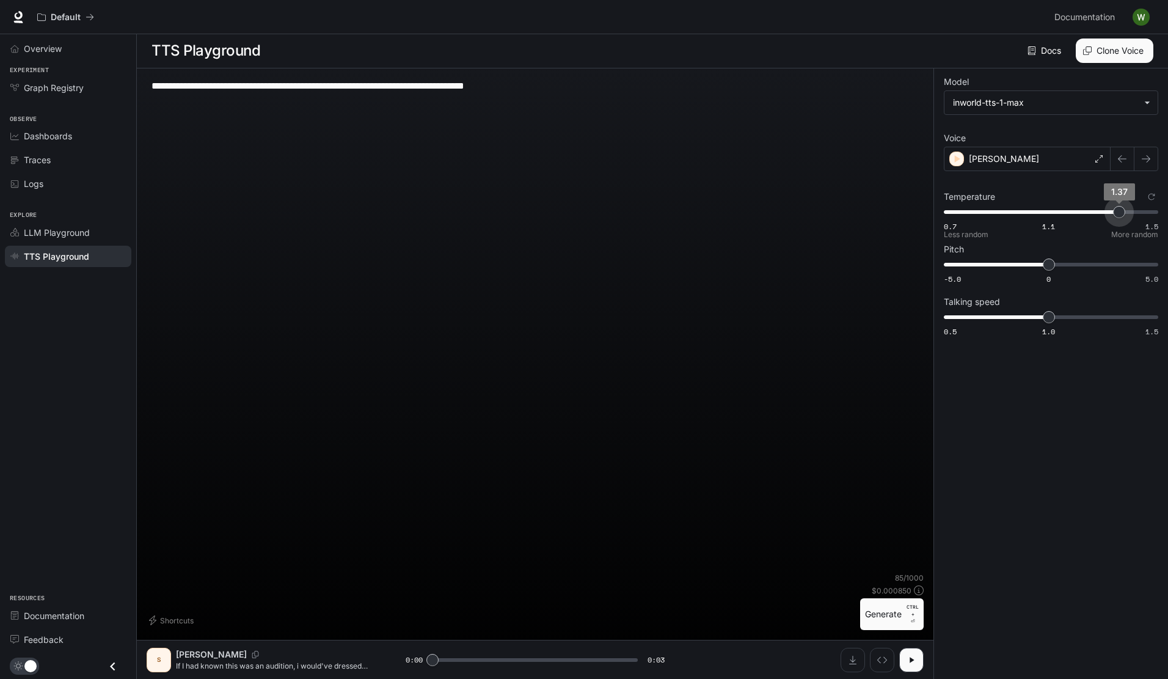
click at [1120, 218] on span "0.7 1.1 1.5 1.37" at bounding box center [1049, 212] width 210 height 18
click at [880, 621] on button "Generate CTRL + ⏎" at bounding box center [892, 614] width 64 height 32
type input "*"
type input "**"
click at [1028, 262] on span "-5.0 0 5.0 -1" at bounding box center [1049, 264] width 210 height 18
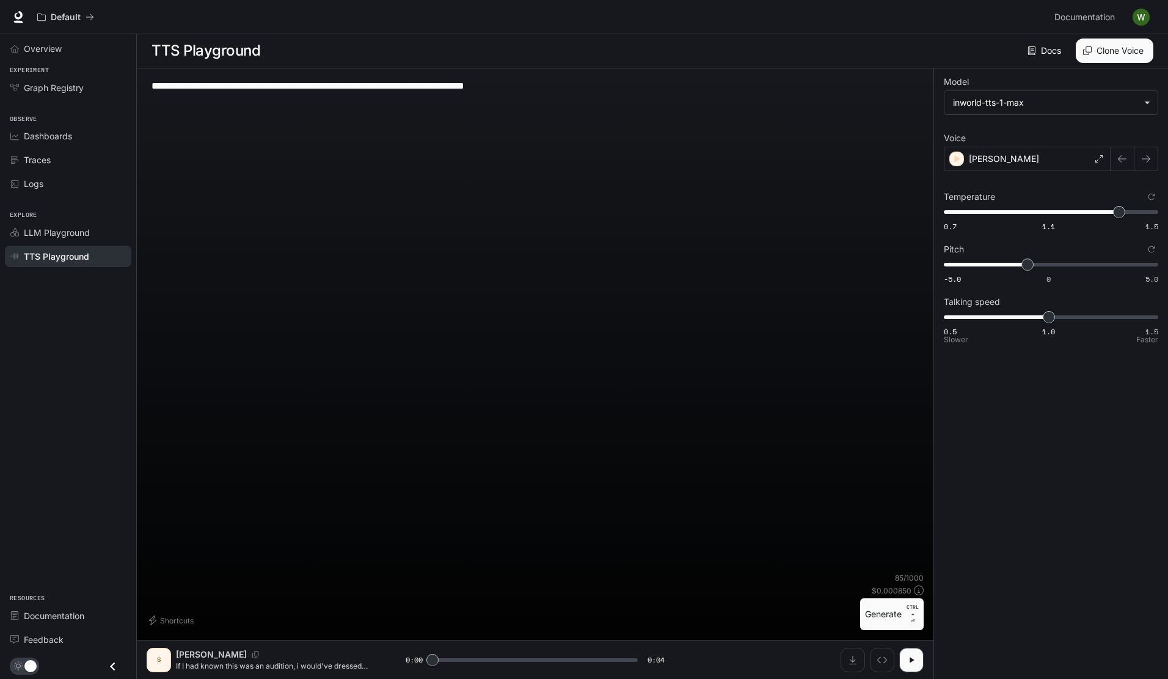
type input "***"
click at [1029, 319] on span "0.5 1.0 1.5 1" at bounding box center [1049, 317] width 210 height 18
click at [891, 608] on button "Generate CTRL + ⏎" at bounding box center [892, 614] width 64 height 32
type input "*"
type input "****"
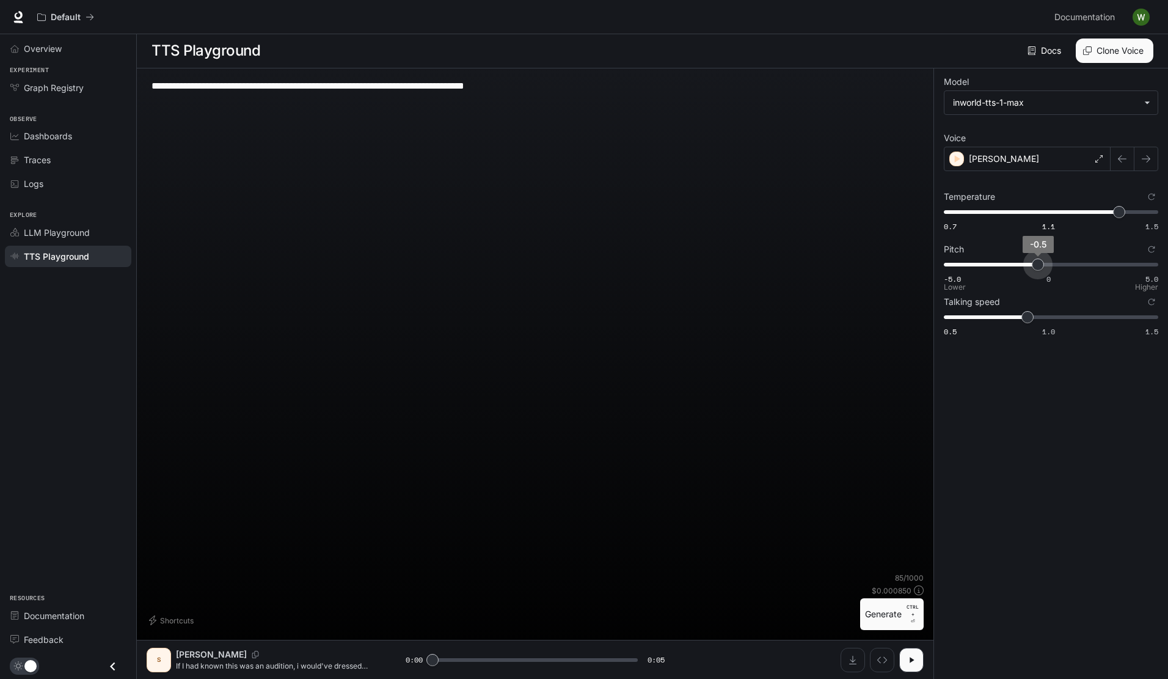
click at [1039, 264] on span "-0.5" at bounding box center [1038, 264] width 12 height 12
click at [884, 615] on button "Generate CTRL + ⏎" at bounding box center [892, 614] width 64 height 32
click at [990, 165] on div "Sarah" at bounding box center [1027, 159] width 167 height 24
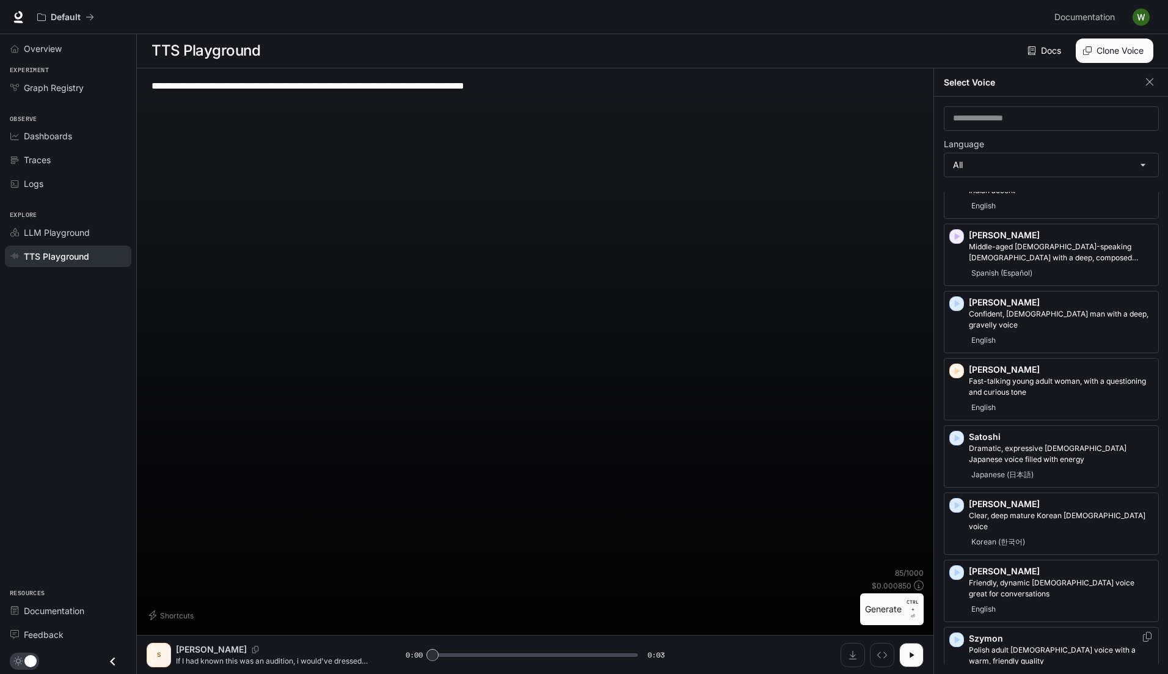
scroll to position [2288, 0]
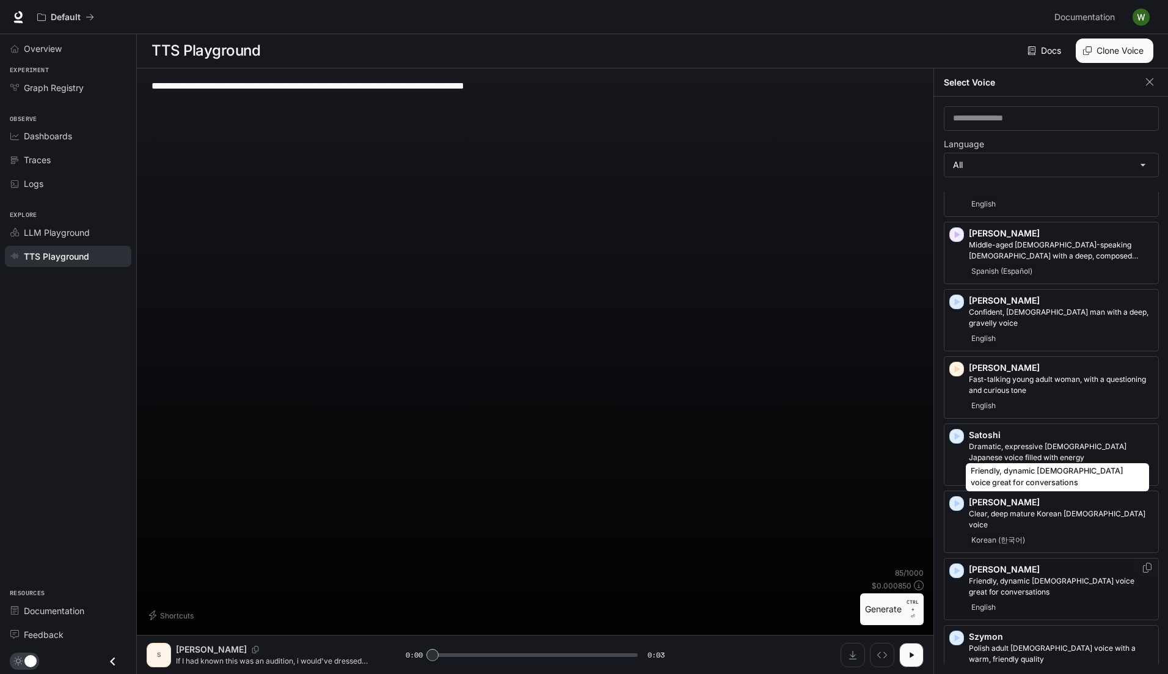
click at [986, 575] on p "Friendly, dynamic male voice great for conversations" at bounding box center [1061, 586] width 184 height 22
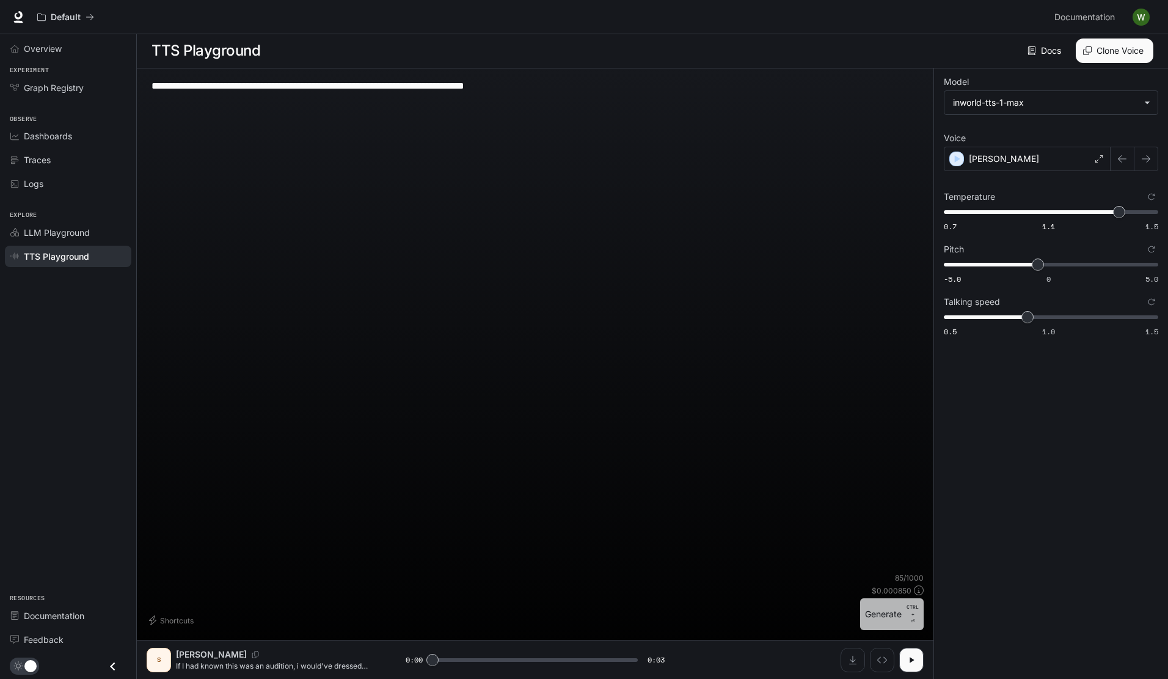
click at [889, 619] on button "Generate CTRL + ⏎" at bounding box center [892, 614] width 64 height 32
type input "*"
click at [1049, 325] on span "0.5 1.0 1.5 1" at bounding box center [1049, 317] width 210 height 18
type input "****"
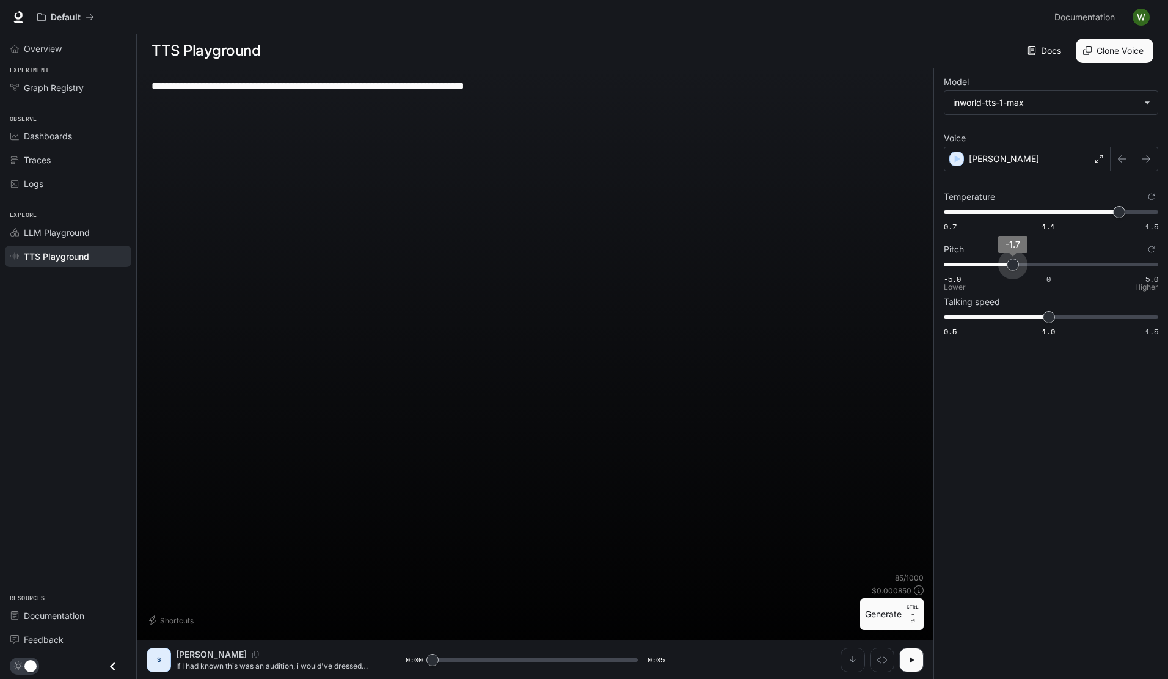
click at [1012, 265] on span "-5.0 0 5.0 -1.7" at bounding box center [1049, 264] width 210 height 18
type input "****"
click at [1083, 209] on span "0.7 1.1 1.5 1.37" at bounding box center [1049, 212] width 210 height 18
click at [877, 616] on button "Generate CTRL + ⏎" at bounding box center [892, 614] width 64 height 32
type input "*"
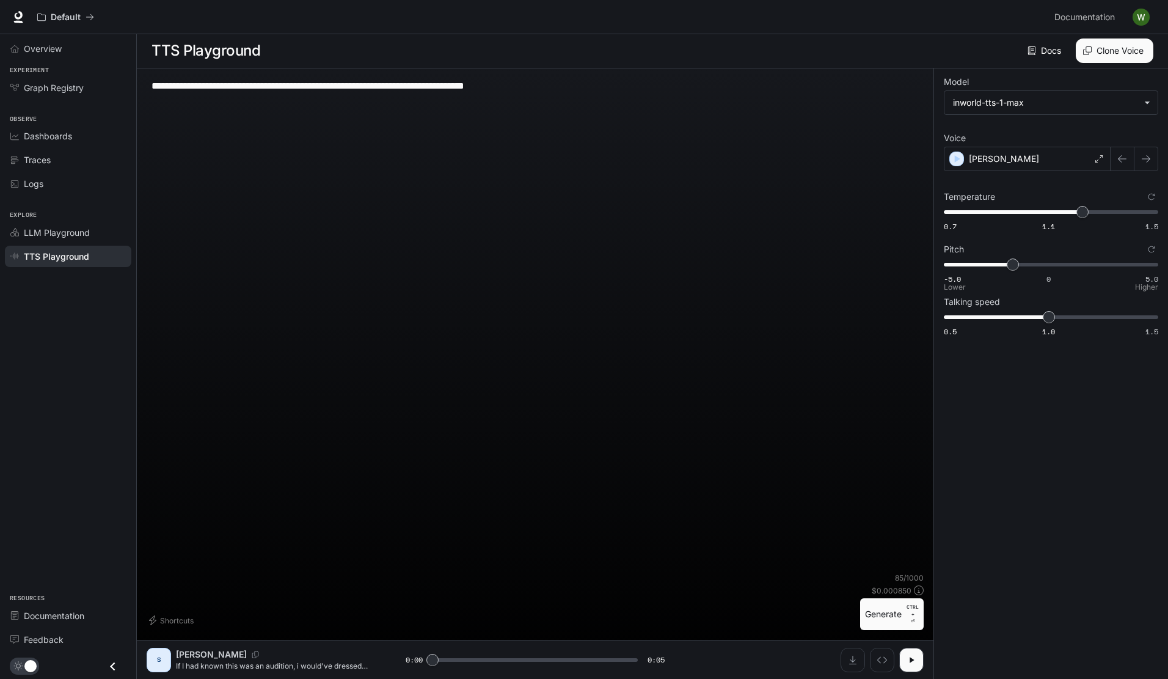
type input "***"
click at [1089, 269] on span "-5.0 0 5.0 1.9" at bounding box center [1049, 264] width 210 height 18
click at [880, 612] on button "Generate CTRL + ⏎" at bounding box center [892, 614] width 64 height 32
type input "*"
type input "****"
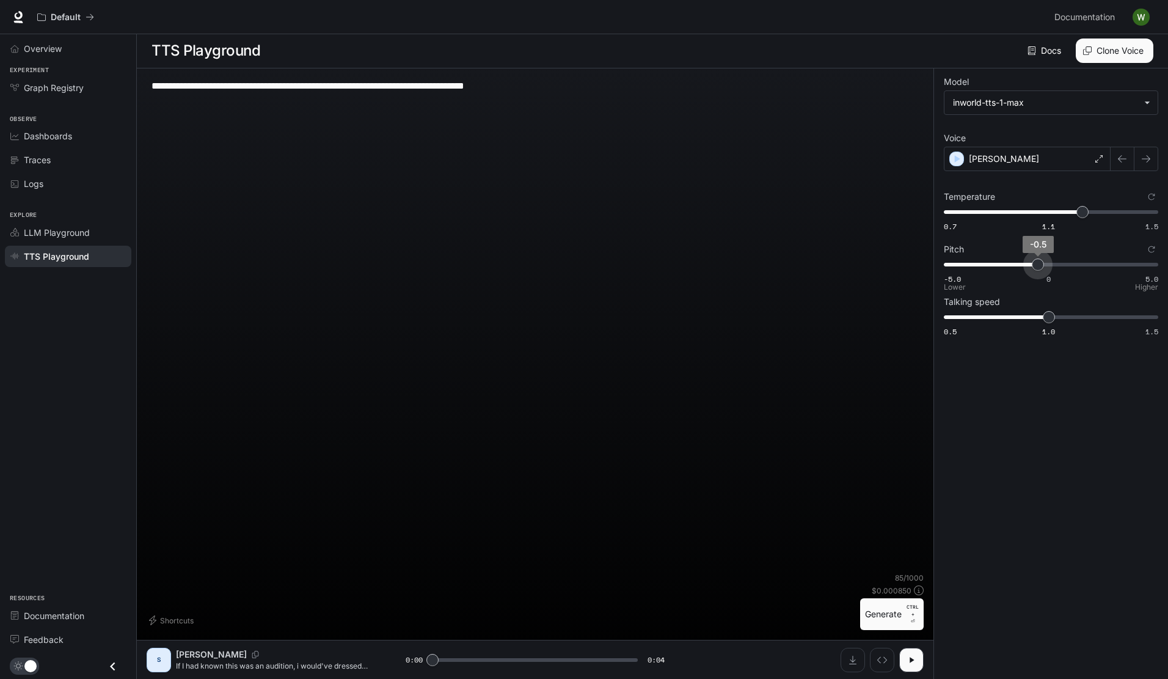
click at [1038, 264] on span "-5.0 0 5.0 -0.5" at bounding box center [1049, 264] width 210 height 18
click at [1038, 264] on span "-0.5" at bounding box center [1038, 264] width 12 height 12
type input "****"
click at [1000, 216] on span "0.7 1.1 1.5 0.91" at bounding box center [1049, 212] width 210 height 18
click at [886, 616] on button "Generate CTRL + ⏎" at bounding box center [892, 614] width 64 height 32
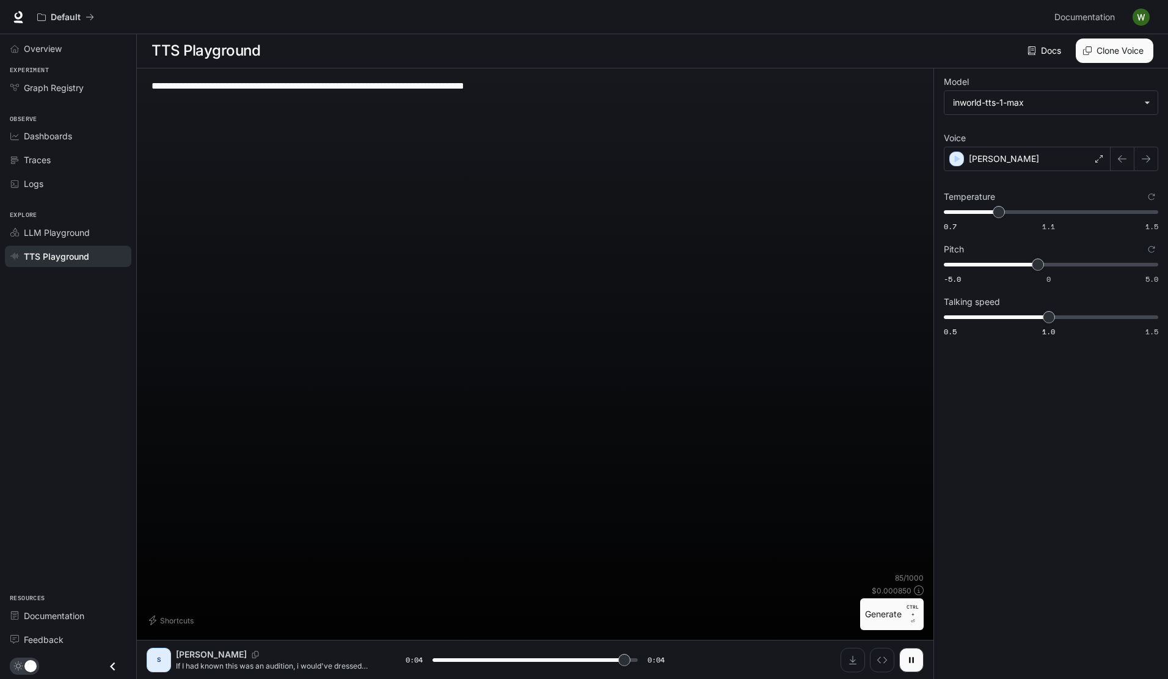
type input "*"
type input "****"
click at [1047, 228] on span "1.1" at bounding box center [1048, 226] width 13 height 10
type input "***"
click at [1050, 268] on span "0.1" at bounding box center [1051, 264] width 12 height 12
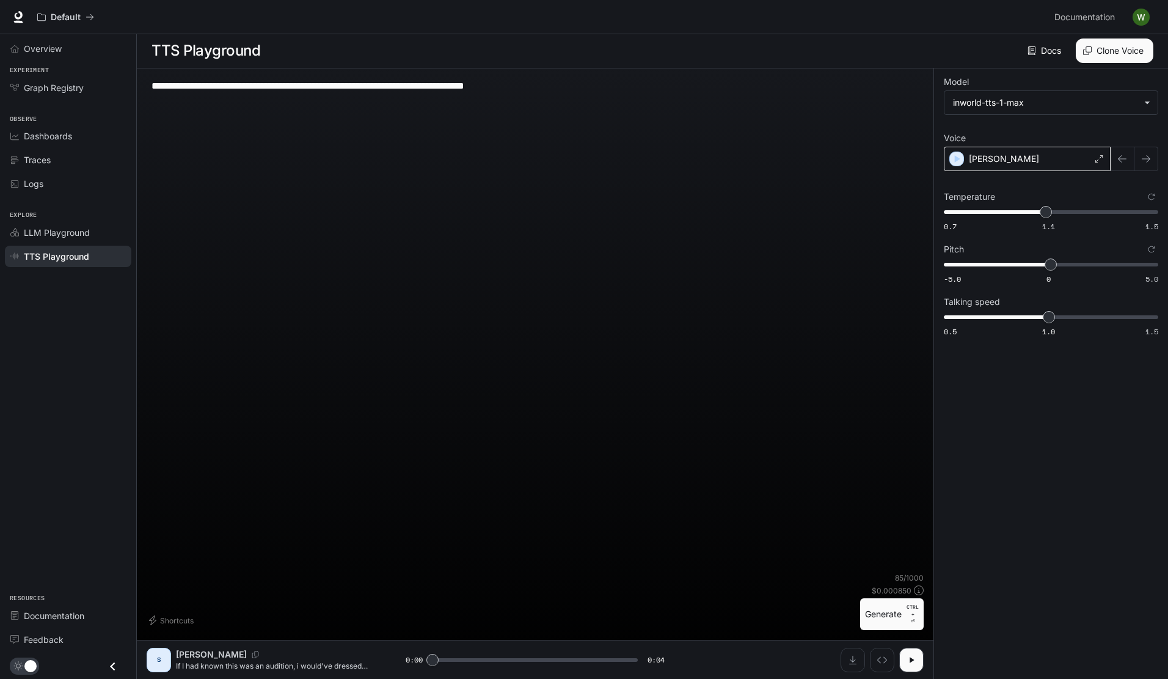
click at [1040, 162] on div "Shaun" at bounding box center [1027, 159] width 167 height 24
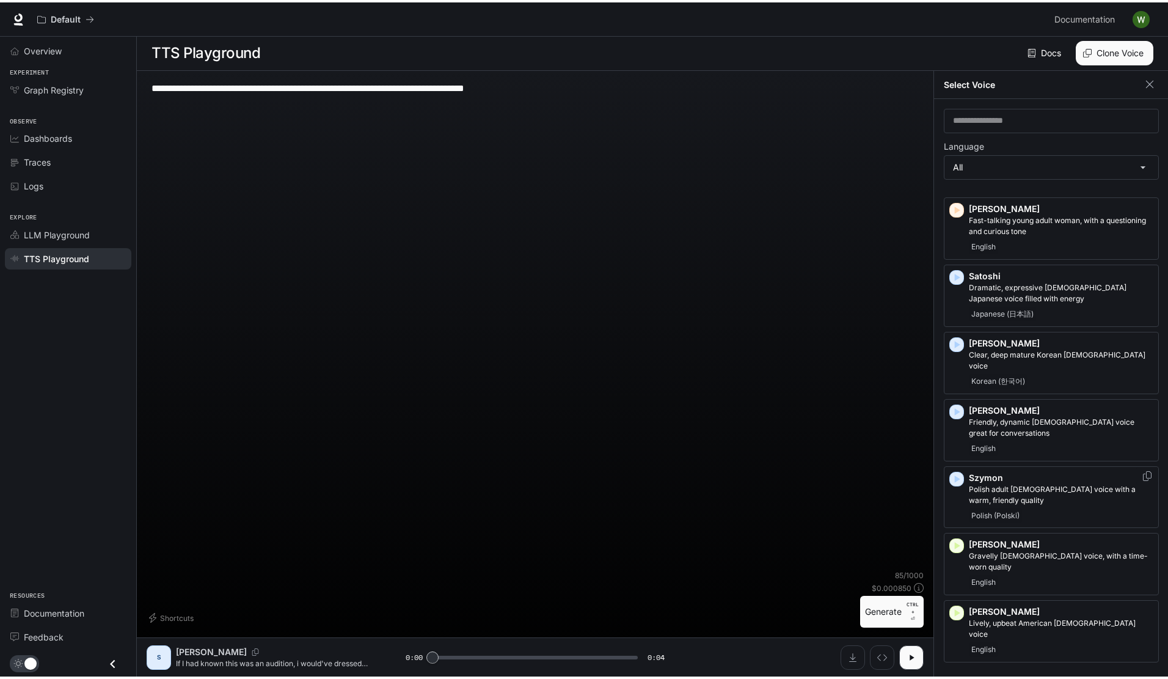
scroll to position [2450, 0]
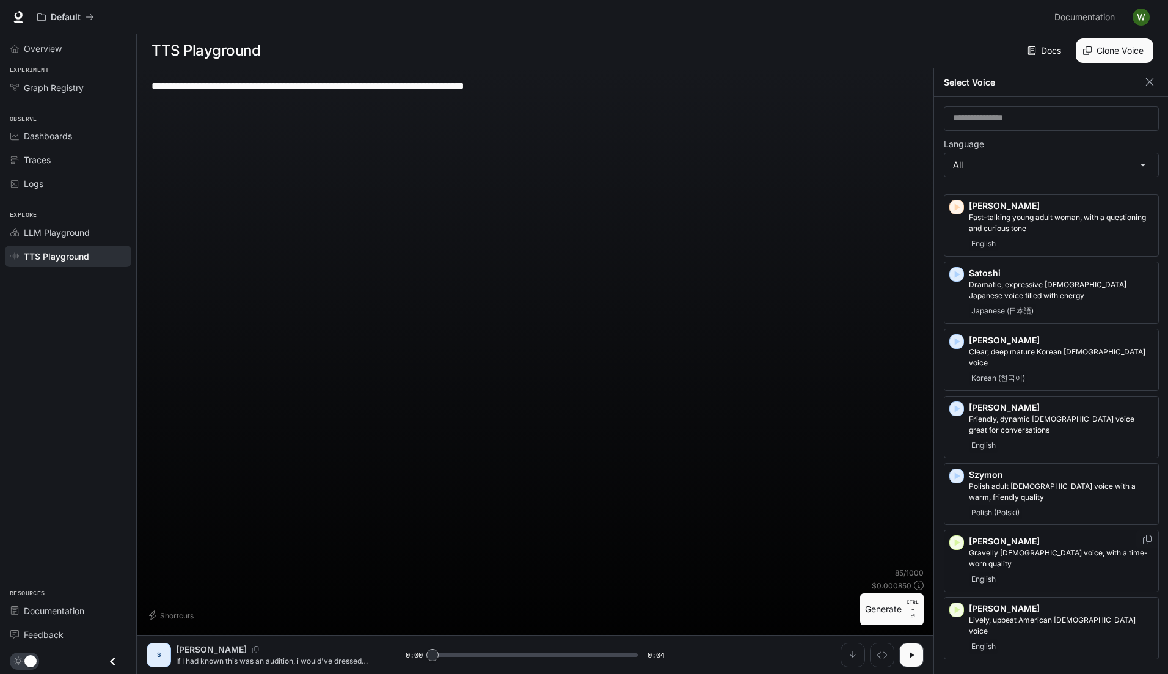
click at [1015, 535] on div "Theodore Gravelly male voice, with a time-worn quality English" at bounding box center [1061, 560] width 184 height 51
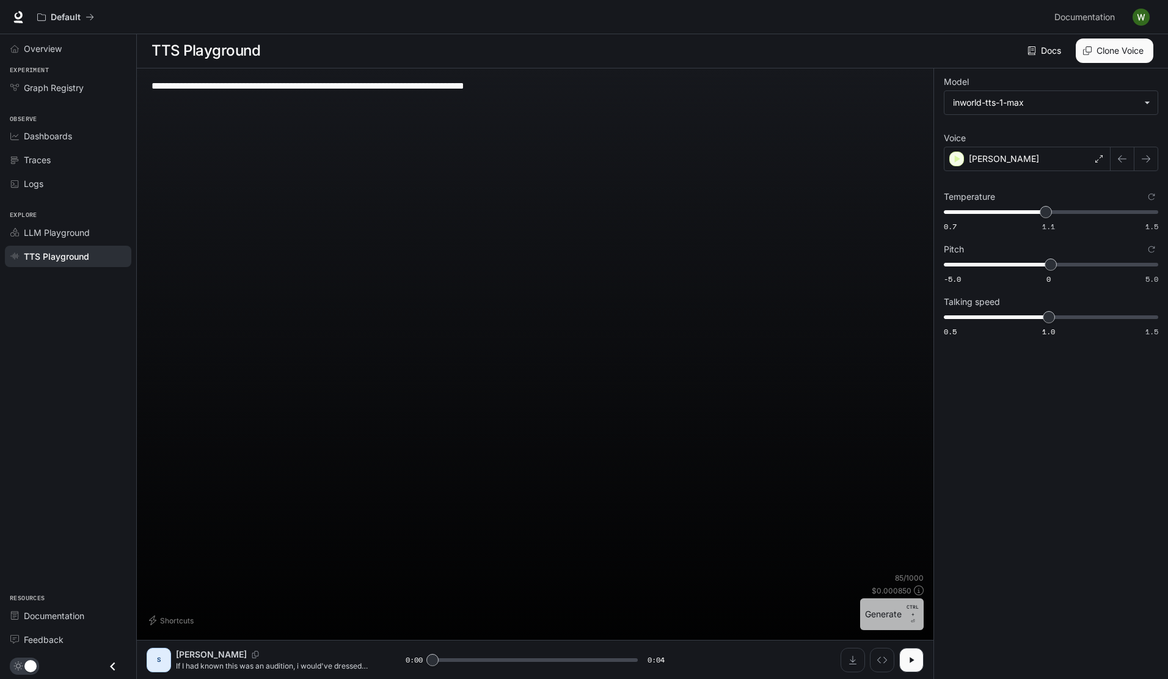
click at [890, 616] on button "Generate CTRL + ⏎" at bounding box center [892, 614] width 64 height 32
type input "*"
type input "****"
click at [975, 265] on span "-5.0 0 5.0 -3.5" at bounding box center [1049, 264] width 210 height 18
type input "***"
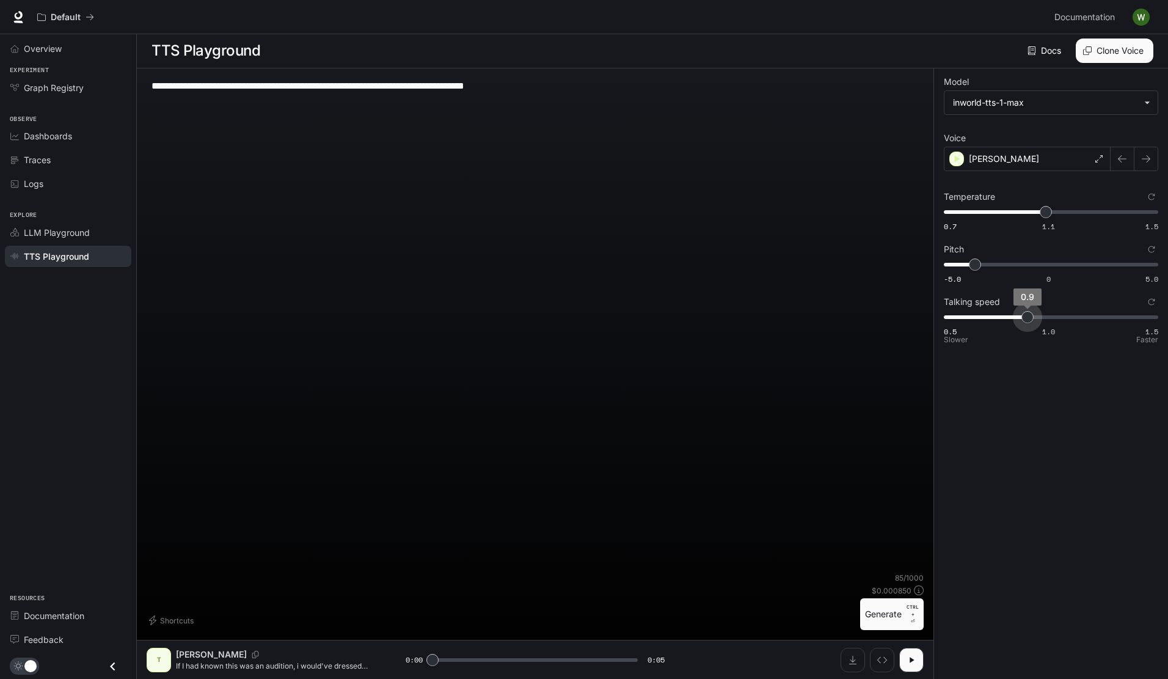
click at [1027, 322] on span "0.5 1.0 1.5 0.9" at bounding box center [1049, 317] width 210 height 18
click at [894, 612] on button "Generate CTRL + ⏎" at bounding box center [892, 614] width 64 height 32
type input "*"
click at [1021, 316] on span "0.9" at bounding box center [1027, 317] width 12 height 12
type input "***"
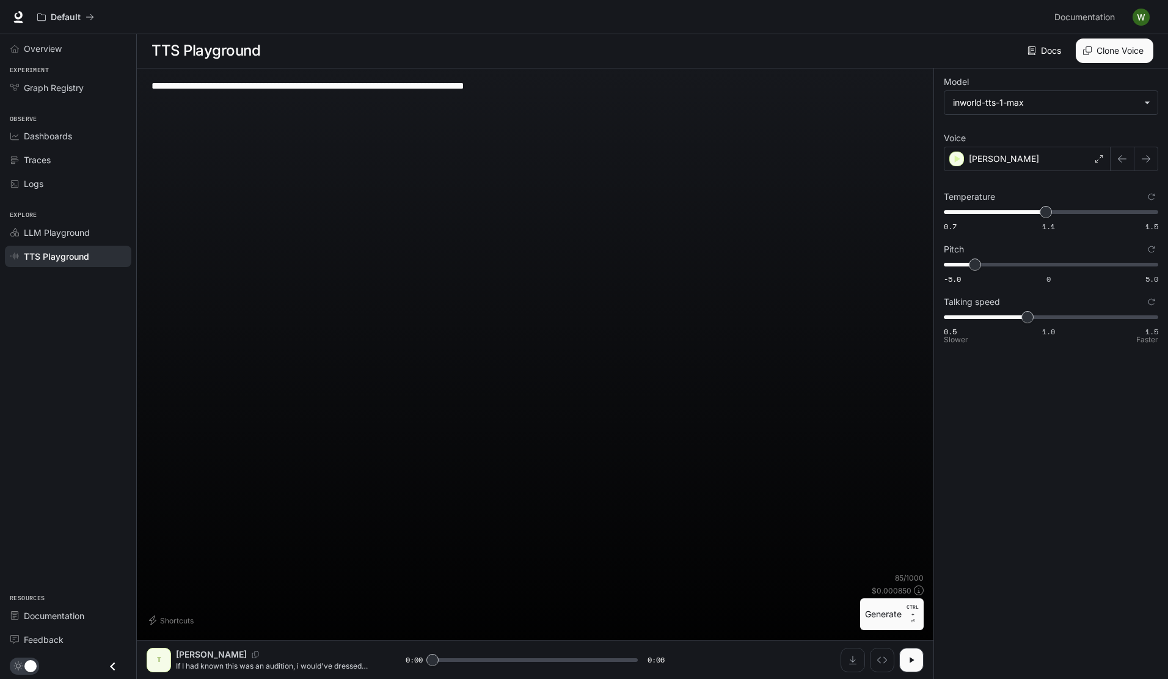
click at [1014, 318] on span "0.5 1.0 1.5 0.9" at bounding box center [1049, 317] width 210 height 18
click at [1013, 318] on span "0.8" at bounding box center [1007, 317] width 12 height 12
type input "****"
click at [961, 266] on span "-5.0 0 5.0 -4.2" at bounding box center [1049, 264] width 210 height 18
click at [885, 616] on button "Generate CTRL + ⏎" at bounding box center [892, 614] width 64 height 32
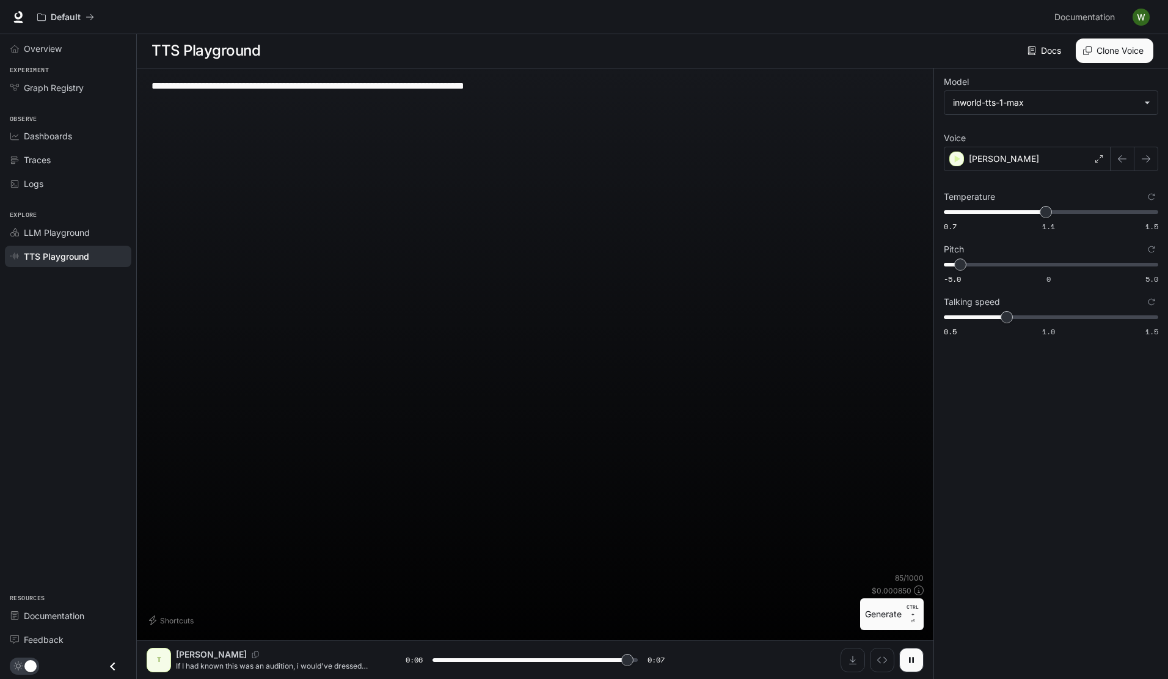
type input "*"
type input "****"
click at [1092, 214] on span "0.7 1.1 1.5 1.27" at bounding box center [1049, 212] width 210 height 18
click at [881, 619] on button "Generate CTRL + ⏎" at bounding box center [892, 614] width 64 height 32
type input "*"
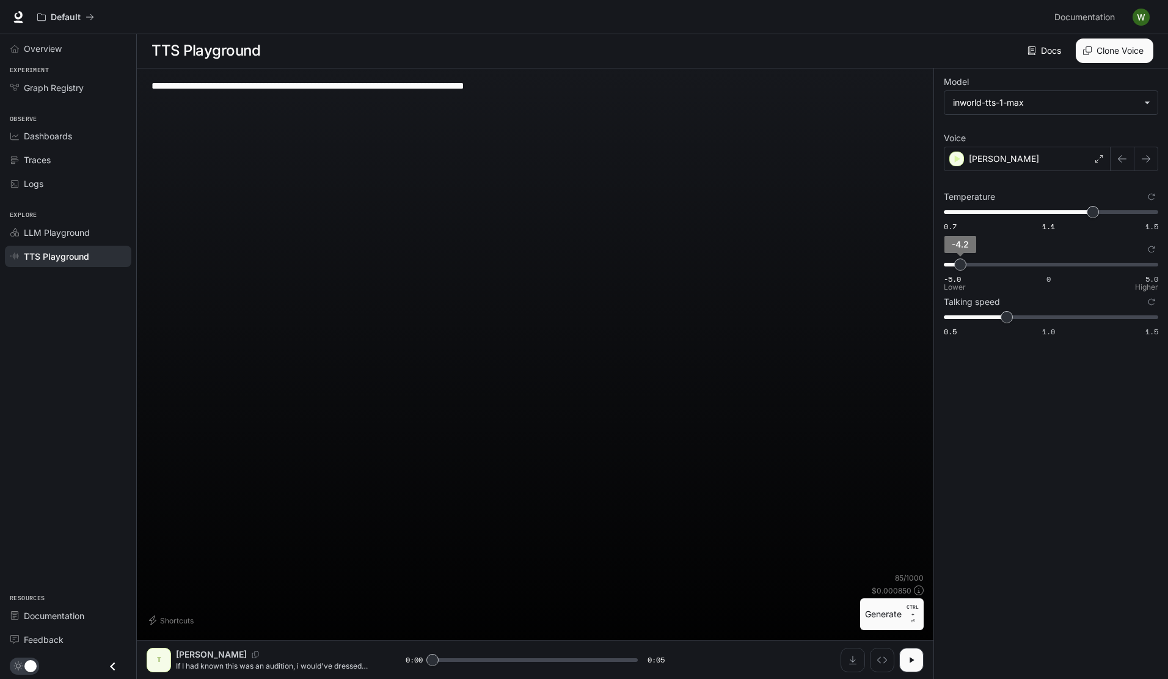
type input "**"
click at [965, 268] on span "-4" at bounding box center [964, 264] width 12 height 12
click at [886, 611] on button "Generate CTRL + ⏎" at bounding box center [892, 614] width 64 height 32
type input "*"
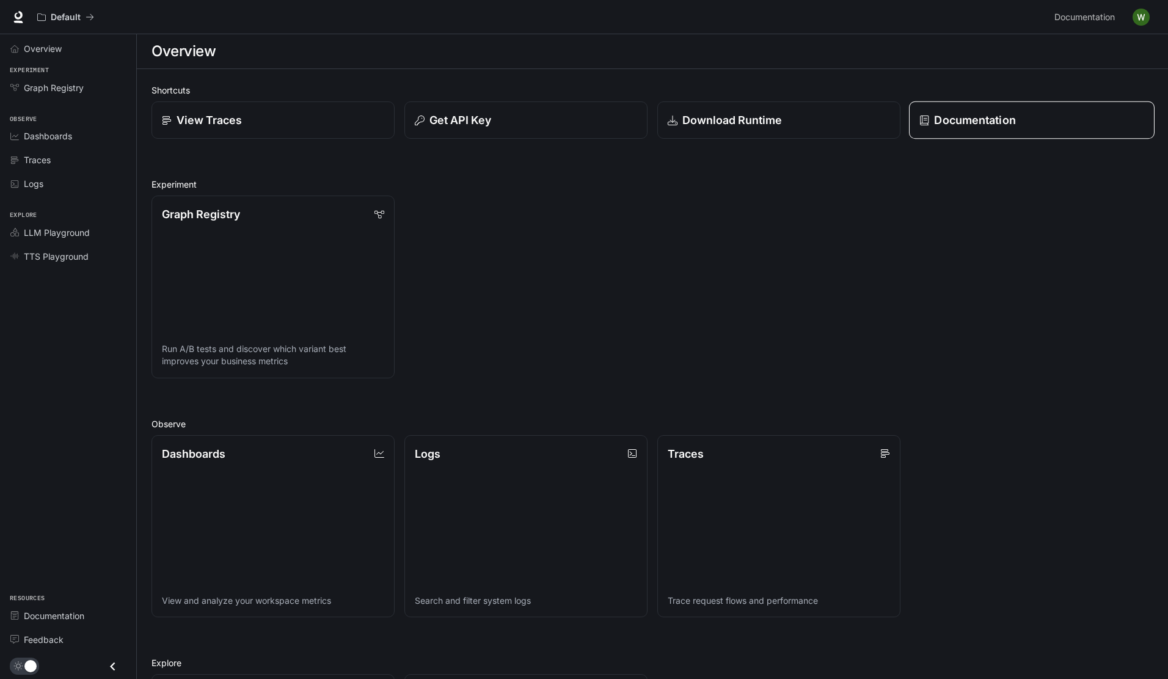
click at [984, 122] on p "Documentation" at bounding box center [974, 120] width 81 height 16
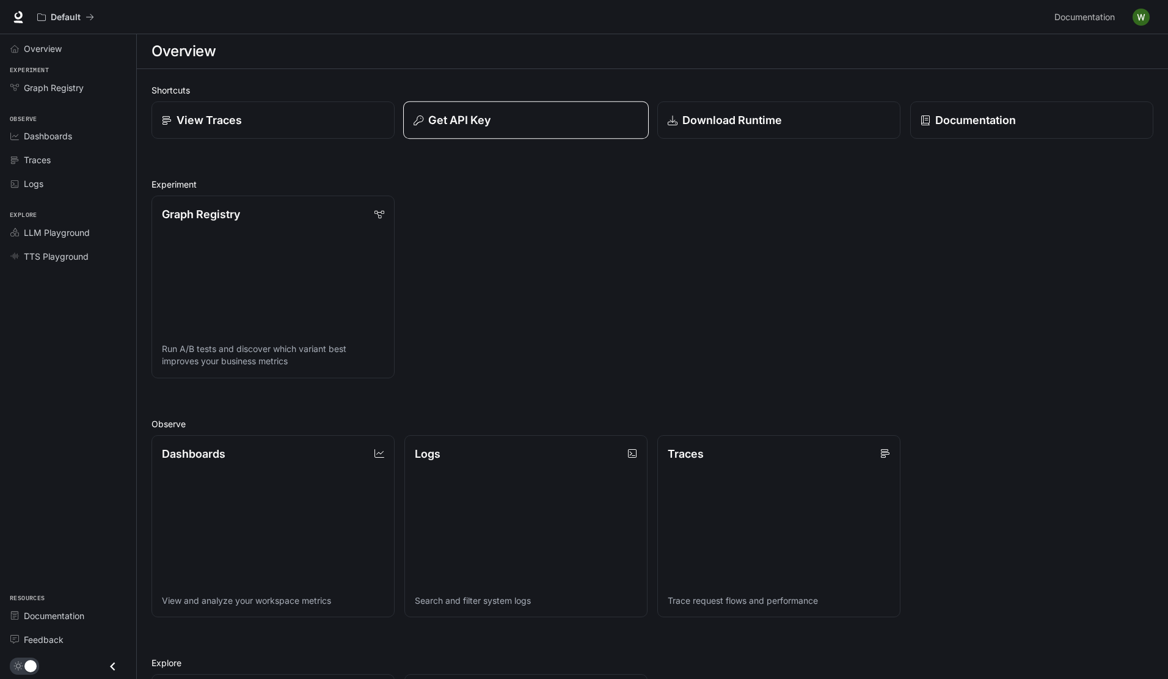
click at [522, 121] on div "Get API Key" at bounding box center [526, 120] width 225 height 16
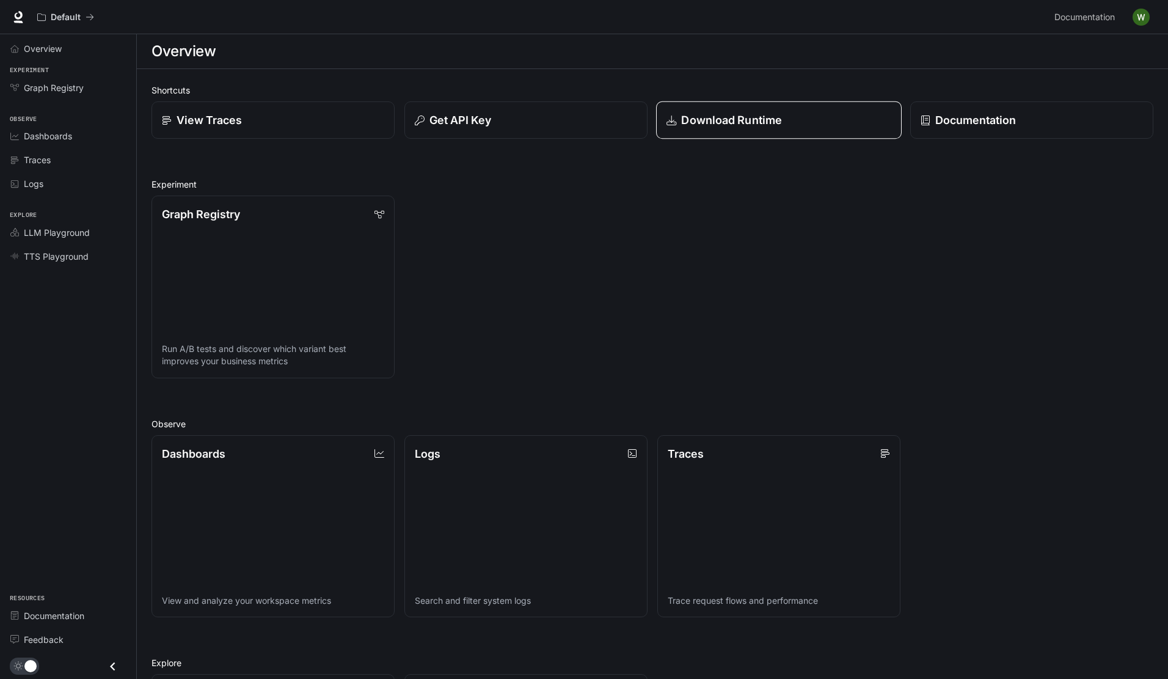
click at [736, 115] on p "Download Runtime" at bounding box center [731, 120] width 101 height 16
